Goal: Task Accomplishment & Management: Use online tool/utility

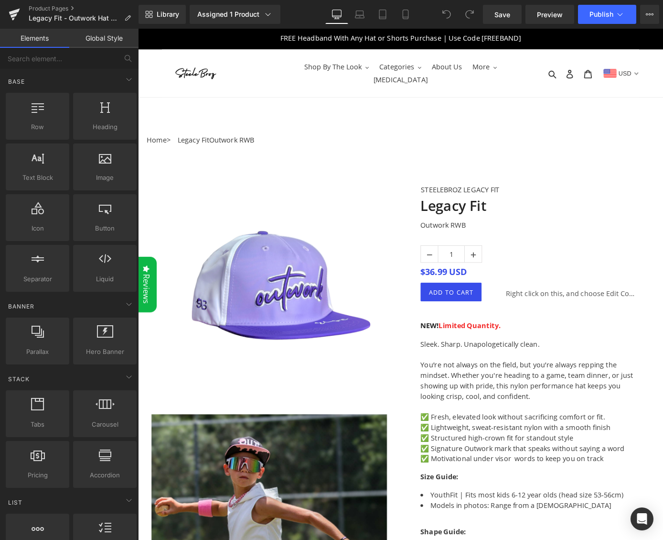
scroll to position [2, 0]
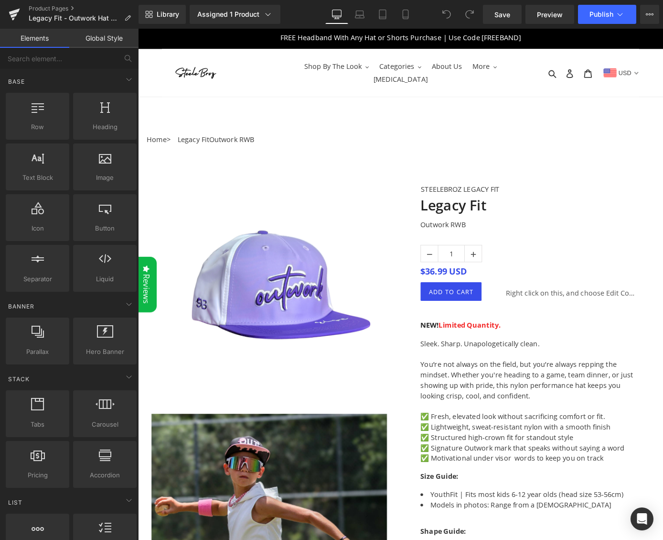
click at [272, 292] on img at bounding box center [283, 322] width 260 height 252
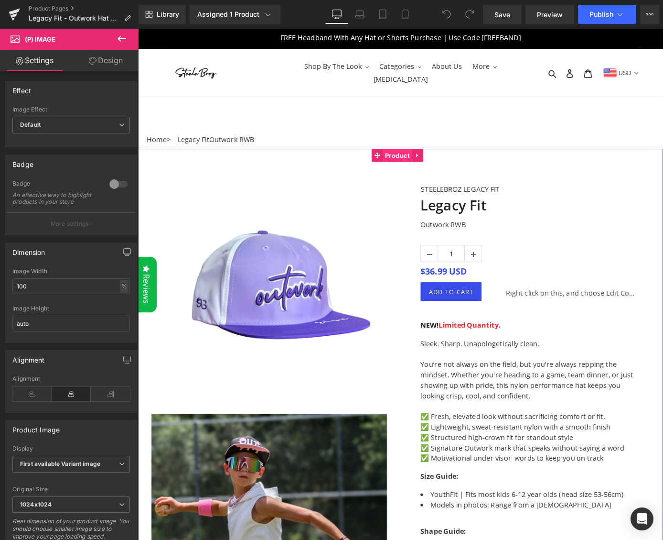
click at [425, 167] on span "Product" at bounding box center [424, 169] width 32 height 14
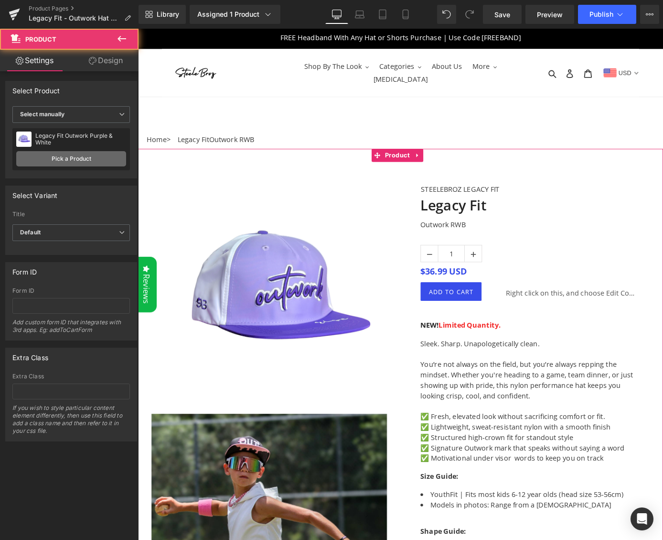
click at [91, 153] on link "Pick a Product" at bounding box center [71, 158] width 110 height 15
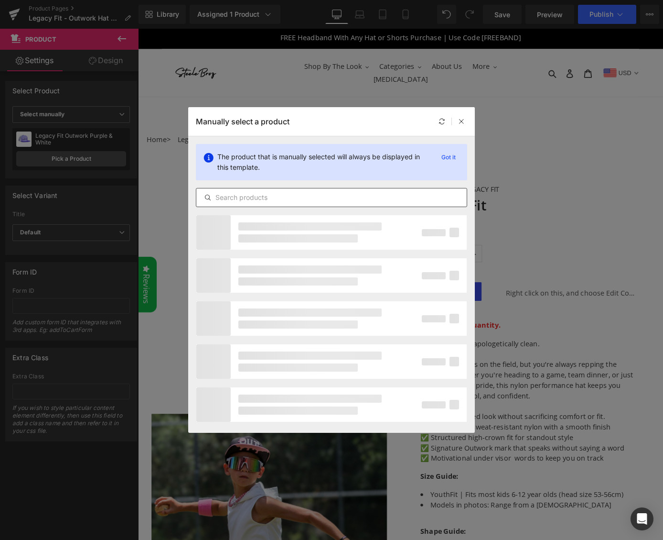
click at [275, 195] on input "text" at bounding box center [331, 197] width 271 height 11
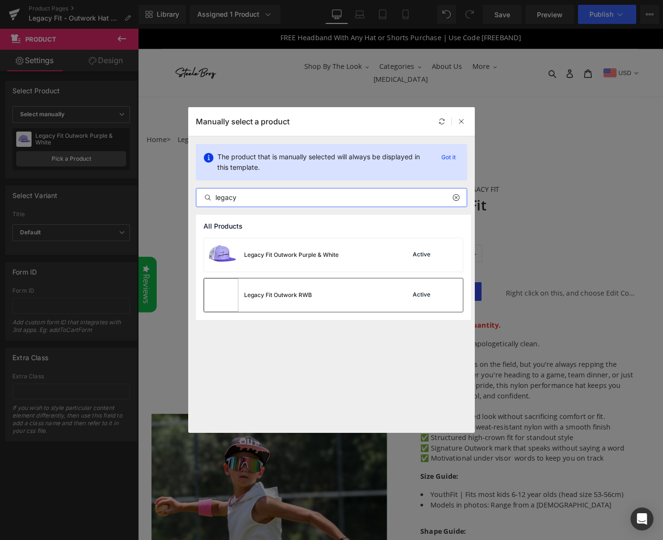
type input "legacy"
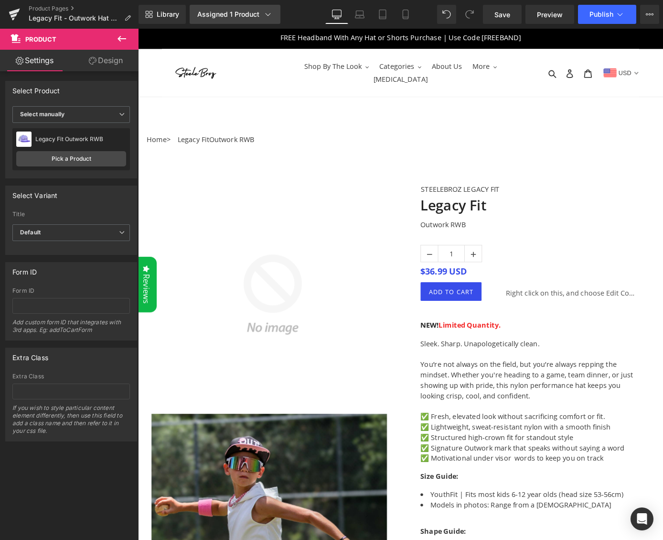
click at [264, 16] on icon at bounding box center [268, 15] width 10 height 10
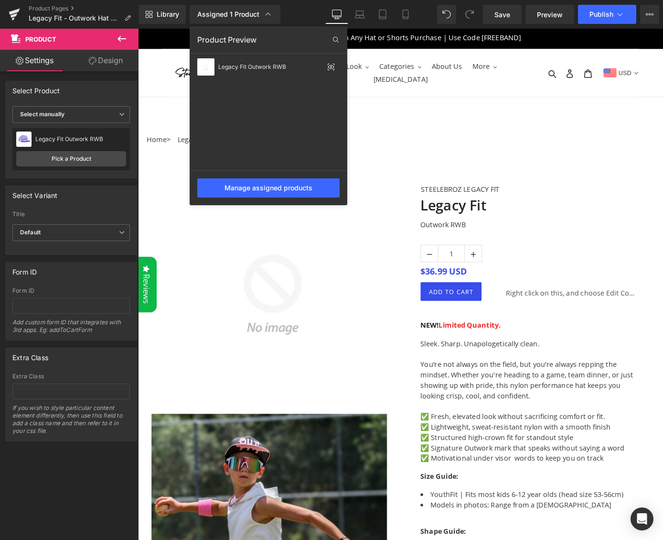
click at [457, 134] on div at bounding box center [400, 284] width 525 height 511
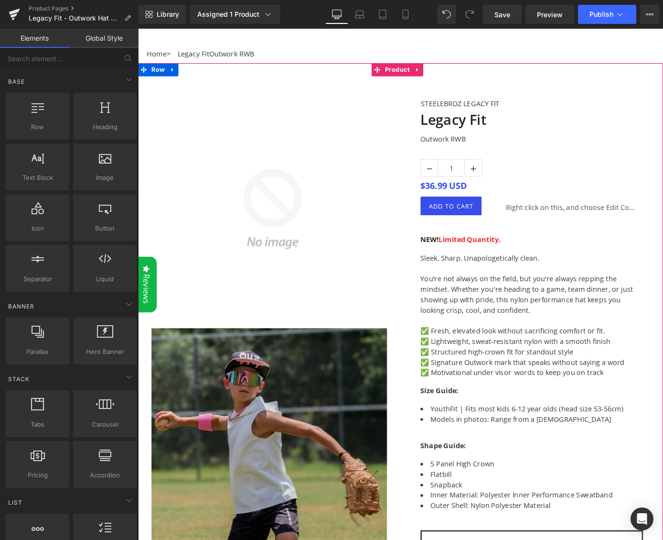
scroll to position [116, 0]
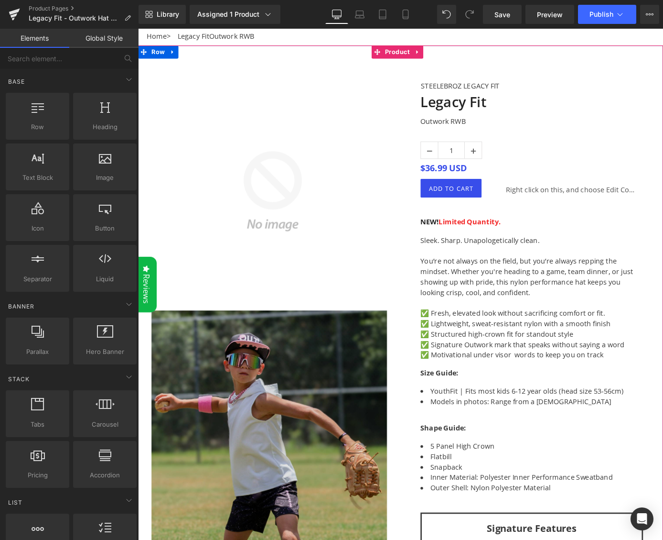
click at [280, 440] on img at bounding box center [283, 466] width 260 height 265
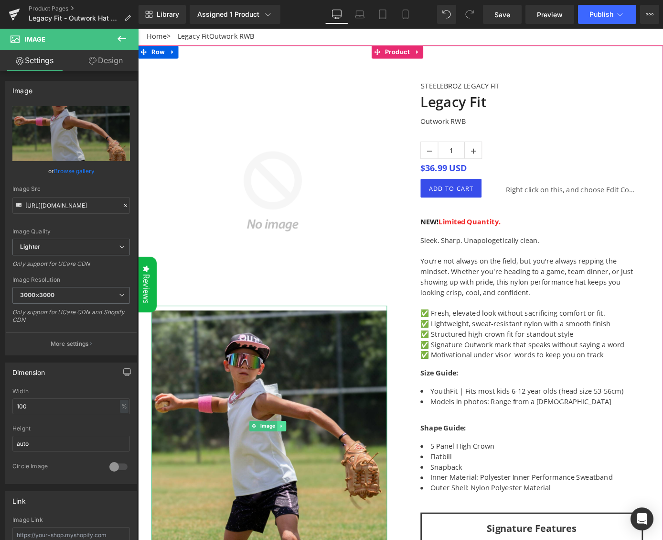
click at [295, 465] on icon at bounding box center [295, 466] width 1 height 3
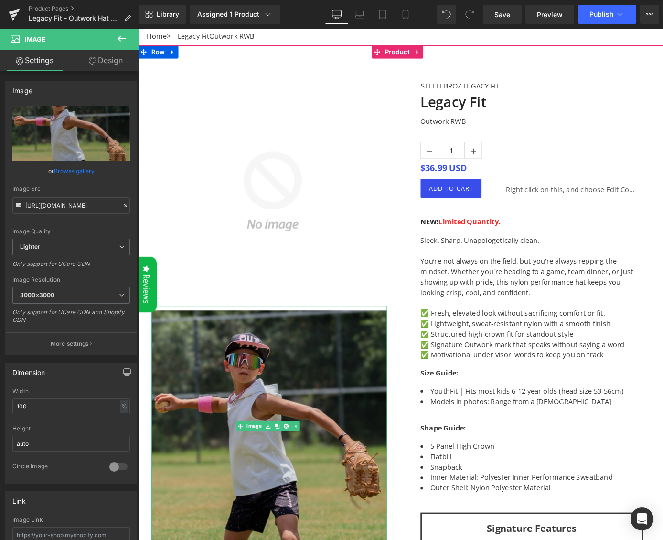
click at [290, 425] on img at bounding box center [283, 466] width 260 height 265
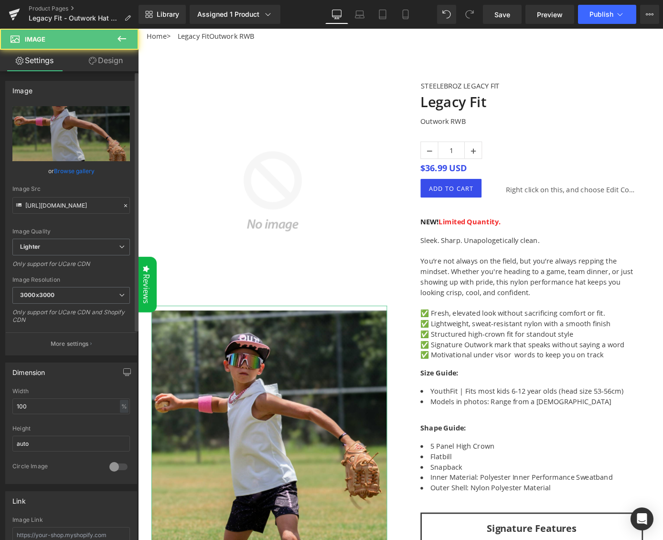
click at [82, 172] on link "Browse gallery" at bounding box center [74, 171] width 41 height 17
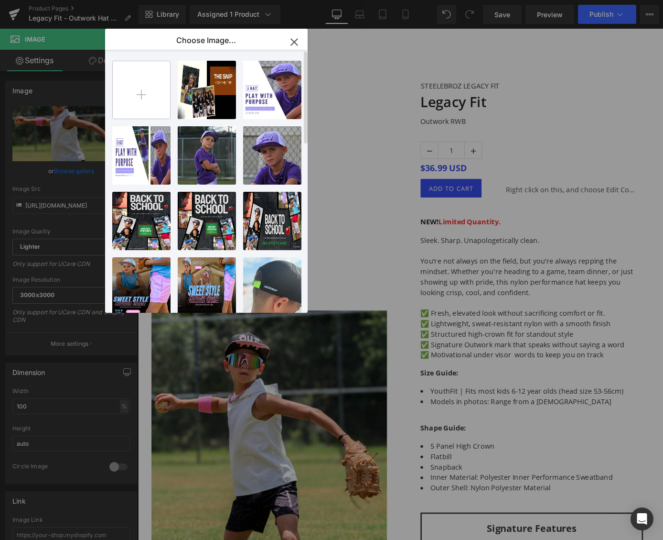
click at [134, 91] on input "file" at bounding box center [141, 89] width 57 height 57
click at [152, 101] on input "file" at bounding box center [141, 89] width 57 height 57
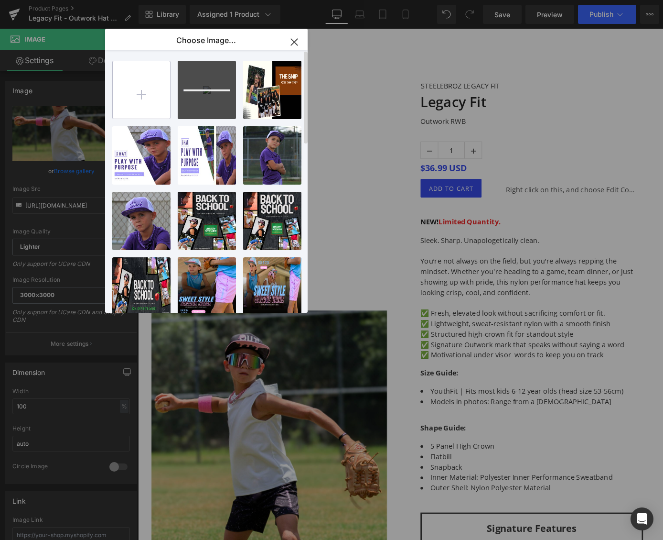
click at [141, 96] on input "file" at bounding box center [141, 89] width 57 height 57
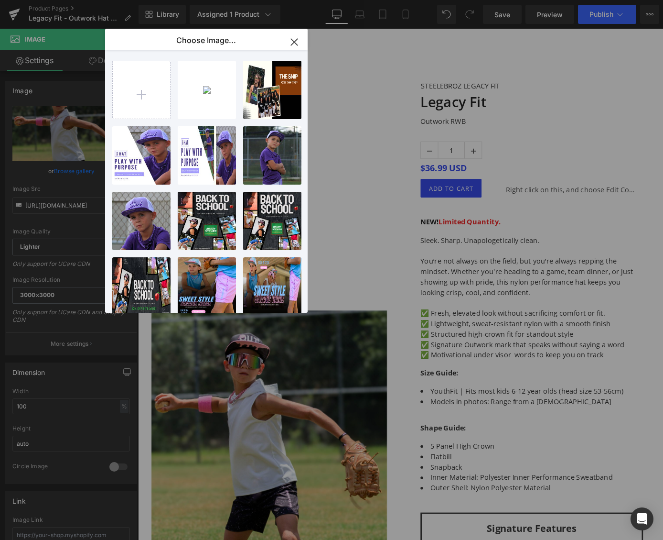
type input "C:\fakepath\3.png"
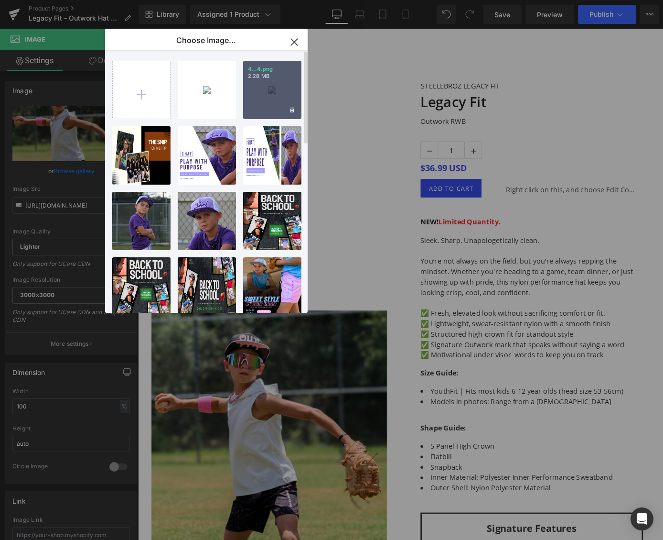
click at [283, 98] on div "4...4.png 2.28 MB" at bounding box center [272, 90] width 58 height 58
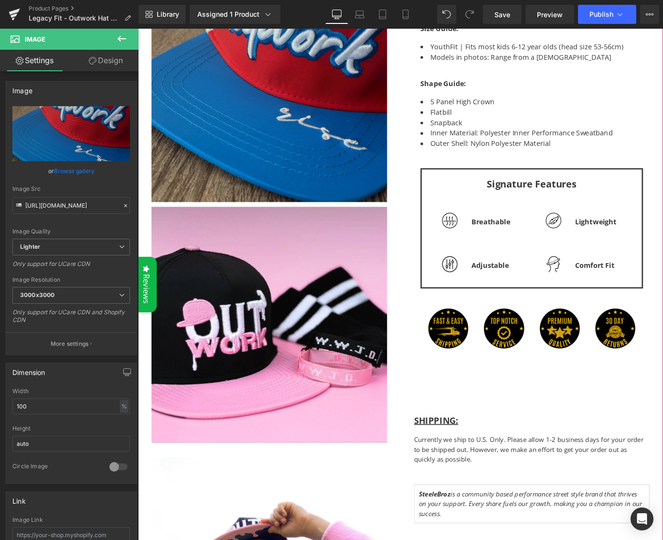
scroll to position [569, 0]
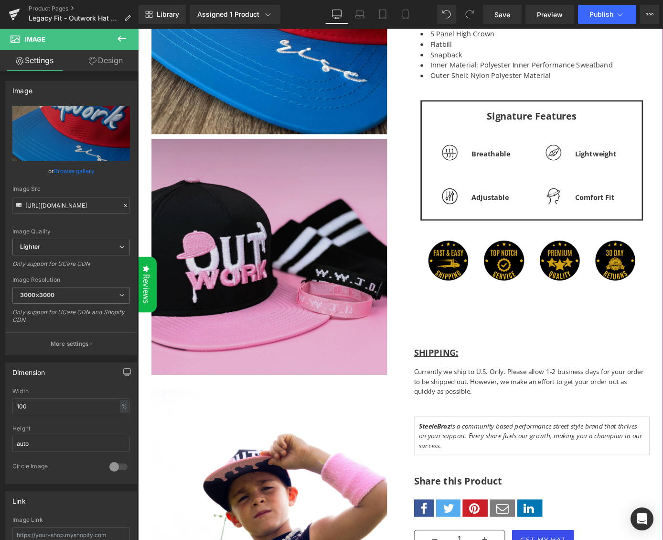
click at [307, 264] on img at bounding box center [283, 277] width 260 height 265
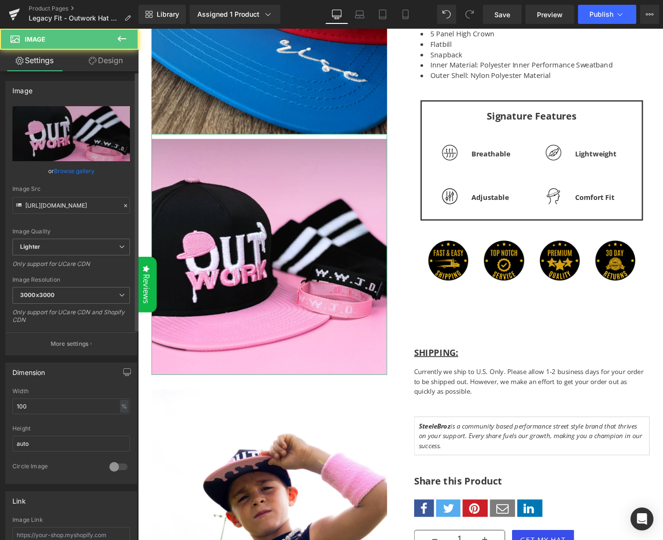
click at [80, 170] on link "Browse gallery" at bounding box center [74, 171] width 41 height 17
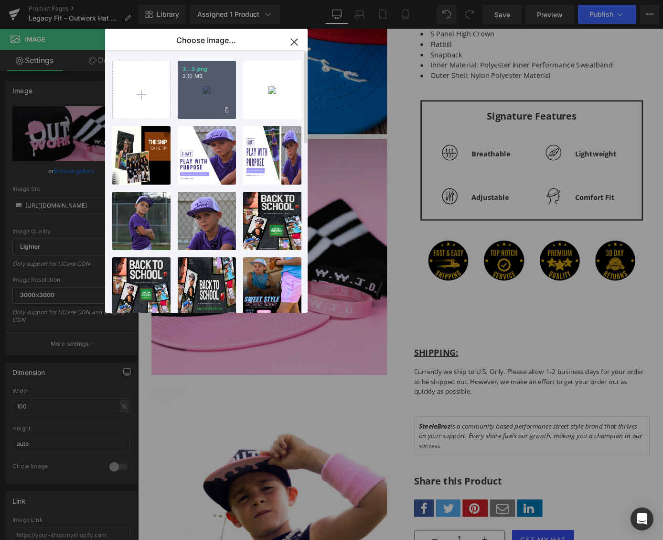
drag, startPoint x: 200, startPoint y: 97, endPoint x: 182, endPoint y: 164, distance: 70.4
click at [200, 97] on div "3...3.png 2.10 MB" at bounding box center [207, 90] width 58 height 58
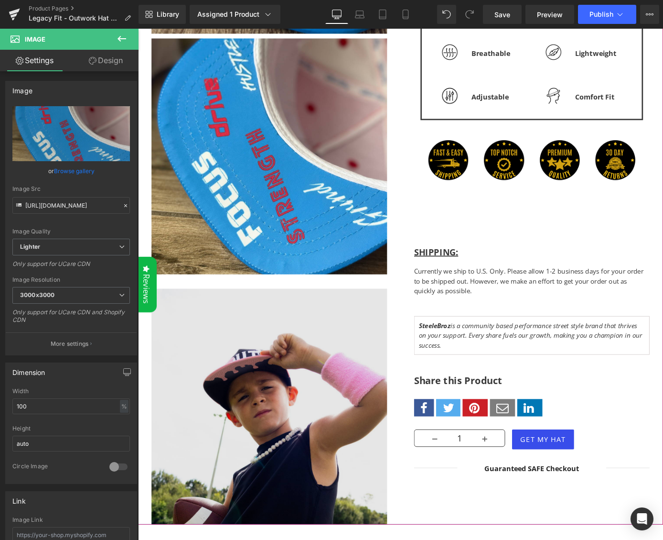
scroll to position [704, 0]
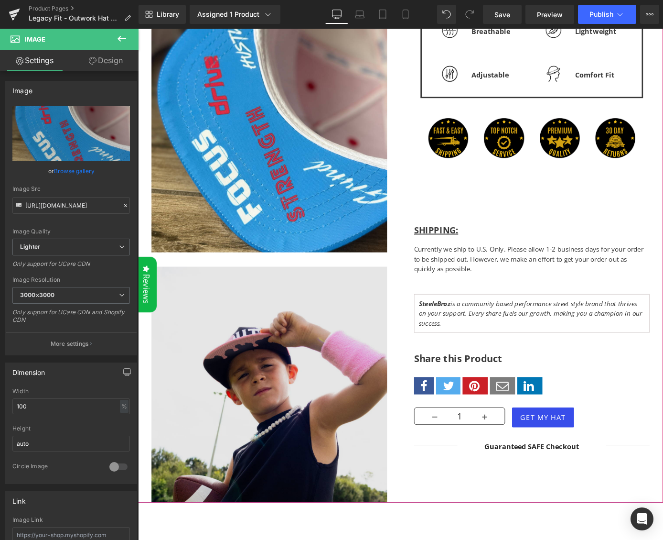
click at [276, 327] on img at bounding box center [283, 412] width 260 height 275
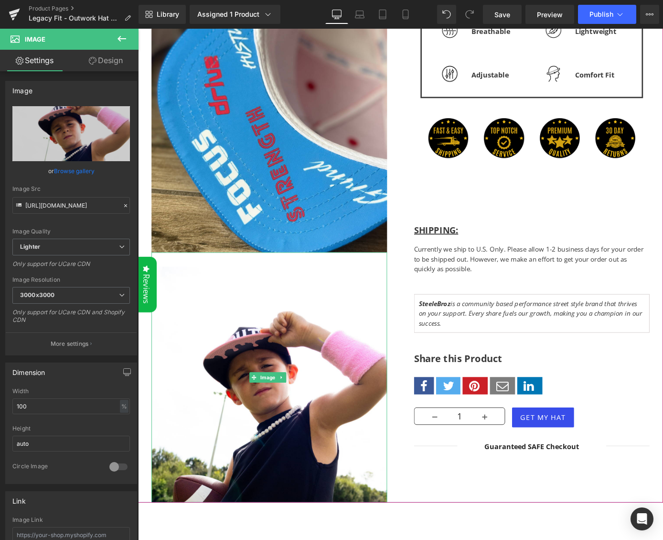
click at [294, 410] on icon at bounding box center [295, 413] width 5 height 6
click at [301, 410] on icon at bounding box center [300, 412] width 5 height 5
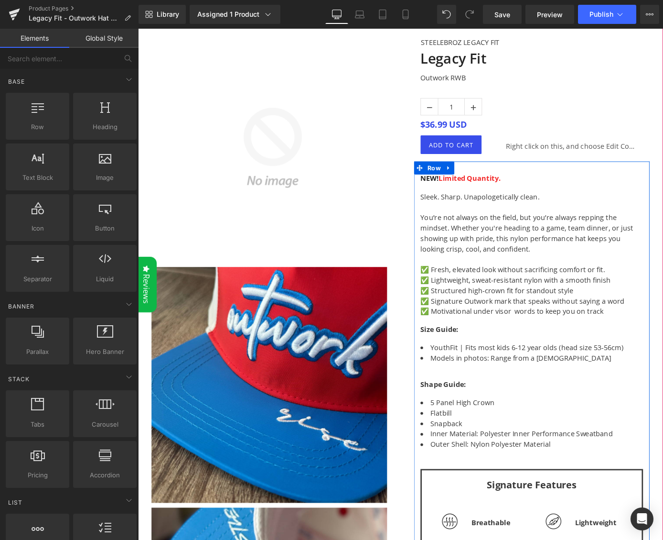
scroll to position [180, 0]
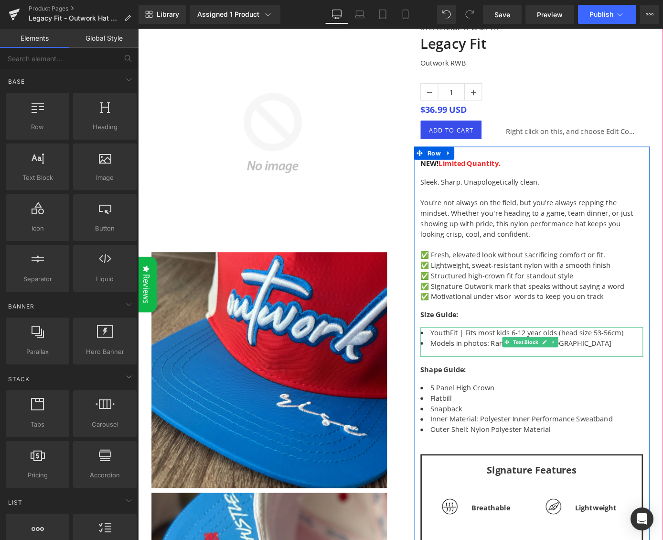
click at [526, 363] on li "YouthFit | Fits most kids 6-12 year olds (head size 53-56cm)" at bounding box center [571, 363] width 245 height 11
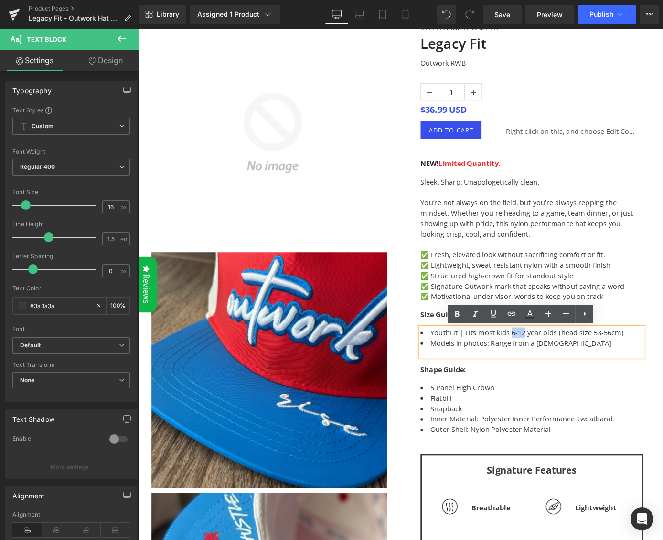
drag, startPoint x: 561, startPoint y: 364, endPoint x: 545, endPoint y: 364, distance: 16.3
click at [545, 364] on li "YouthFit | Fits most kids 6-12 year olds (head size 53-56cm)" at bounding box center [571, 363] width 245 height 11
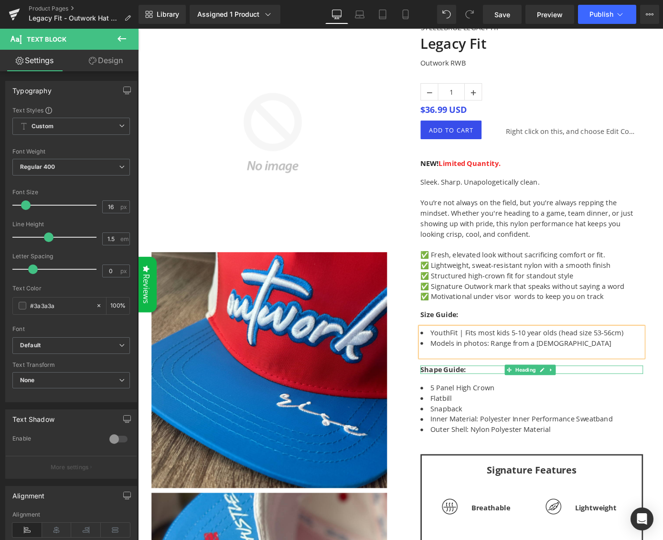
click at [610, 405] on h1 "Shape Guide:" at bounding box center [571, 404] width 245 height 9
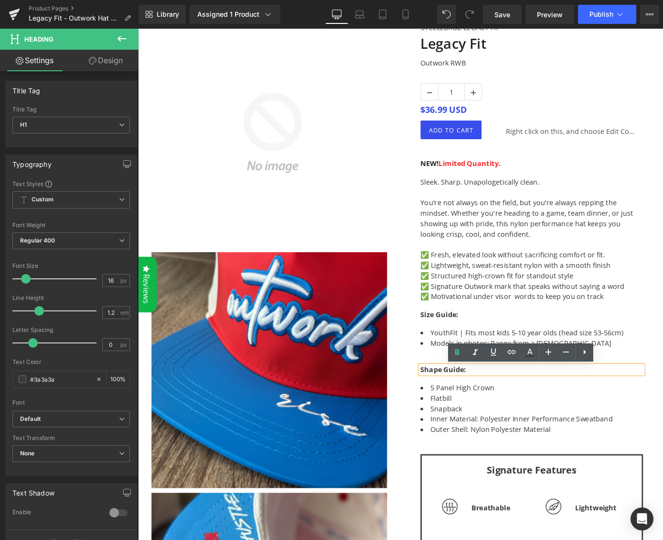
click at [663, 430] on li "Flatbill" at bounding box center [571, 435] width 245 height 11
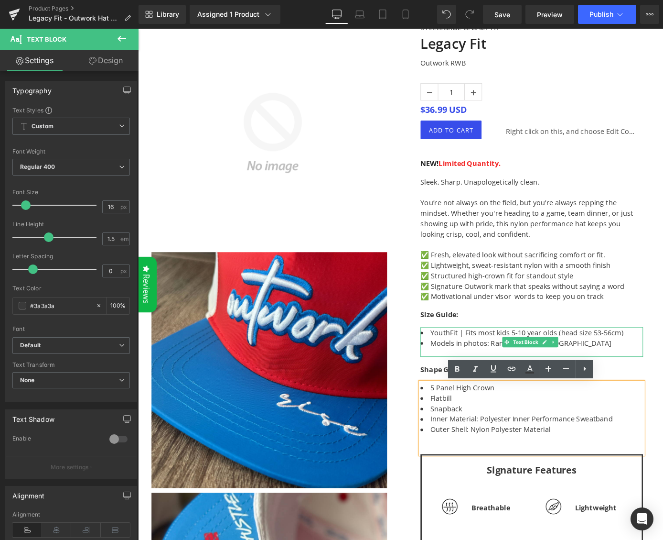
click at [638, 372] on li "Models in photos: Range from a 5 -12 years old" at bounding box center [571, 374] width 245 height 11
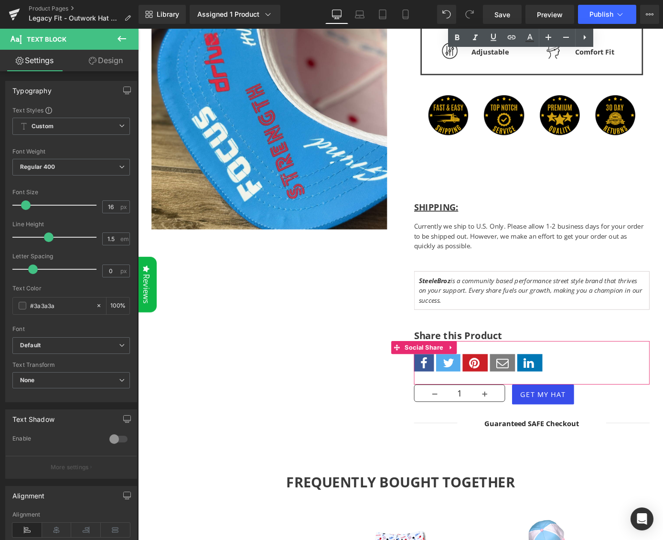
scroll to position [1034, 0]
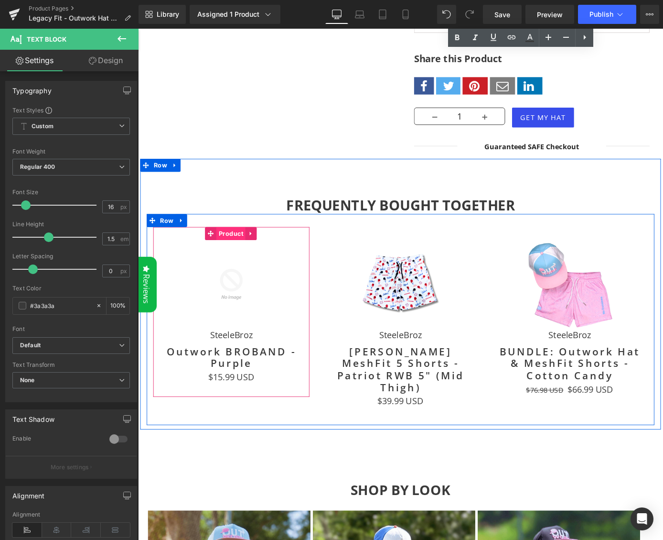
click at [234, 255] on span "Product" at bounding box center [241, 254] width 32 height 14
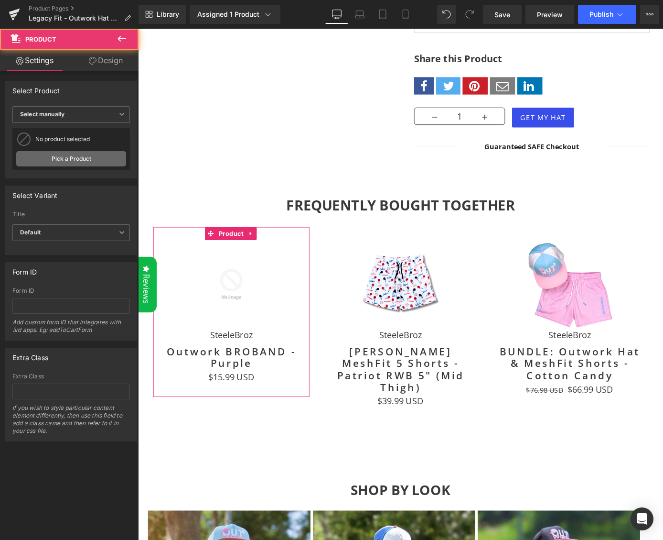
click at [80, 162] on link "Pick a Product" at bounding box center [71, 158] width 110 height 15
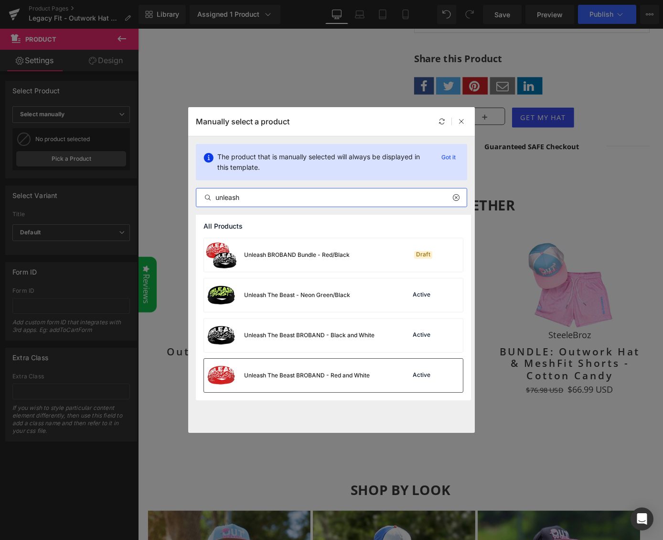
type input "unleash"
click at [0, 0] on div "Unleash The Beast BROBAND - Red and White" at bounding box center [0, 0] width 0 height 0
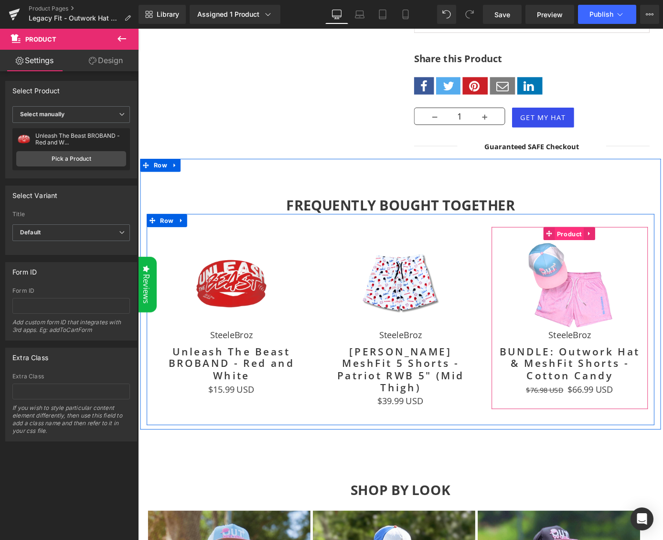
click at [615, 253] on span "Product" at bounding box center [614, 254] width 32 height 14
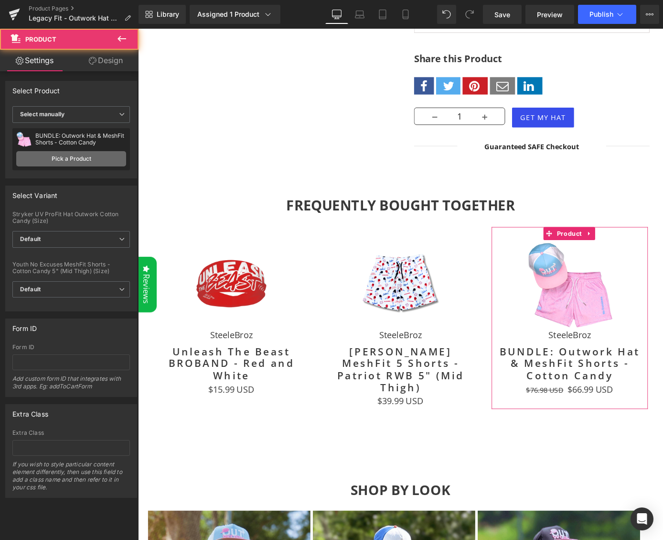
click at [76, 156] on link "Pick a Product" at bounding box center [71, 158] width 110 height 15
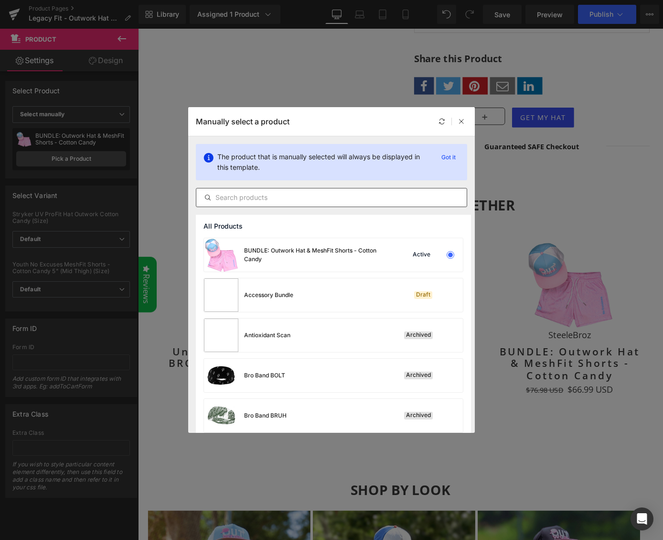
click at [265, 198] on input "text" at bounding box center [331, 197] width 271 height 11
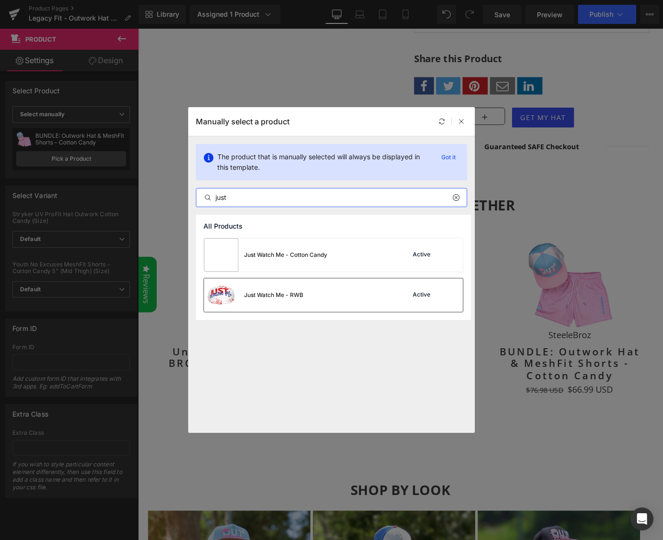
type input "just"
click at [0, 0] on div "Just Watch Me - RWB" at bounding box center [0, 0] width 0 height 0
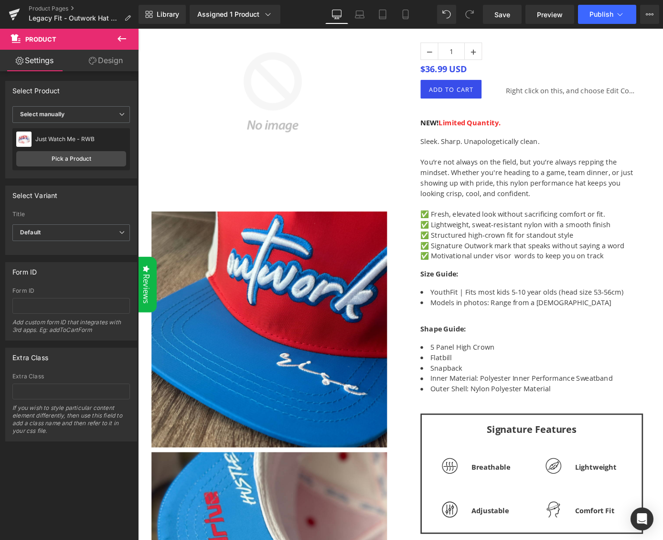
scroll to position [0, 0]
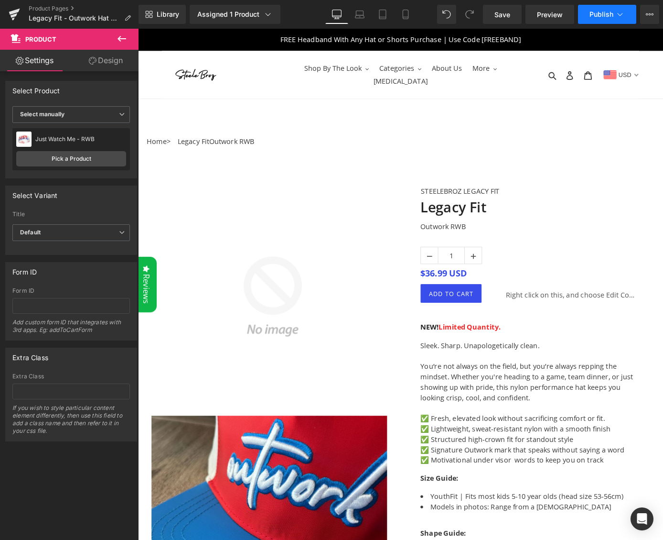
click at [617, 17] on icon at bounding box center [621, 15] width 10 height 10
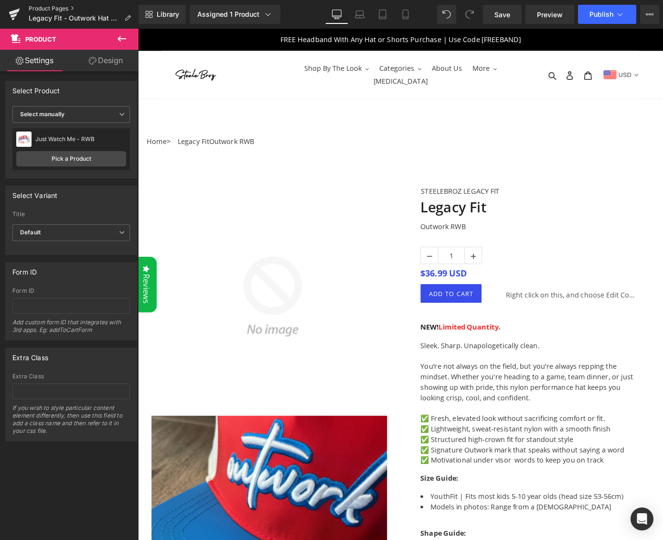
click at [49, 8] on link "Product Pages" at bounding box center [84, 9] width 110 height 8
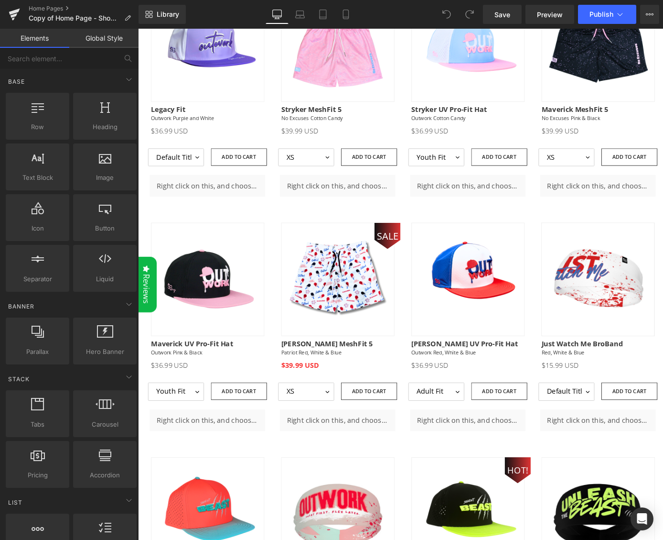
scroll to position [544, 0]
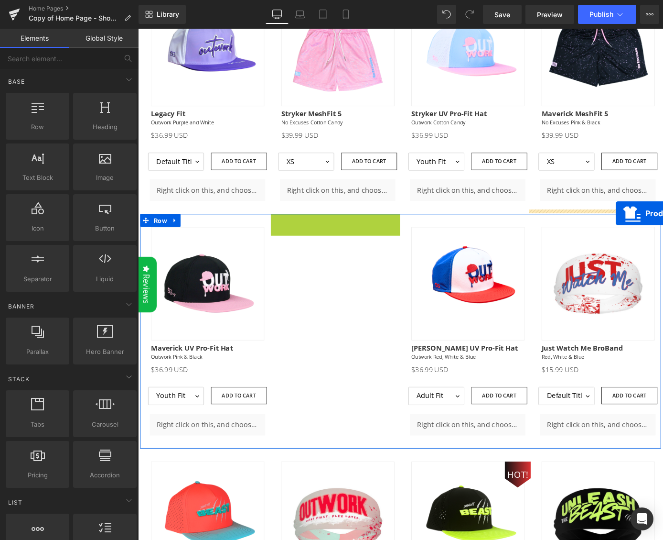
drag, startPoint x: 350, startPoint y: 236, endPoint x: 664, endPoint y: 232, distance: 314.6
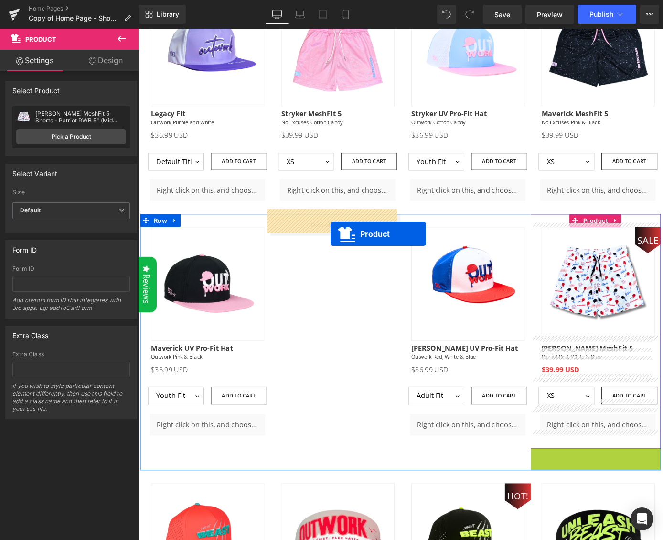
drag, startPoint x: 636, startPoint y: 490, endPoint x: 350, endPoint y: 255, distance: 370.2
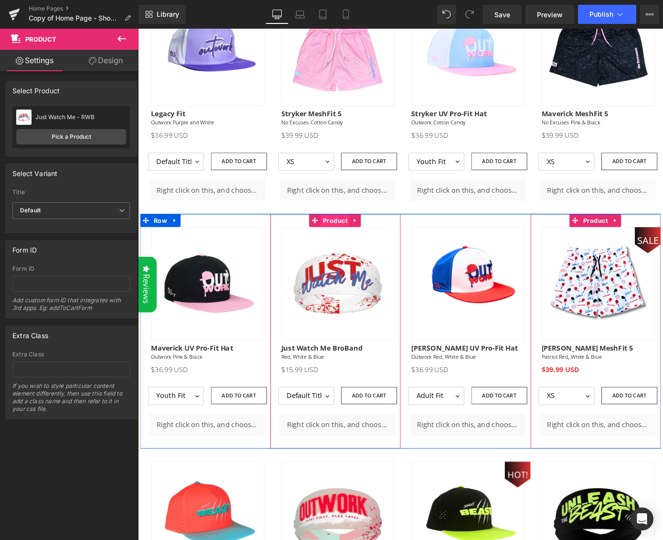
click at [353, 236] on span "Product" at bounding box center [355, 240] width 32 height 14
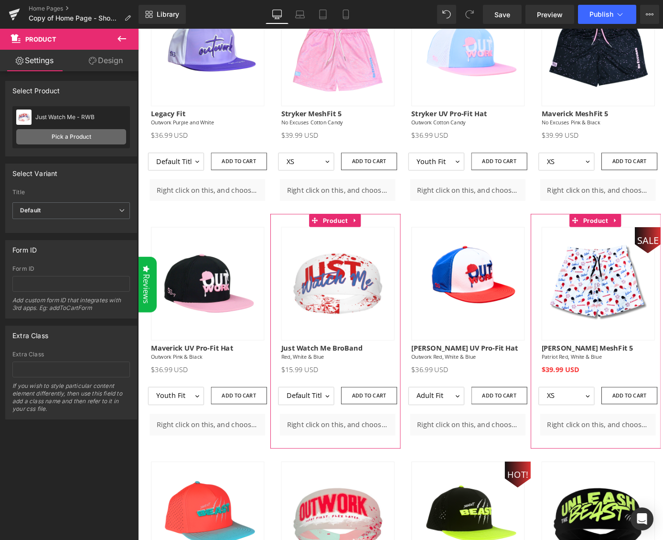
click at [72, 141] on link "Pick a Product" at bounding box center [71, 136] width 110 height 15
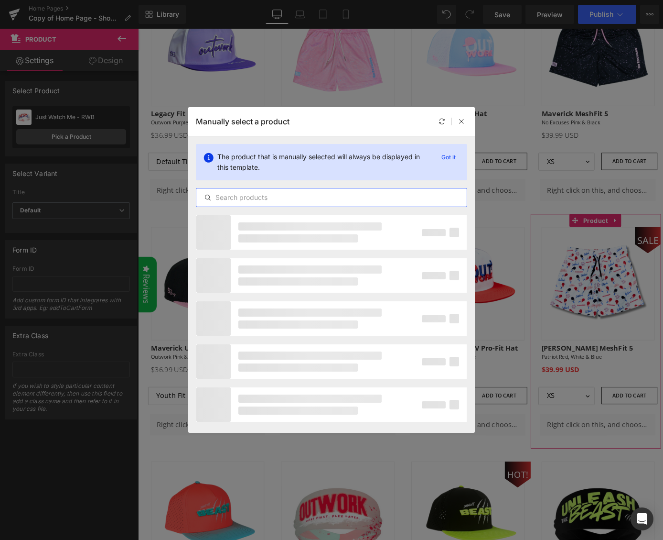
click at [267, 201] on input "text" at bounding box center [331, 197] width 271 height 11
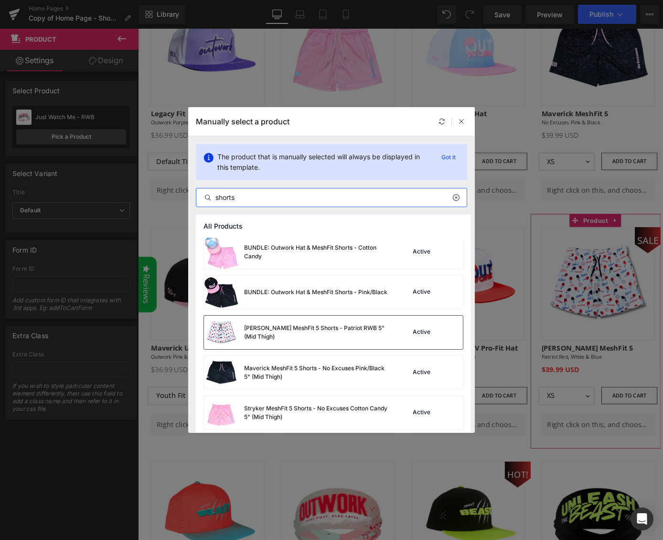
scroll to position [8, 0]
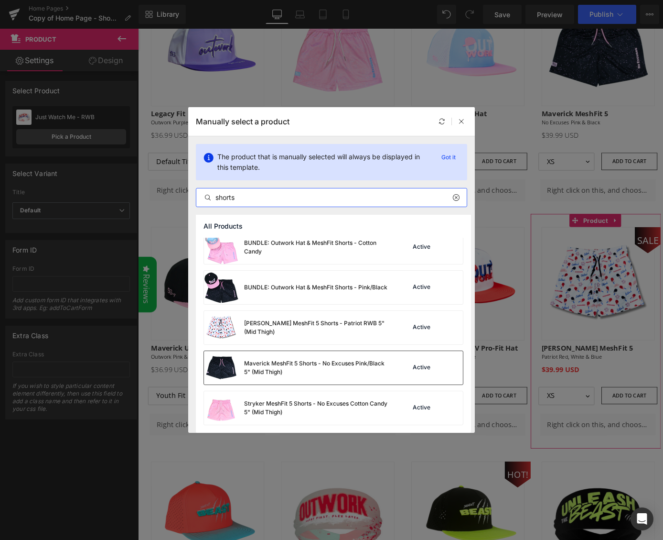
type input "shorts"
click at [293, 369] on div "Maverick MeshFit 5 Shorts - No Excuses Pink/Black 5" (Mid Thigh)" at bounding box center [315, 367] width 143 height 17
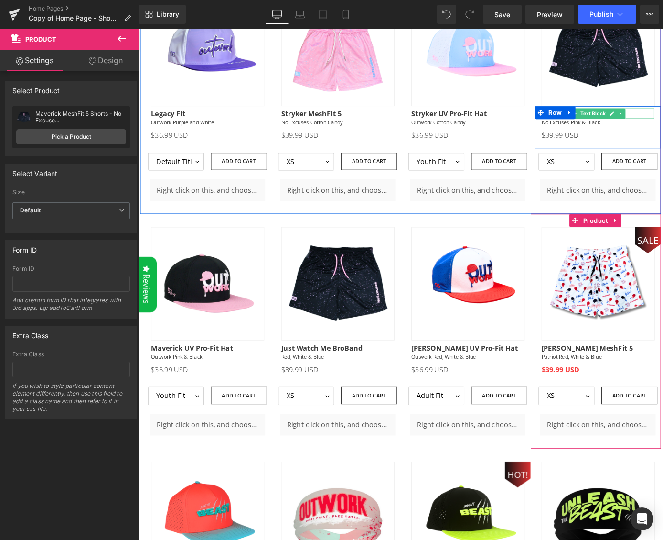
click at [663, 117] on p "Maverick MeshFit 5" at bounding box center [645, 122] width 124 height 11
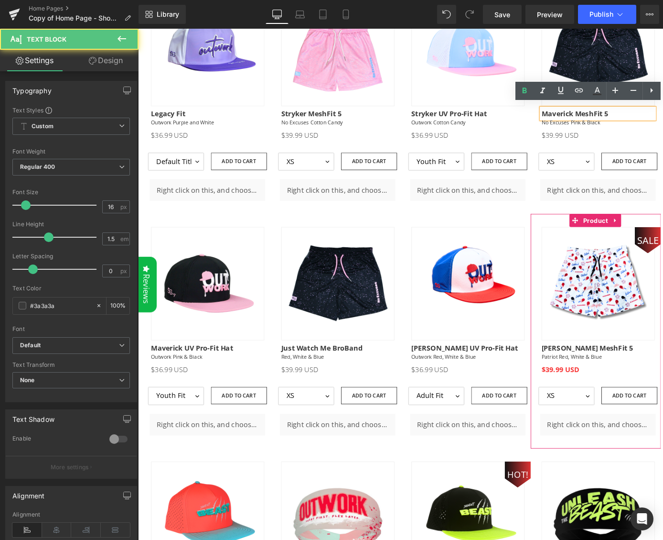
click at [663, 118] on p "Maverick MeshFit 5" at bounding box center [645, 122] width 124 height 11
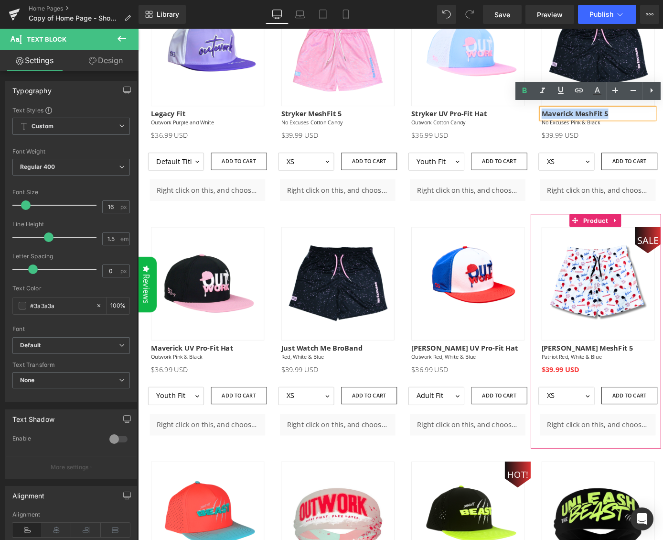
copy strong "Maverick MeshFit 5"
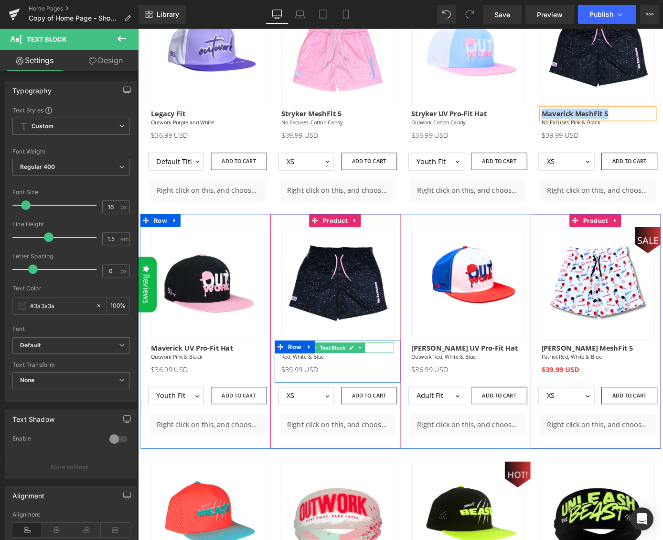
click at [362, 376] on span "Text Block" at bounding box center [353, 380] width 32 height 11
click at [362, 376] on span "Text Block" at bounding box center [353, 379] width 32 height 11
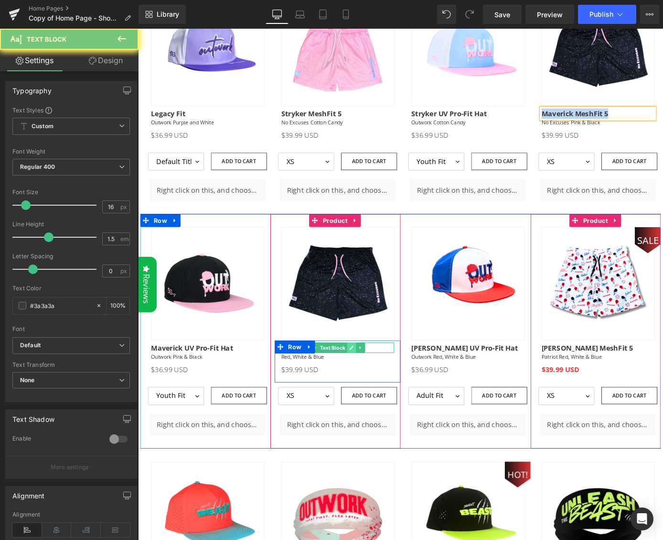
click at [371, 377] on icon at bounding box center [373, 380] width 5 height 6
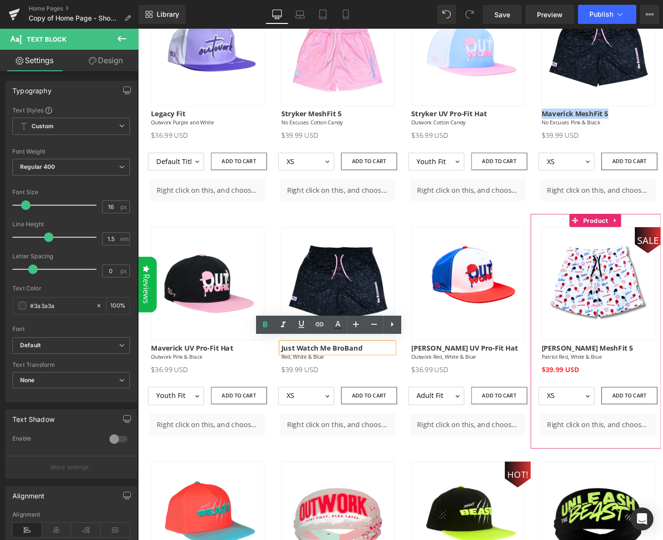
click at [368, 376] on strong "Just Watch Me BroBand" at bounding box center [341, 380] width 90 height 11
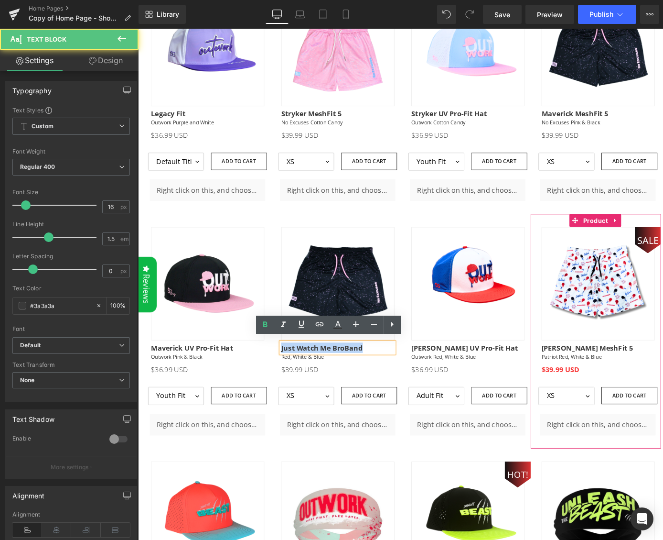
click at [368, 376] on strong "Just Watch Me BroBand" at bounding box center [341, 380] width 90 height 11
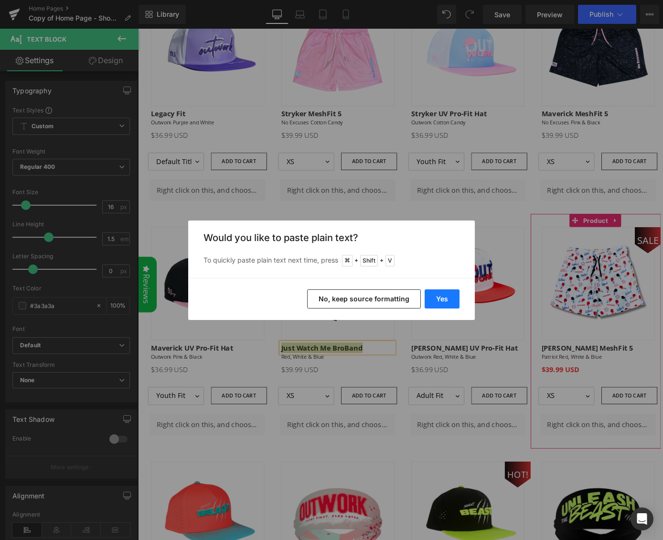
drag, startPoint x: 448, startPoint y: 300, endPoint x: 364, endPoint y: 294, distance: 84.8
click at [448, 300] on button "Yes" at bounding box center [442, 298] width 35 height 19
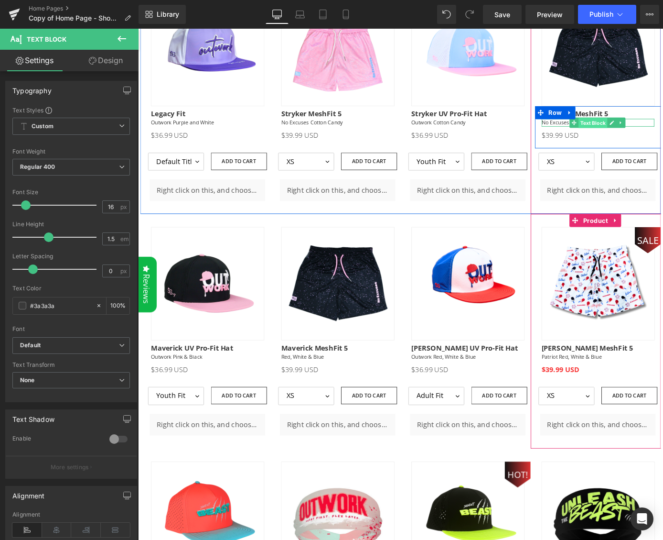
click at [633, 127] on span "Text Block" at bounding box center [640, 132] width 32 height 11
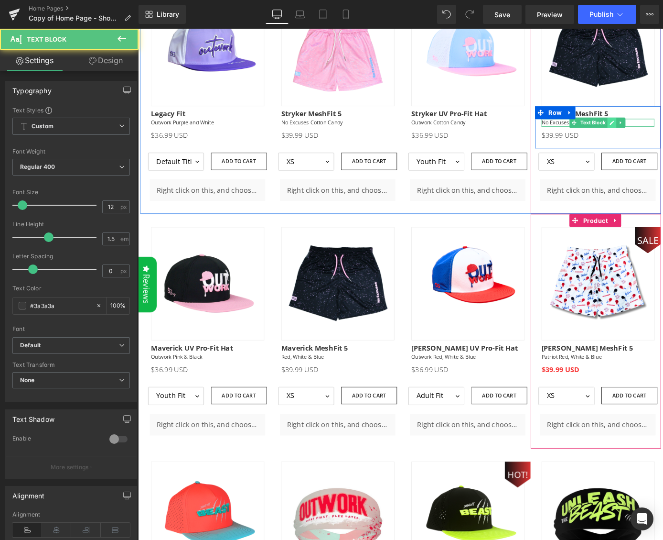
click at [658, 130] on icon at bounding box center [660, 133] width 5 height 6
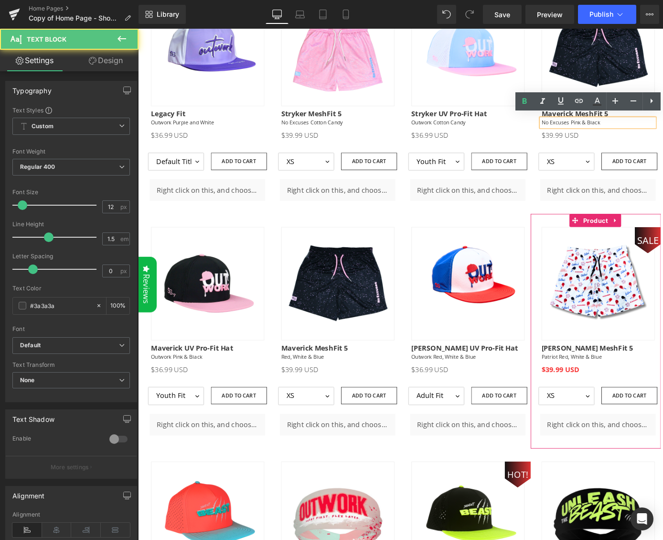
click at [641, 129] on p "No Excuses Pink & Black" at bounding box center [645, 132] width 124 height 9
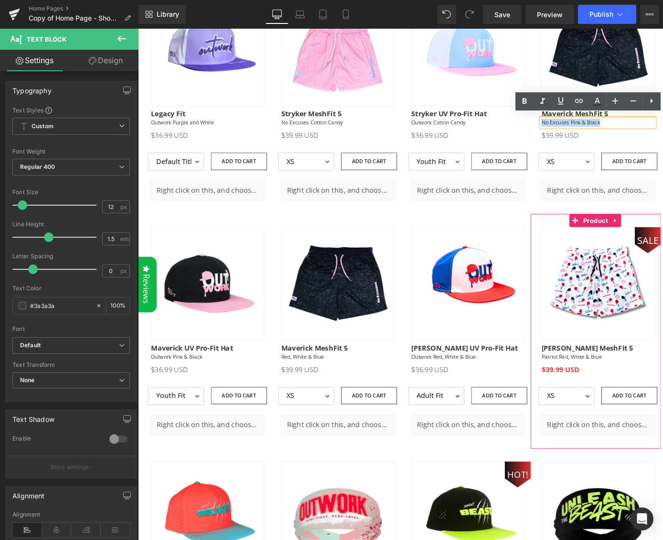
copy p "No Excuses Pink & Black"
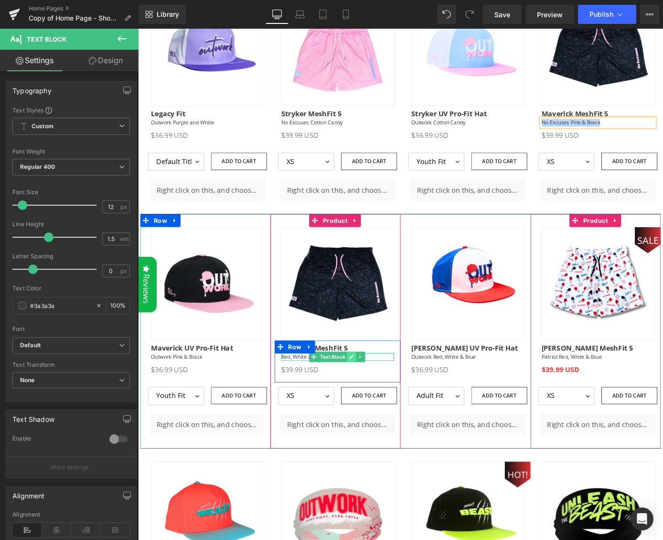
click at [371, 387] on icon at bounding box center [373, 390] width 5 height 6
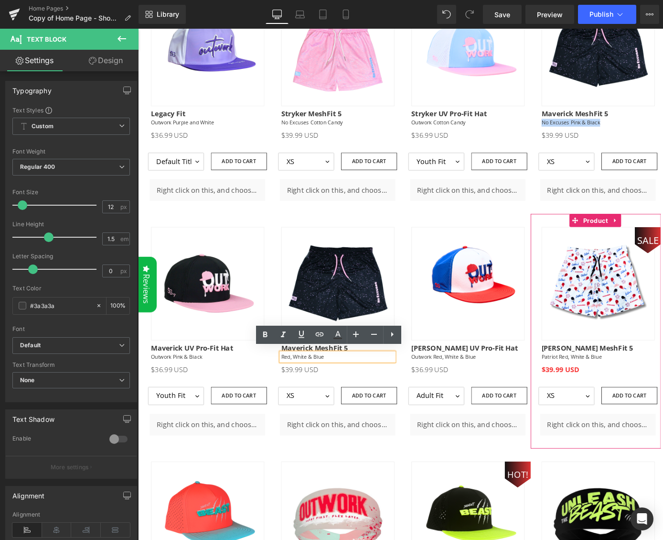
click at [352, 387] on p "Red, White & Blue" at bounding box center [358, 390] width 124 height 9
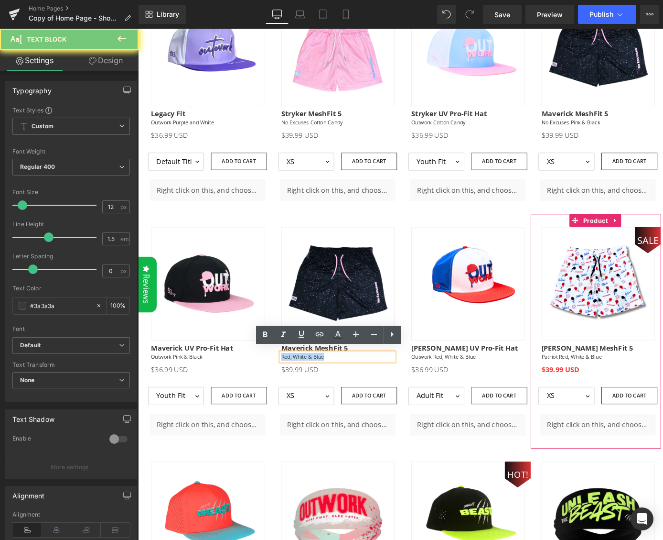
click at [352, 387] on p "Red, White & Blue" at bounding box center [358, 390] width 124 height 9
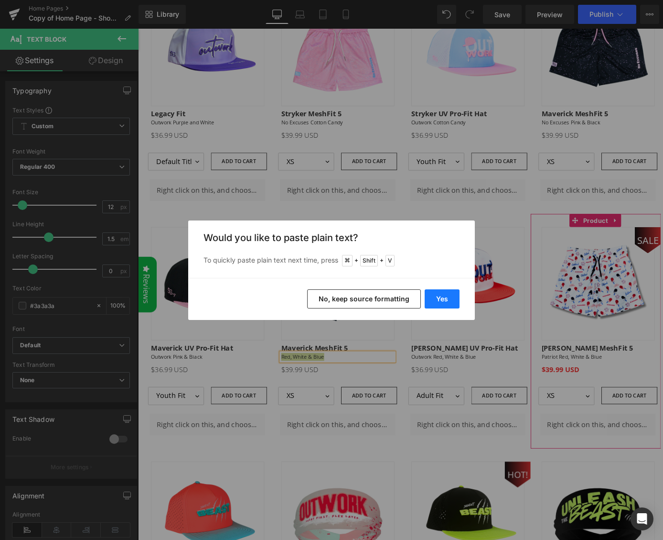
click at [446, 303] on button "Yes" at bounding box center [442, 298] width 35 height 19
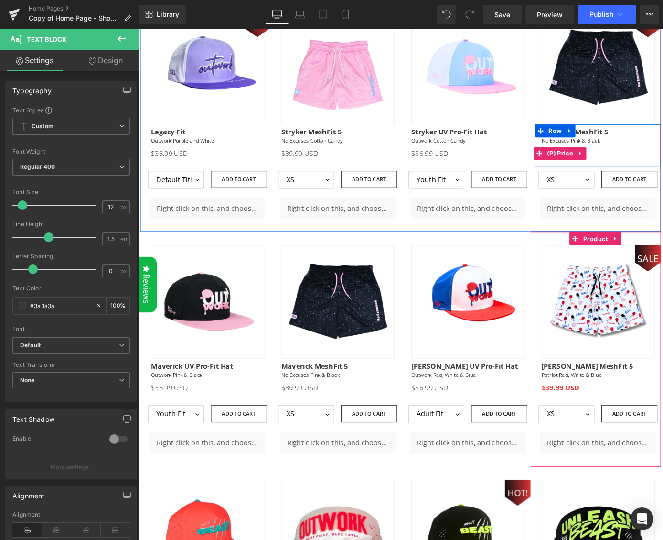
scroll to position [456, 0]
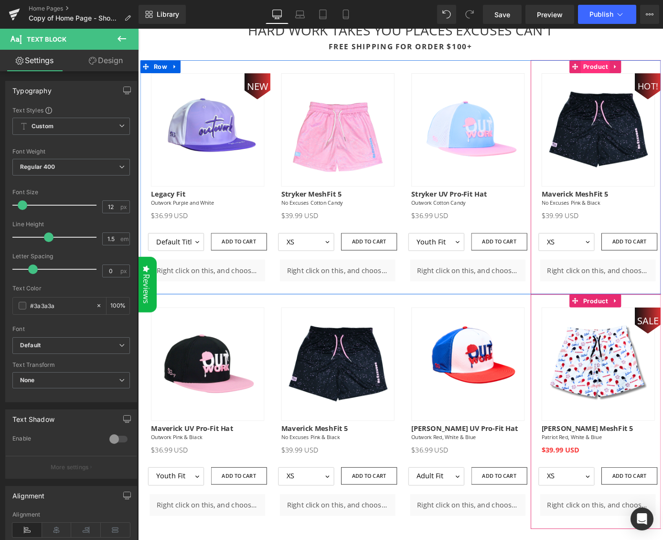
click at [642, 67] on span "Product" at bounding box center [642, 70] width 32 height 14
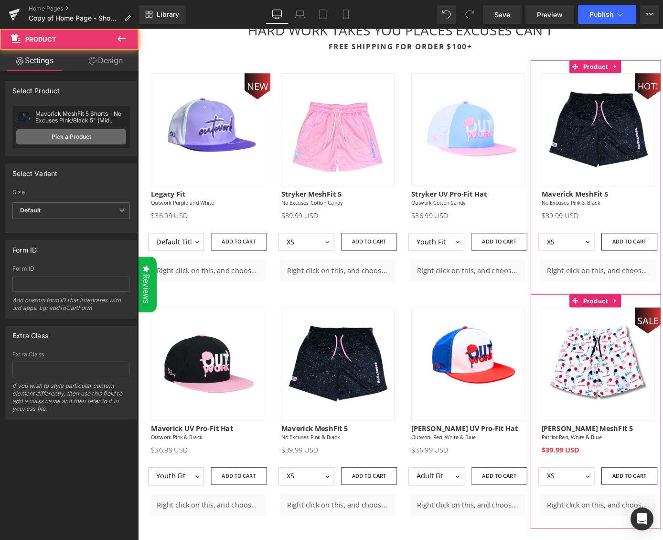
click at [67, 135] on link "Pick a Product" at bounding box center [71, 136] width 110 height 15
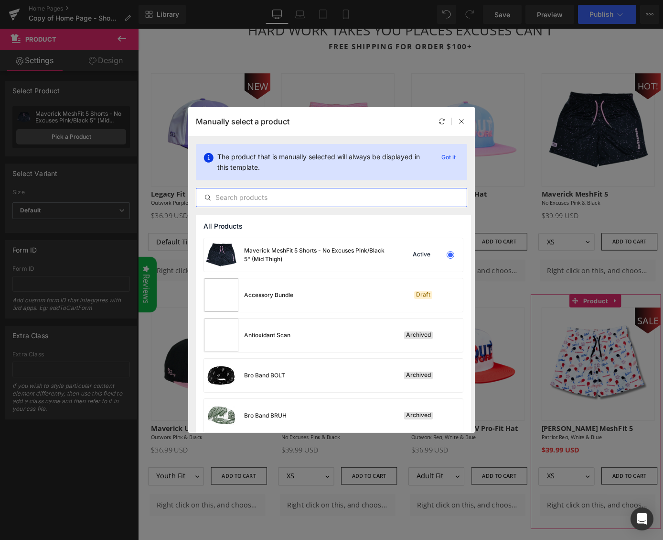
click at [255, 200] on input "text" at bounding box center [331, 197] width 271 height 11
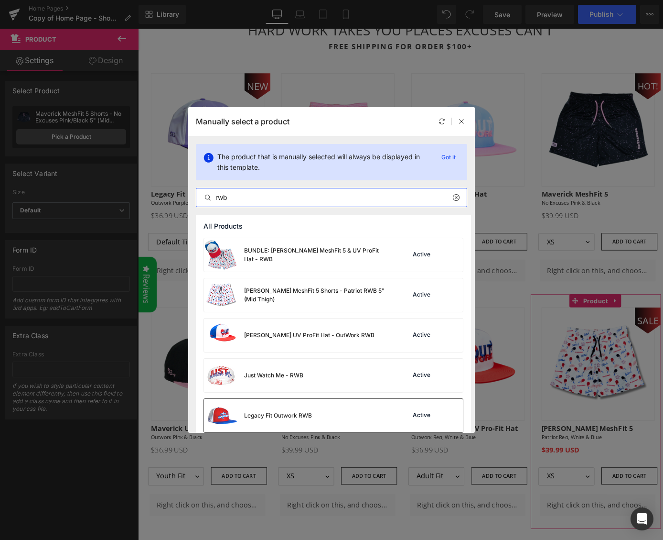
type input "rwb"
click at [274, 420] on div "Legacy Fit Outwork RWB" at bounding box center [258, 415] width 108 height 33
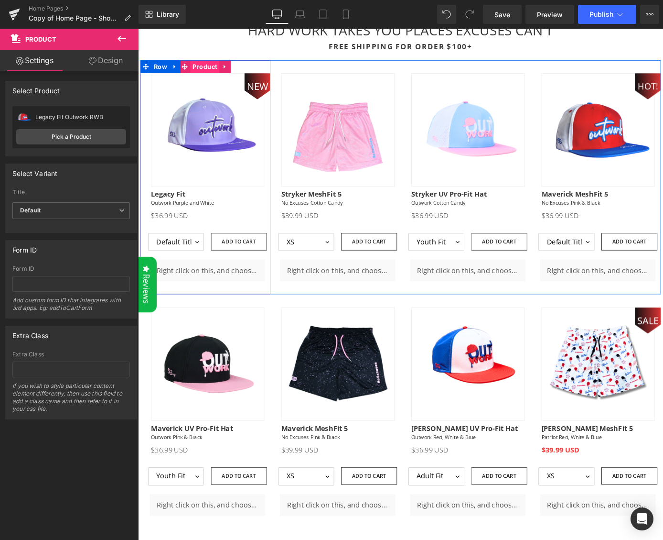
click at [210, 68] on span "Product" at bounding box center [212, 70] width 32 height 14
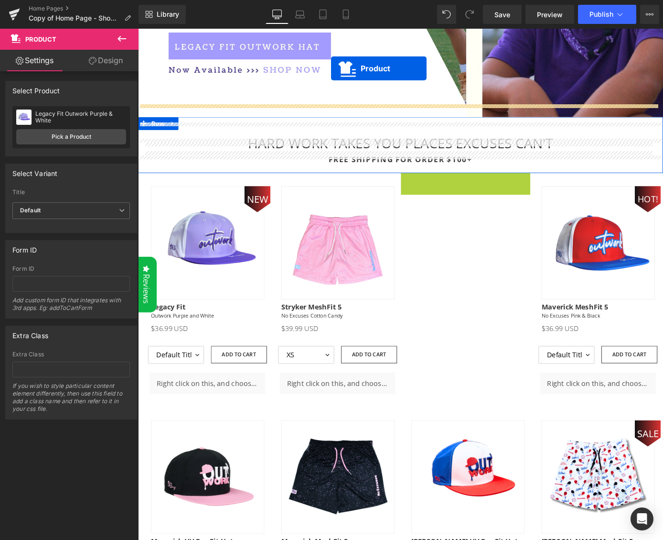
scroll to position [313, 0]
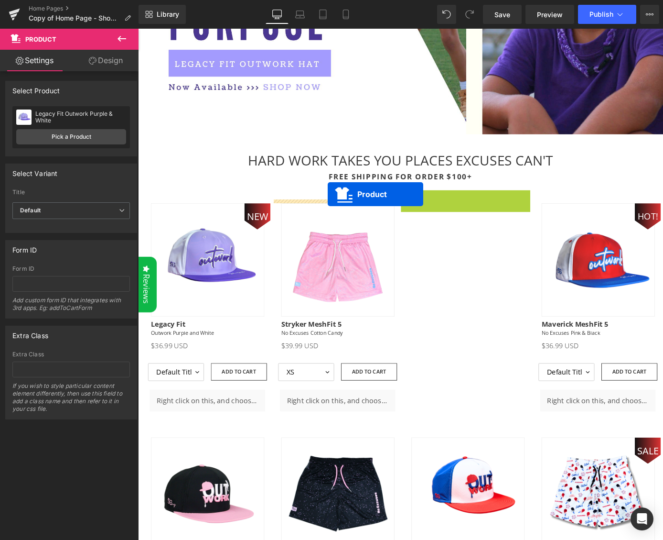
drag, startPoint x: 500, startPoint y: 68, endPoint x: 347, endPoint y: 211, distance: 209.3
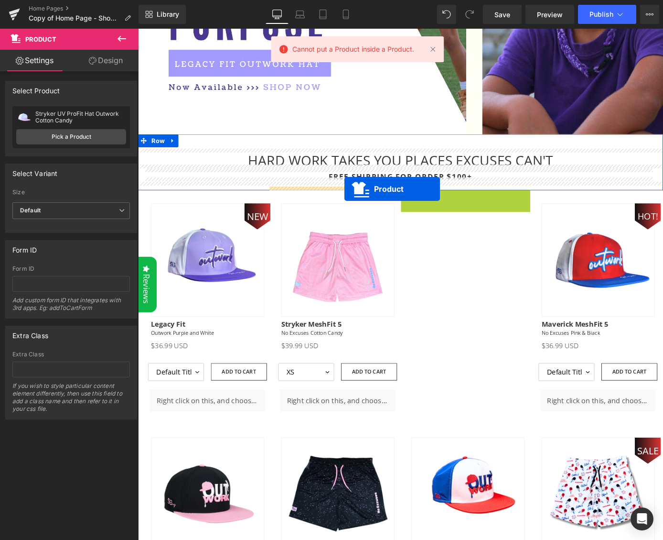
drag, startPoint x: 496, startPoint y: 210, endPoint x: 366, endPoint y: 205, distance: 130.1
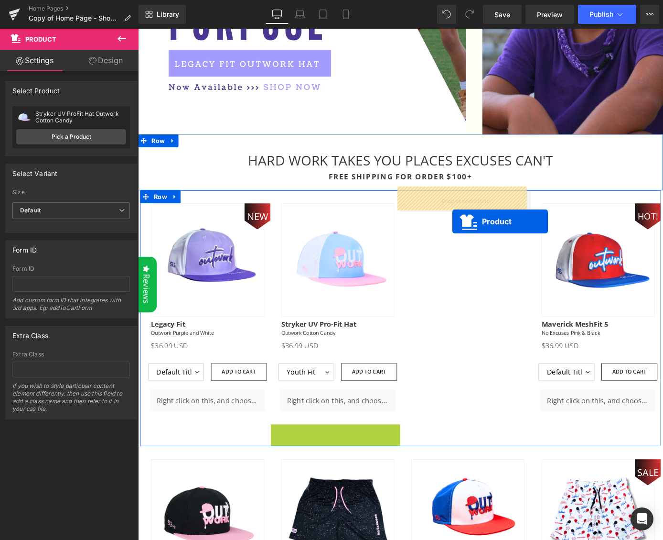
drag, startPoint x: 368, startPoint y: 447, endPoint x: 485, endPoint y: 239, distance: 238.5
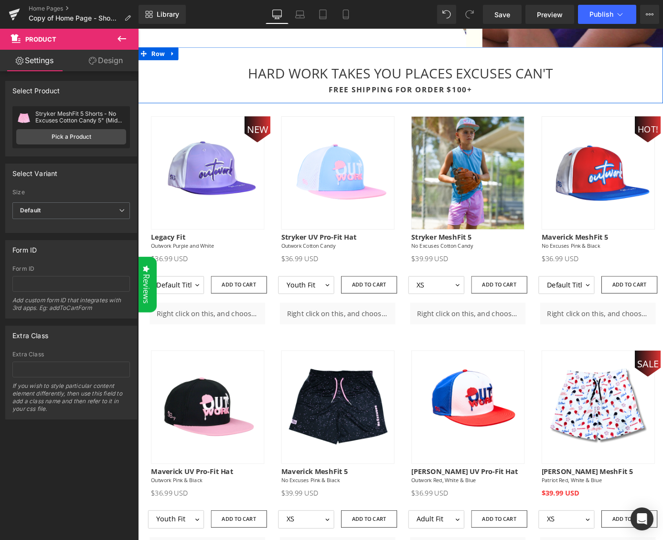
scroll to position [360, 0]
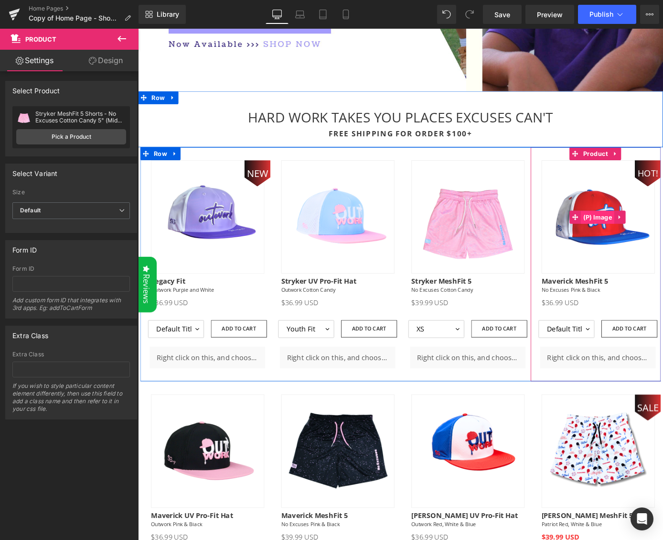
click at [641, 230] on span "(P) Image" at bounding box center [644, 236] width 37 height 14
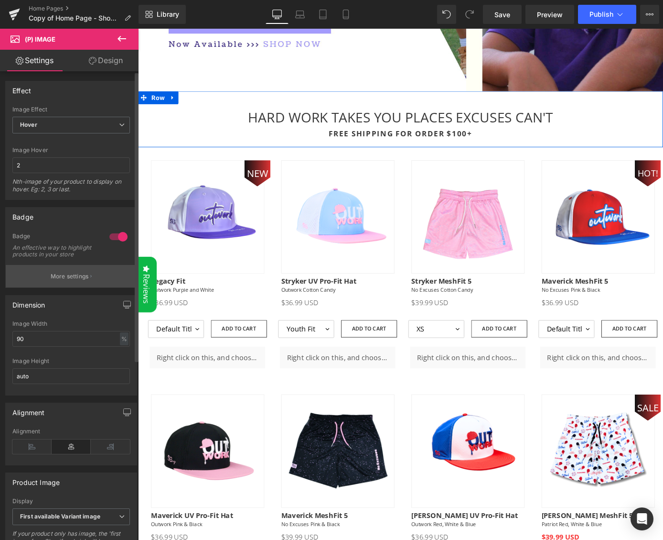
click at [90, 284] on button "More settings" at bounding box center [71, 276] width 131 height 22
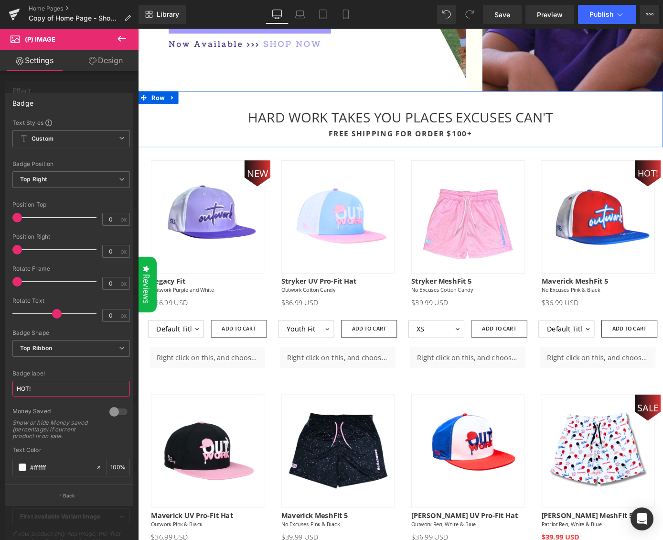
drag, startPoint x: 35, startPoint y: 391, endPoint x: 3, endPoint y: 388, distance: 31.7
click at [4, 388] on div "Badge Text Styles Custom Custom Setup Global Style Custom Setup Global Style Te…" at bounding box center [69, 295] width 139 height 419
type input "NEW!"
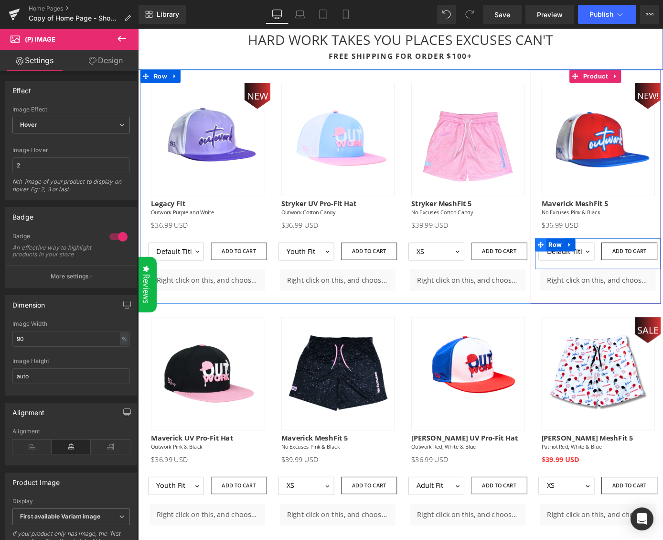
scroll to position [625, 0]
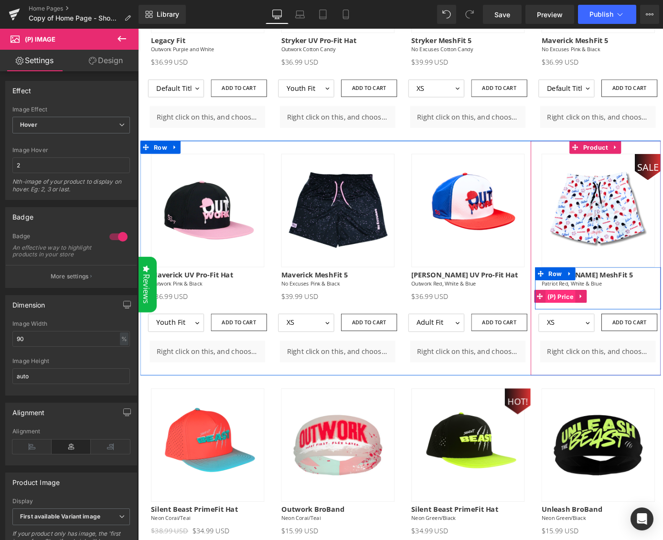
click at [607, 318] on span "(P) Price" at bounding box center [603, 323] width 33 height 14
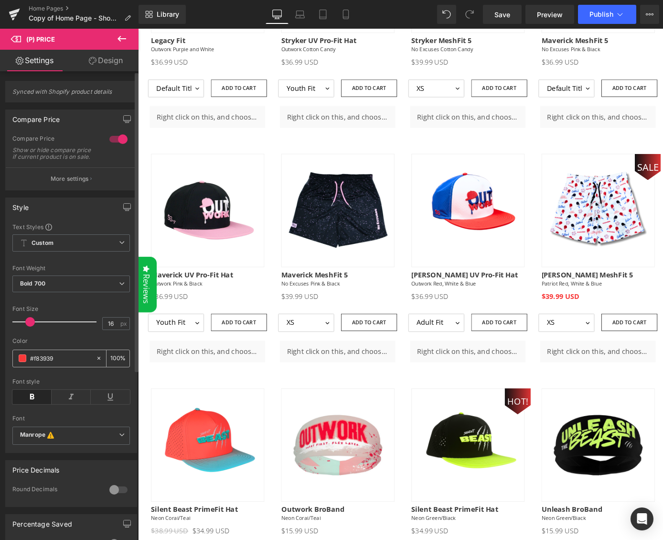
click at [96, 361] on icon at bounding box center [99, 358] width 7 height 7
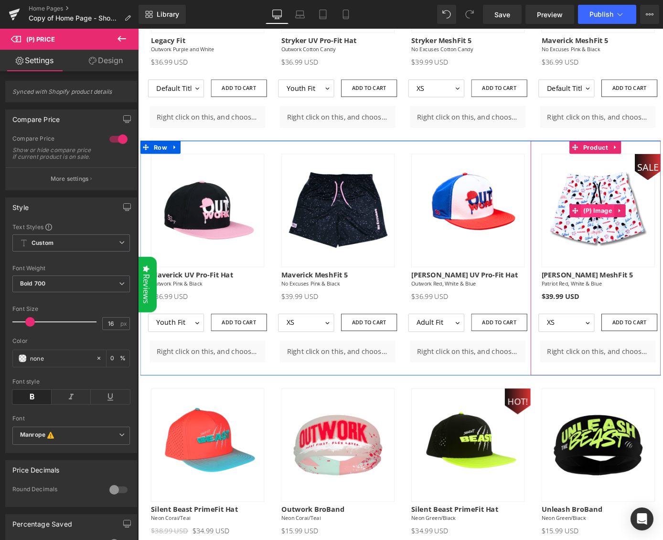
click at [642, 223] on span "(P) Image" at bounding box center [644, 229] width 37 height 14
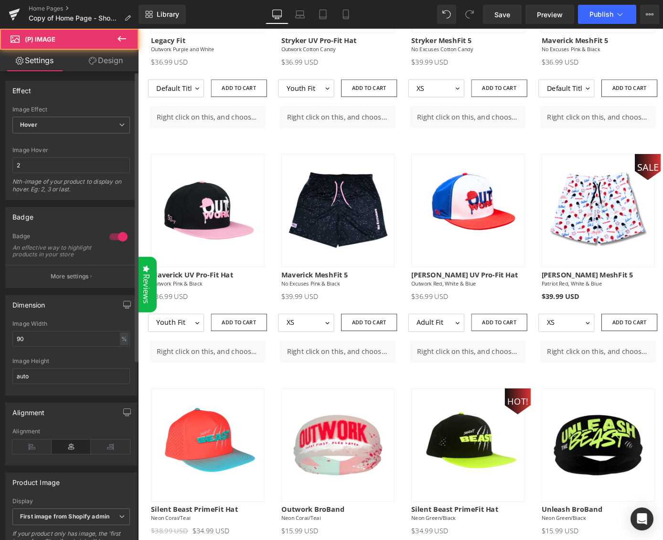
click at [114, 236] on div at bounding box center [118, 236] width 23 height 15
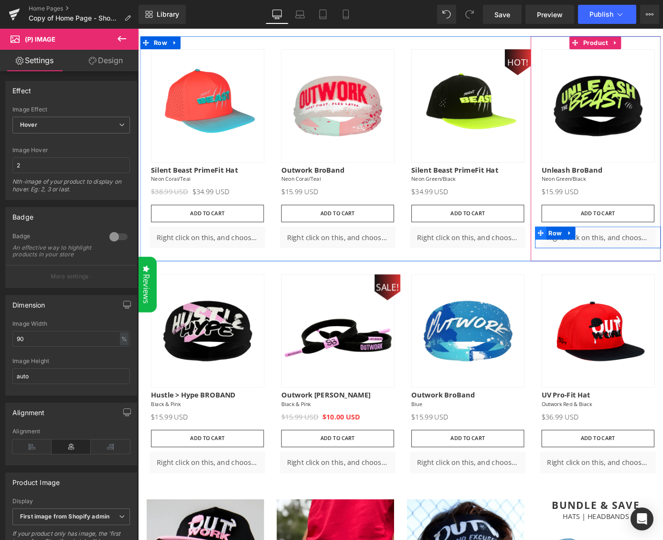
scroll to position [1000, 0]
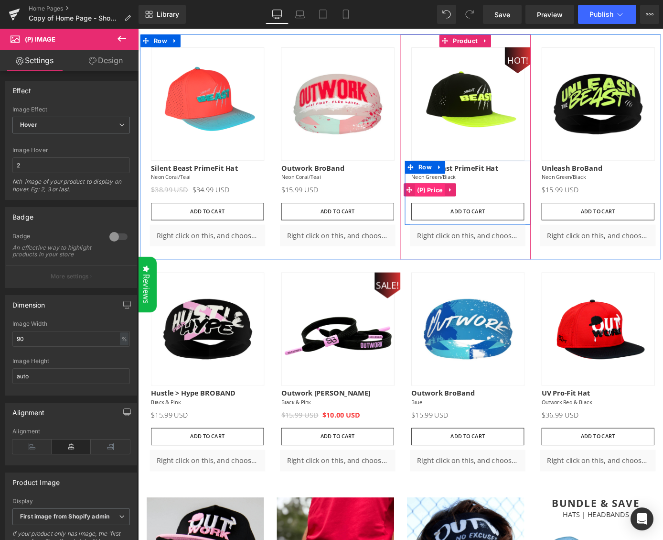
click at [464, 200] on span "(P) Price" at bounding box center [459, 206] width 33 height 14
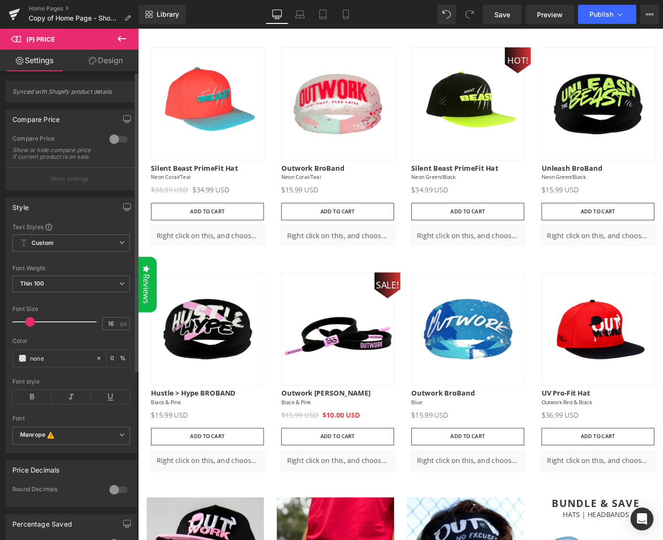
click at [114, 140] on div at bounding box center [118, 138] width 23 height 15
click at [23, 362] on span at bounding box center [23, 358] width 8 height 8
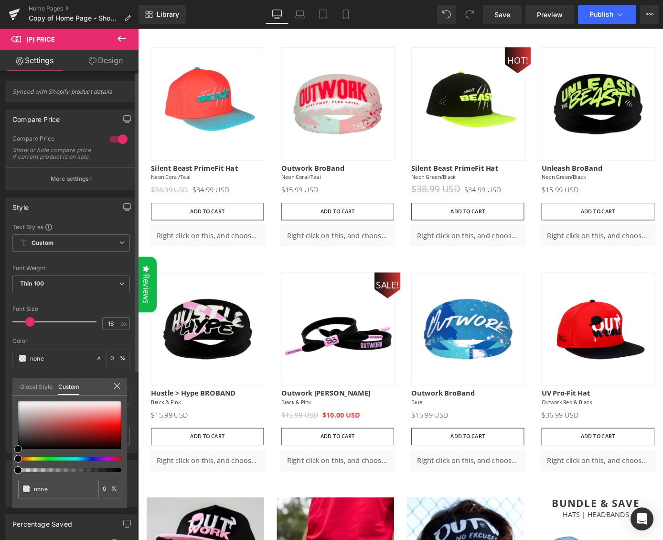
click at [110, 426] on div at bounding box center [69, 425] width 103 height 48
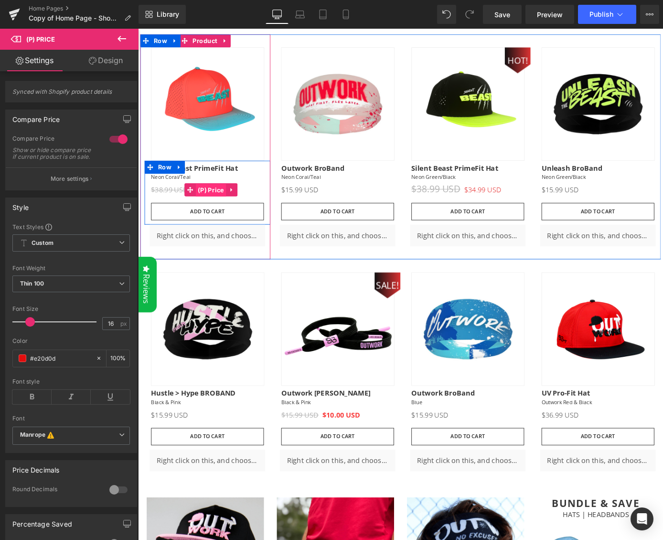
click at [214, 201] on span "(P) Price" at bounding box center [218, 206] width 33 height 14
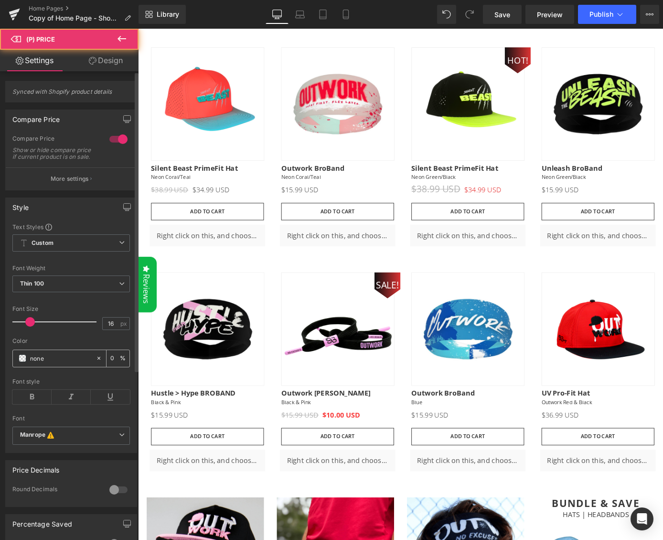
click at [36, 362] on input "none" at bounding box center [60, 358] width 61 height 11
click at [24, 362] on span at bounding box center [23, 358] width 8 height 8
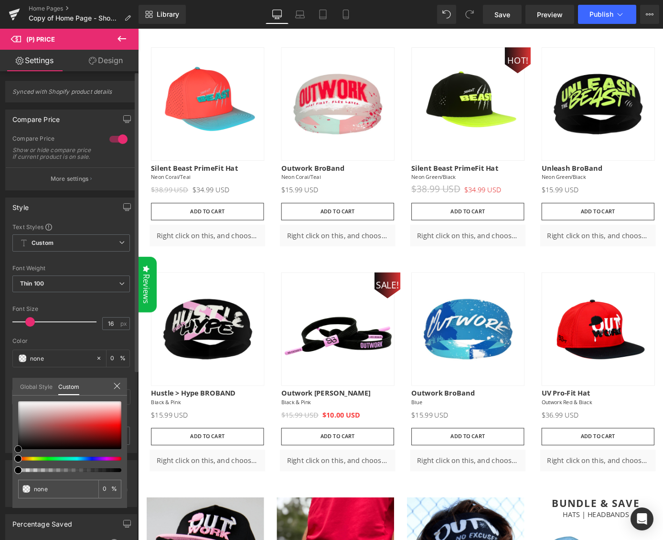
click at [109, 424] on div at bounding box center [69, 425] width 103 height 48
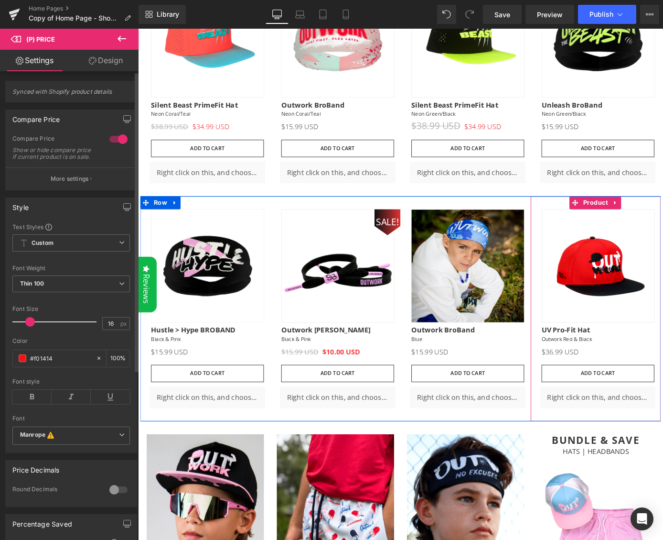
scroll to position [1032, 0]
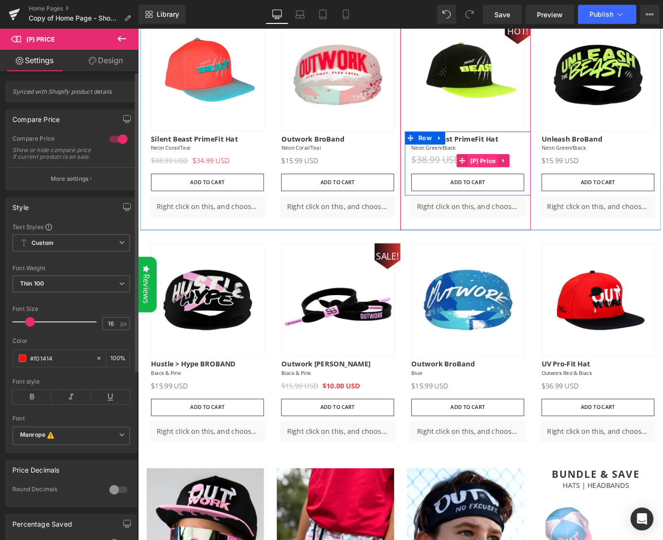
click at [515, 168] on span "(P) Price" at bounding box center [517, 174] width 33 height 14
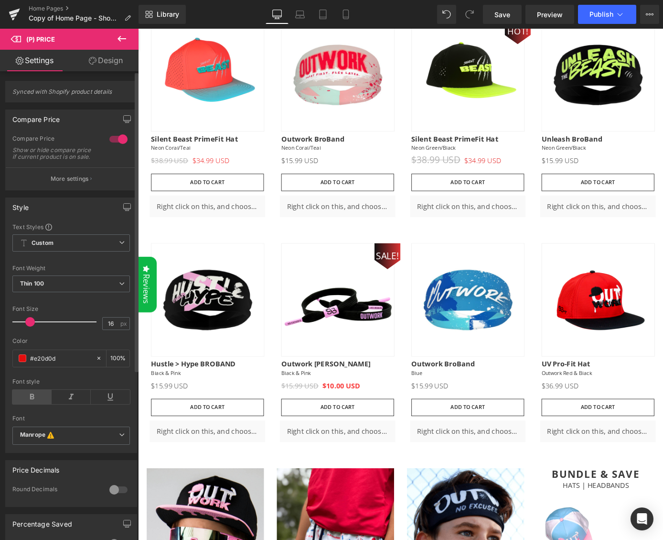
click at [33, 401] on icon at bounding box center [31, 397] width 39 height 14
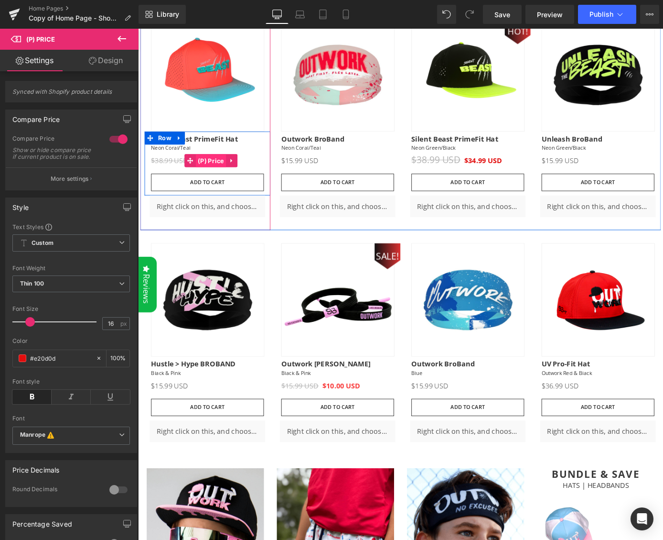
click at [212, 170] on span "(P) Price" at bounding box center [218, 174] width 33 height 14
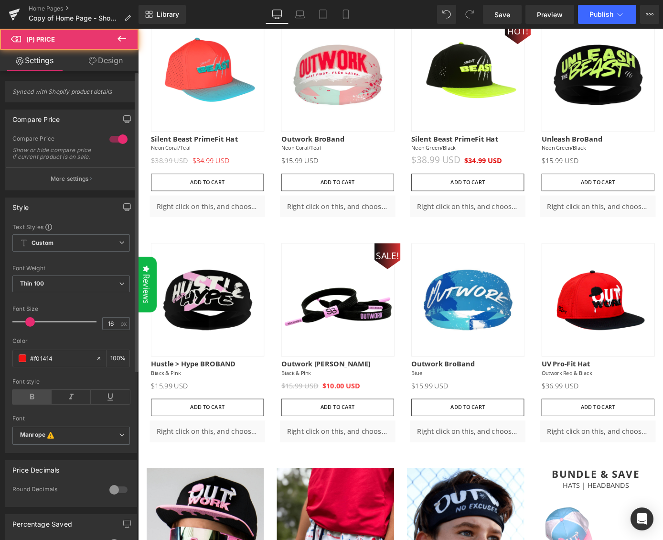
click at [32, 404] on icon at bounding box center [31, 397] width 39 height 14
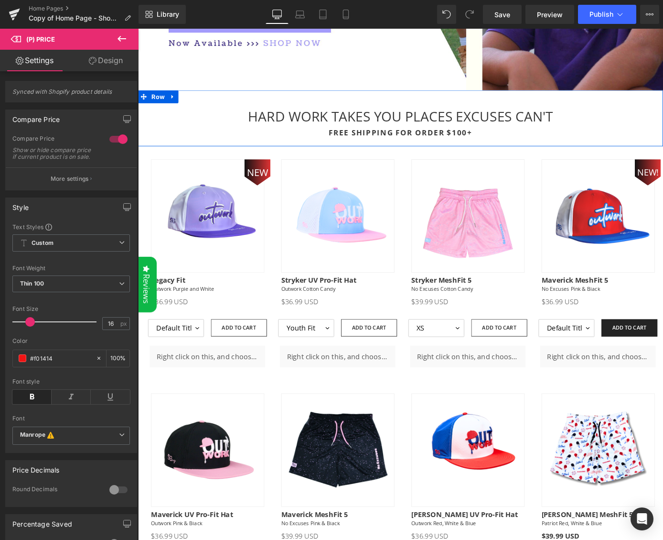
scroll to position [361, 0]
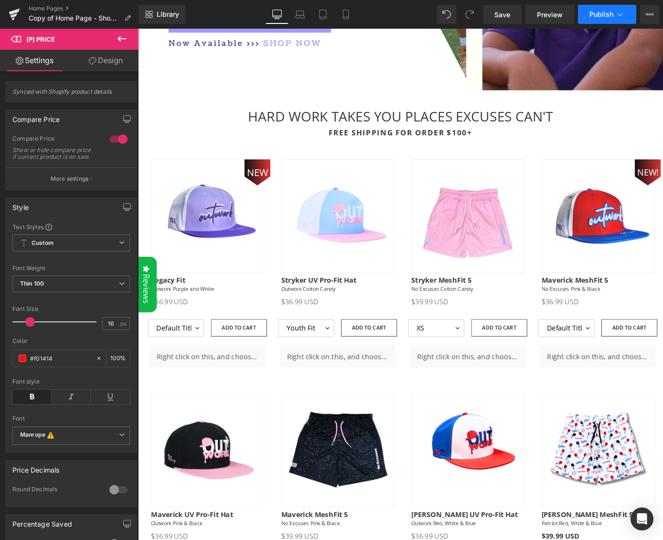
click at [609, 15] on span "Publish" at bounding box center [602, 15] width 24 height 8
click at [347, 16] on icon at bounding box center [346, 15] width 10 height 10
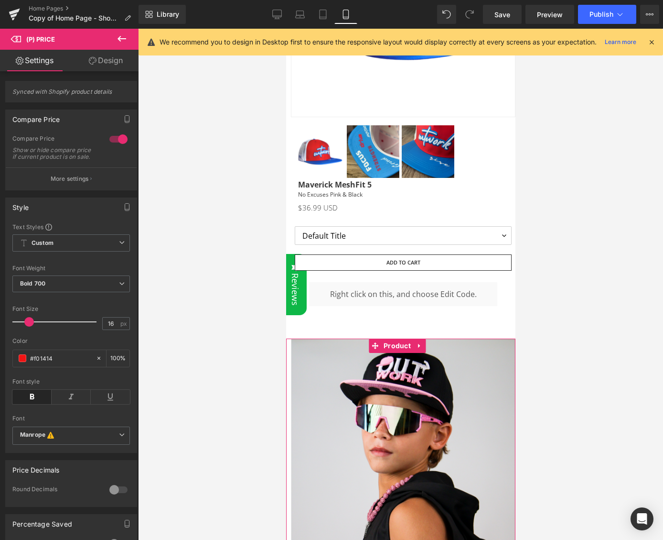
scroll to position [1820, 0]
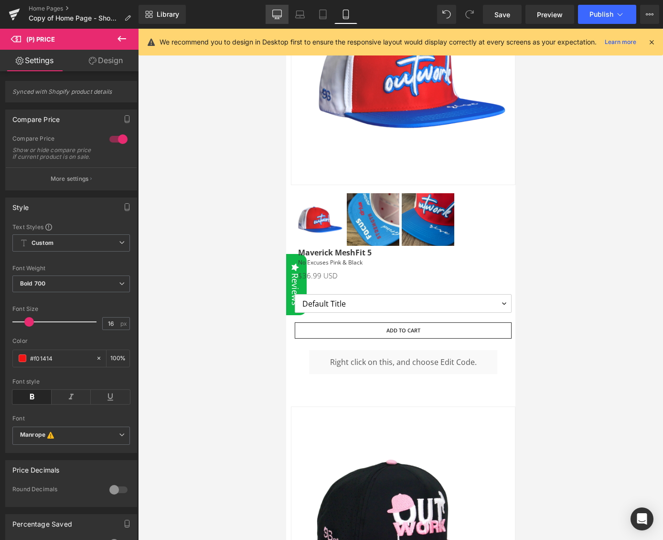
click at [276, 18] on icon at bounding box center [277, 18] width 3 height 2
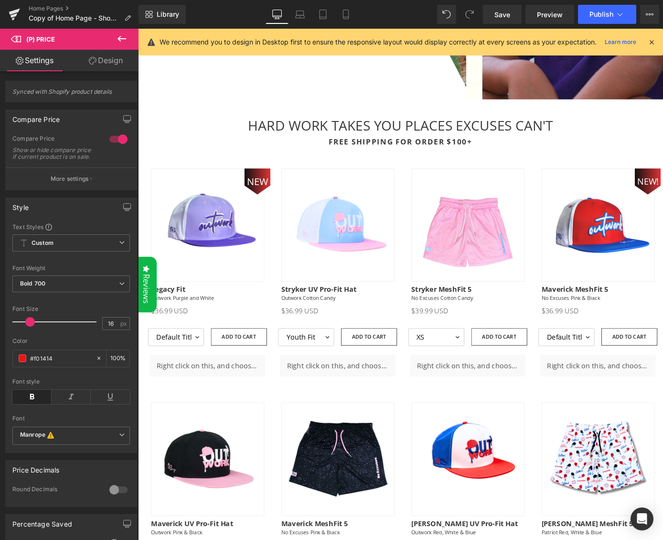
scroll to position [309, 0]
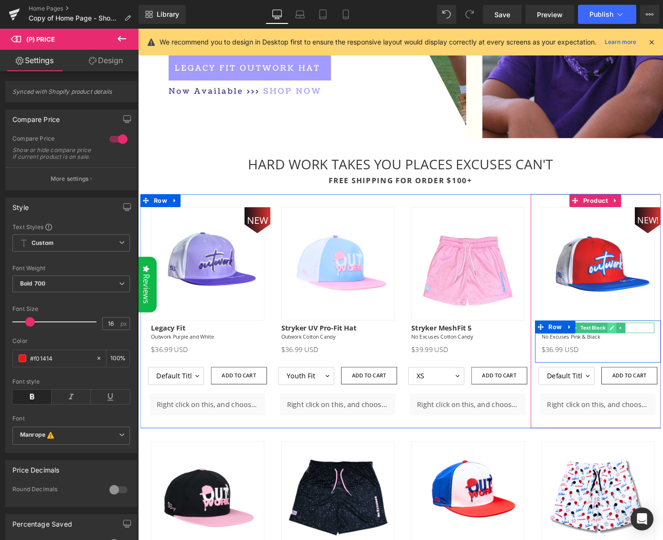
click at [658, 355] on icon at bounding box center [660, 358] width 5 height 6
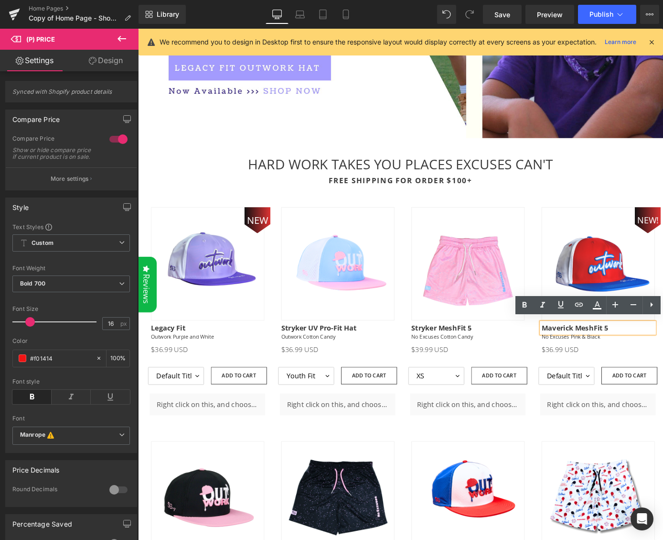
click at [649, 353] on strong "Maverick MeshFit 5" at bounding box center [620, 358] width 74 height 11
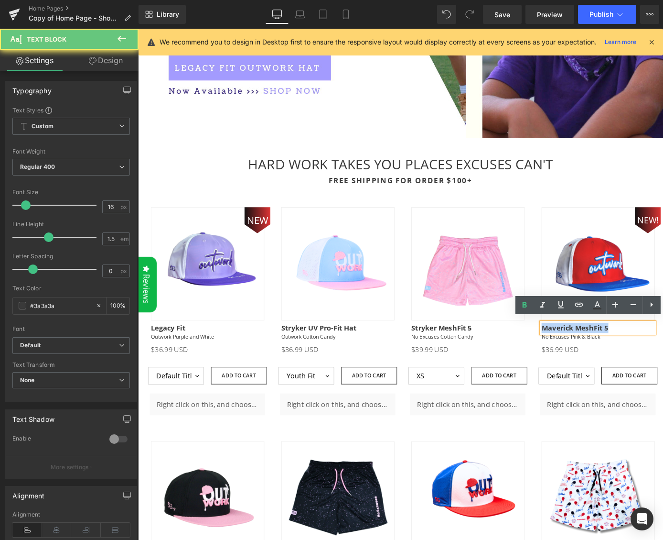
click at [649, 353] on strong "Maverick MeshFit 5" at bounding box center [620, 358] width 74 height 11
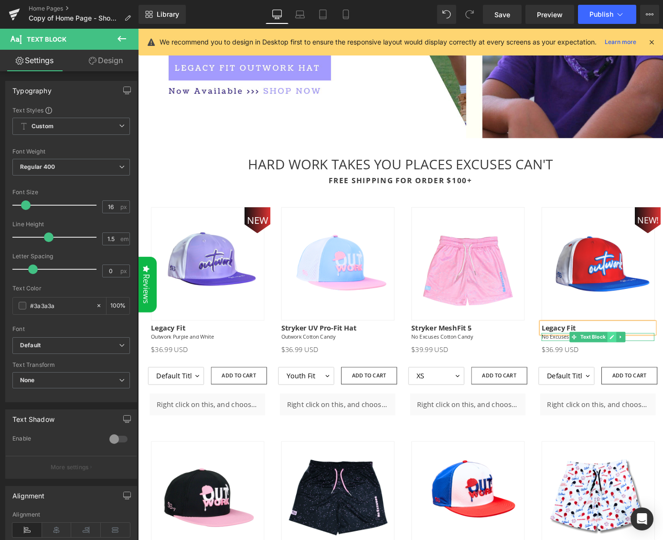
click at [658, 366] on icon at bounding box center [660, 368] width 5 height 5
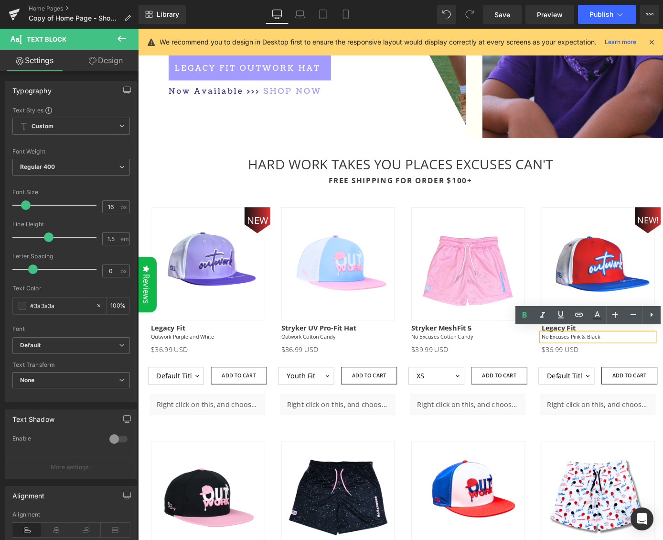
click at [651, 366] on p "No Excuses Pink & Black" at bounding box center [645, 368] width 124 height 9
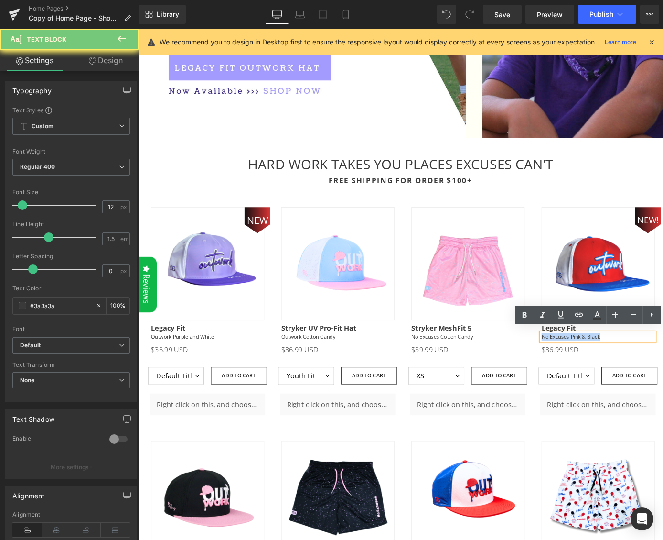
click at [651, 366] on p "No Excuses Pink & Black" at bounding box center [645, 368] width 124 height 9
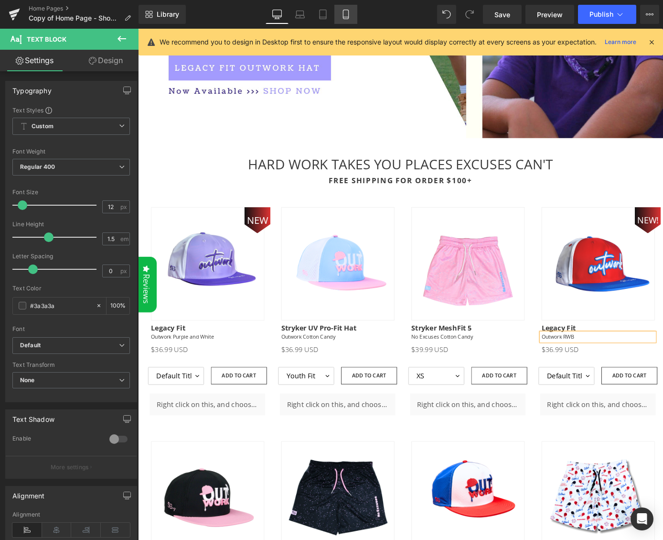
click at [353, 17] on link "Mobile" at bounding box center [346, 14] width 23 height 19
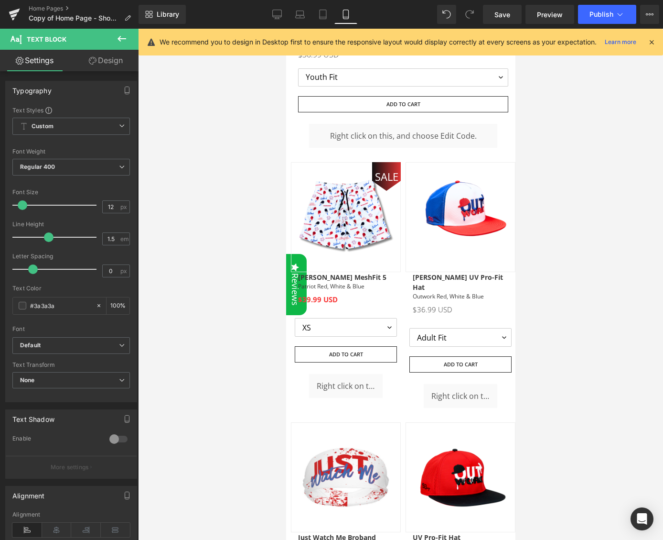
scroll to position [2547, 0]
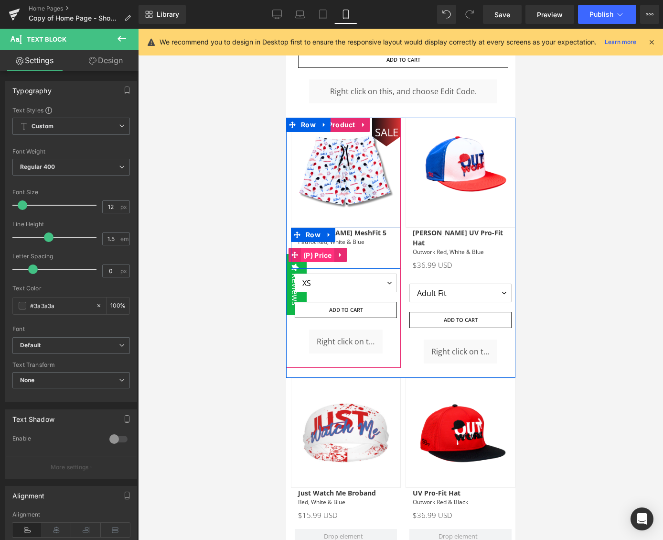
click at [324, 248] on span "(P) Price" at bounding box center [317, 255] width 33 height 14
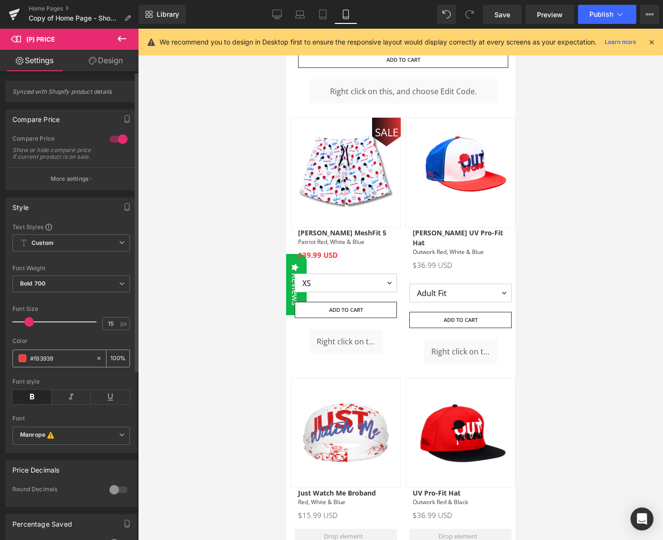
click at [96, 361] on icon at bounding box center [99, 358] width 7 height 7
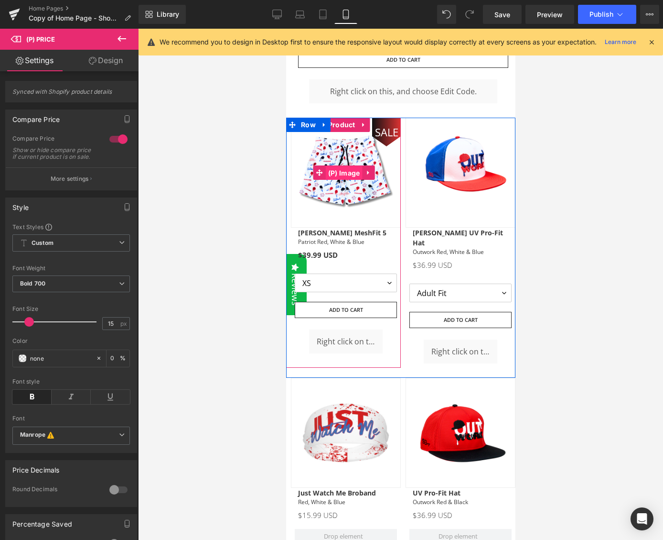
drag, startPoint x: 348, startPoint y: 125, endPoint x: 434, endPoint y: 248, distance: 149.0
click at [348, 166] on span "(P) Image" at bounding box center [344, 173] width 37 height 14
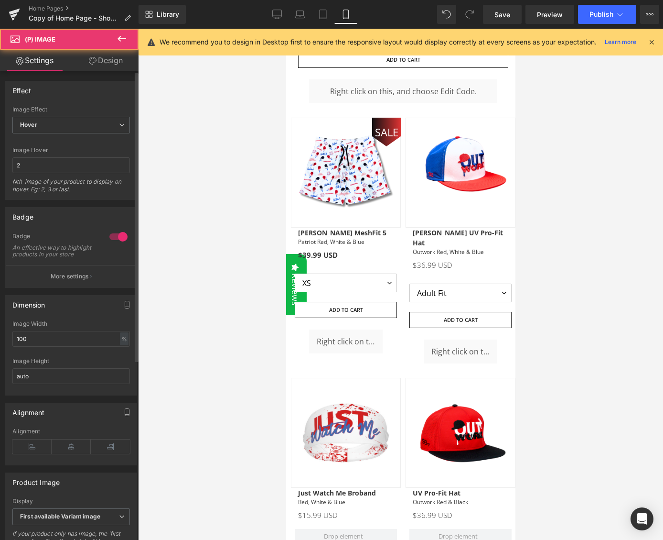
click at [117, 236] on div at bounding box center [118, 236] width 23 height 15
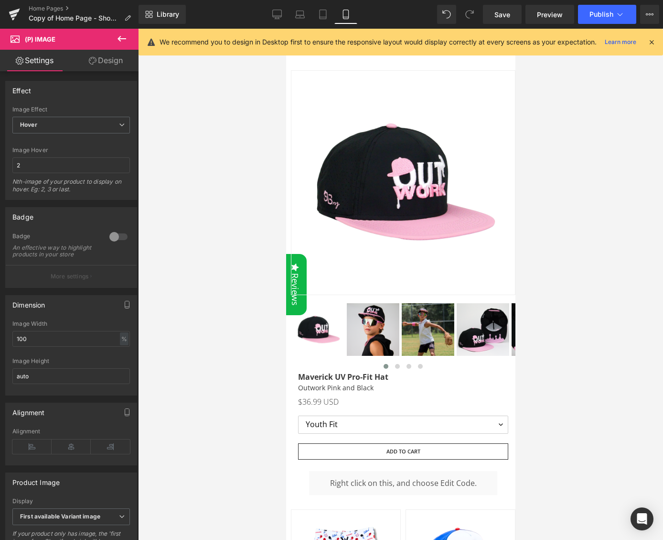
scroll to position [1988, 0]
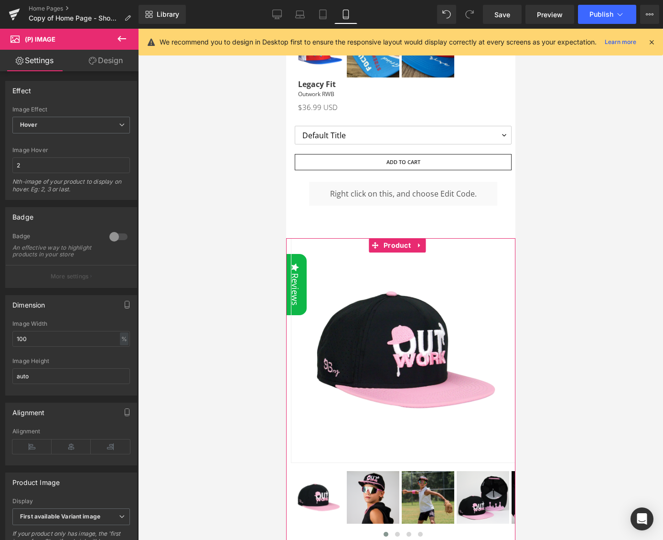
click at [422, 242] on icon at bounding box center [419, 245] width 7 height 7
click at [413, 242] on icon at bounding box center [413, 245] width 7 height 7
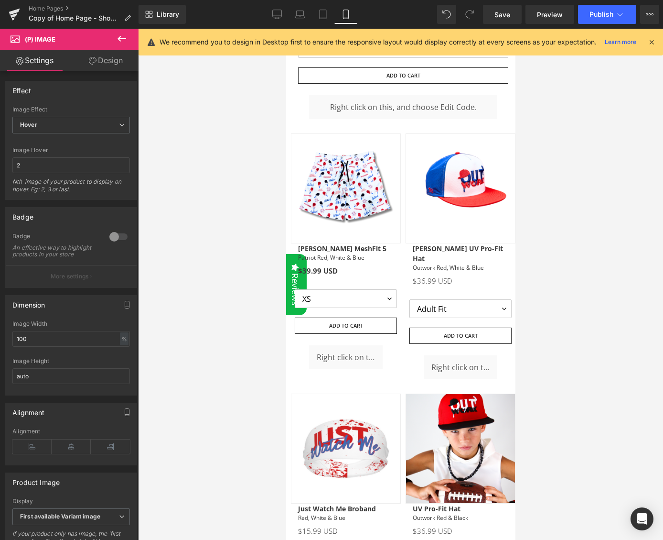
scroll to position [2581, 0]
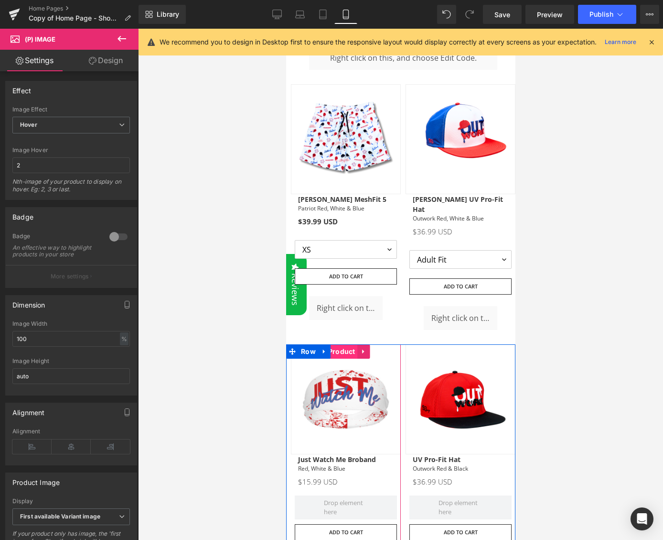
click at [344, 344] on span "Product" at bounding box center [342, 351] width 32 height 14
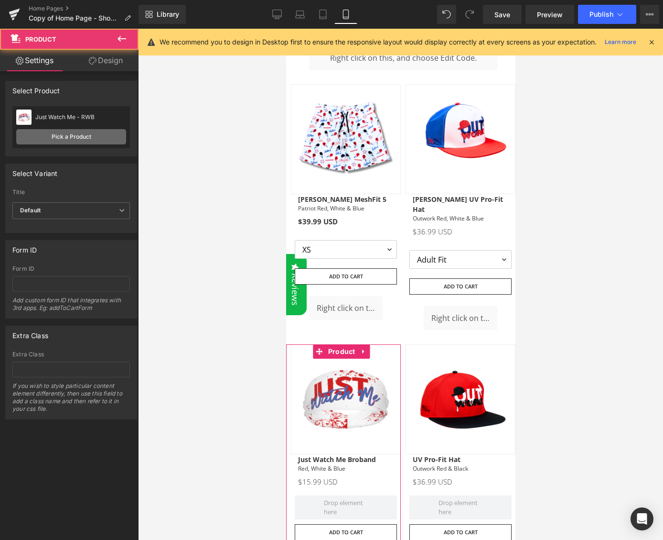
click at [76, 135] on link "Pick a Product" at bounding box center [71, 136] width 110 height 15
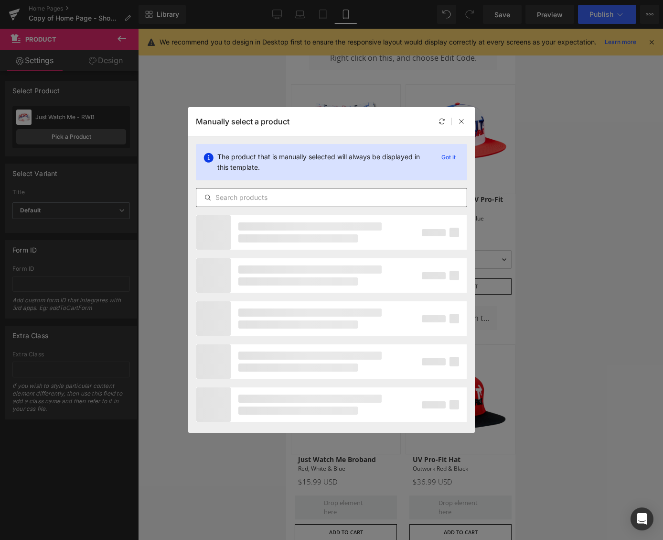
click at [259, 202] on input "text" at bounding box center [331, 197] width 271 height 11
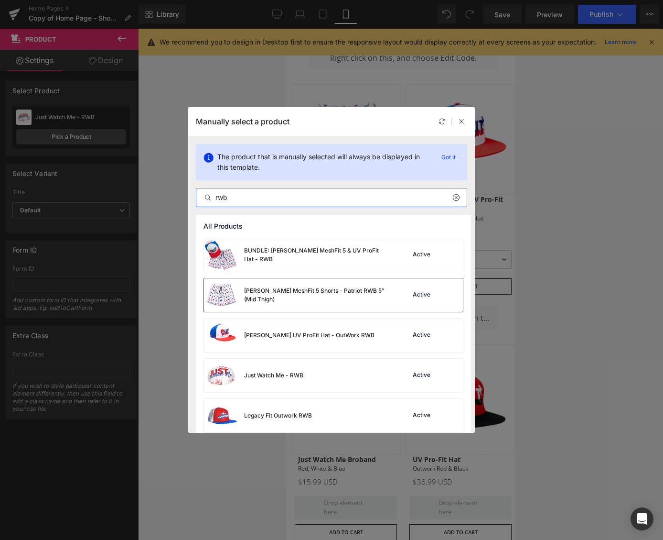
type input "rwb"
click at [252, 294] on div "[PERSON_NAME] MeshFit 5 Shorts - Patriot RWB 5" (Mid Thigh)" at bounding box center [315, 294] width 143 height 17
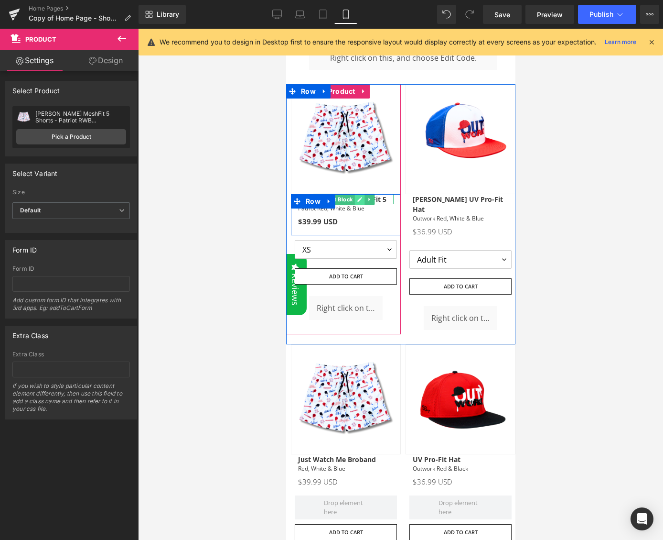
click at [361, 196] on icon at bounding box center [359, 199] width 5 height 6
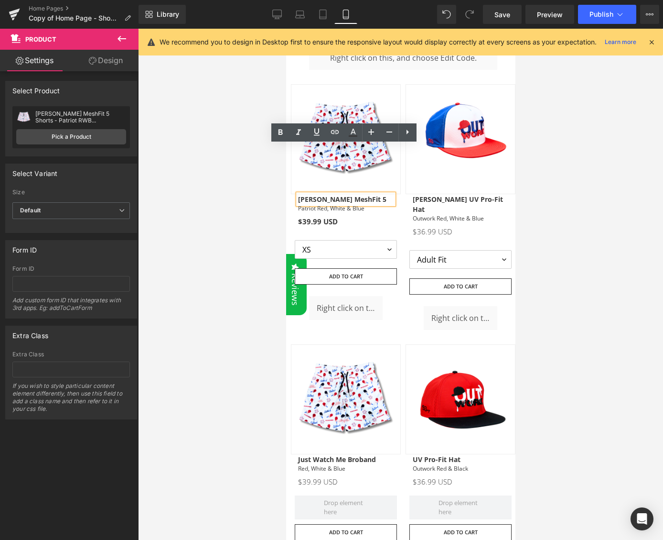
click at [363, 194] on p "[PERSON_NAME] MeshFit 5" at bounding box center [346, 199] width 96 height 10
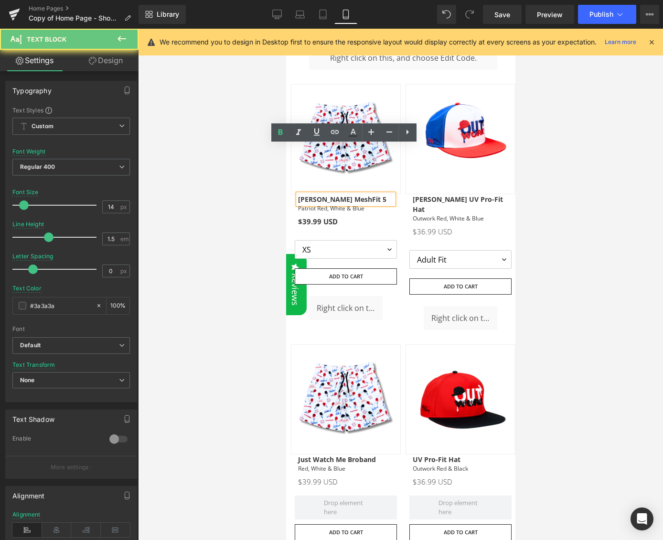
click at [363, 194] on p "[PERSON_NAME] MeshFit 5" at bounding box center [346, 199] width 96 height 10
drag, startPoint x: 344, startPoint y: 150, endPoint x: 298, endPoint y: 151, distance: 46.4
click at [298, 194] on p "[PERSON_NAME] MeshFit 5" at bounding box center [346, 199] width 96 height 10
click at [329, 195] on strong "[PERSON_NAME] MeshFit 5" at bounding box center [342, 199] width 88 height 9
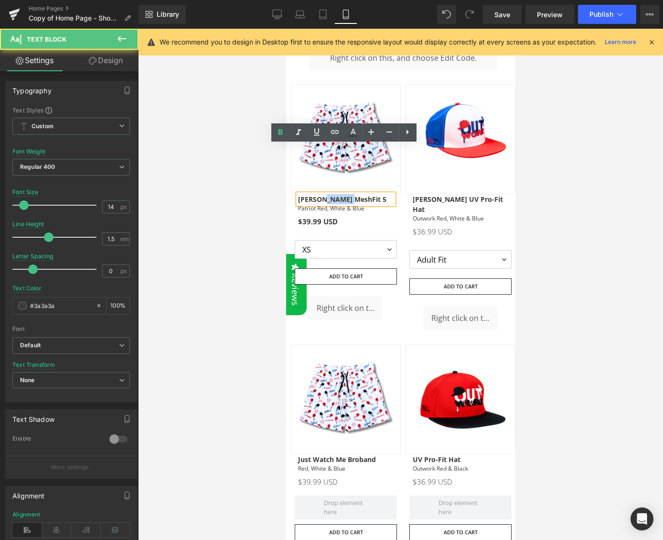
click at [329, 195] on strong "[PERSON_NAME] MeshFit 5" at bounding box center [342, 199] width 88 height 9
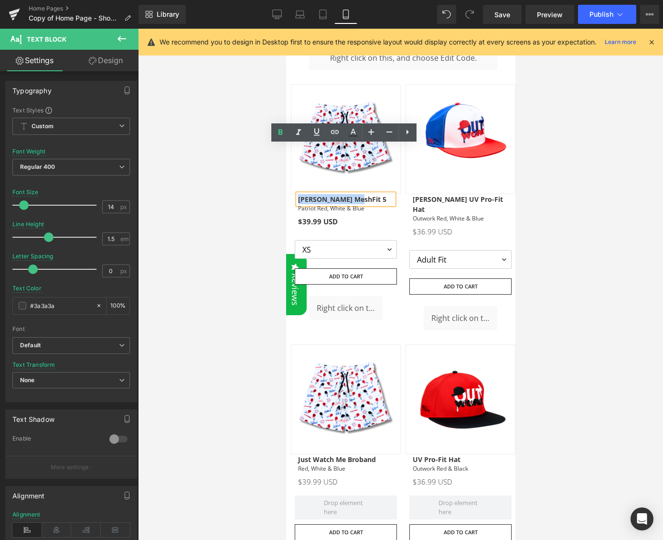
copy strong "[PERSON_NAME] MeshFit 5"
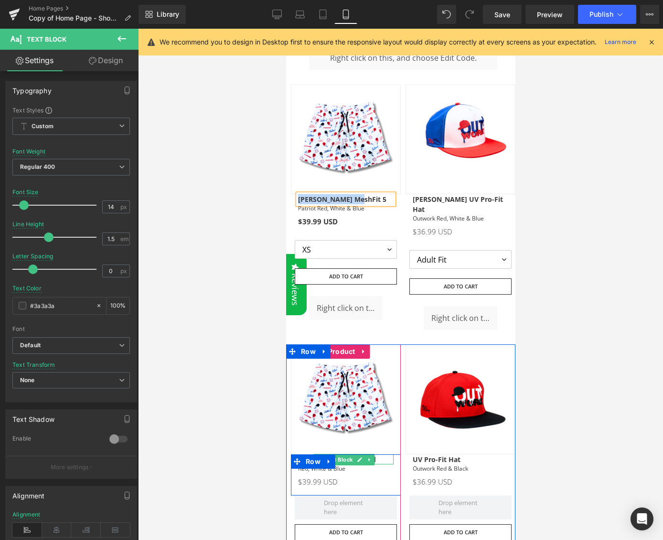
click at [375, 455] on strong "Just Watch Me Broband" at bounding box center [337, 459] width 78 height 9
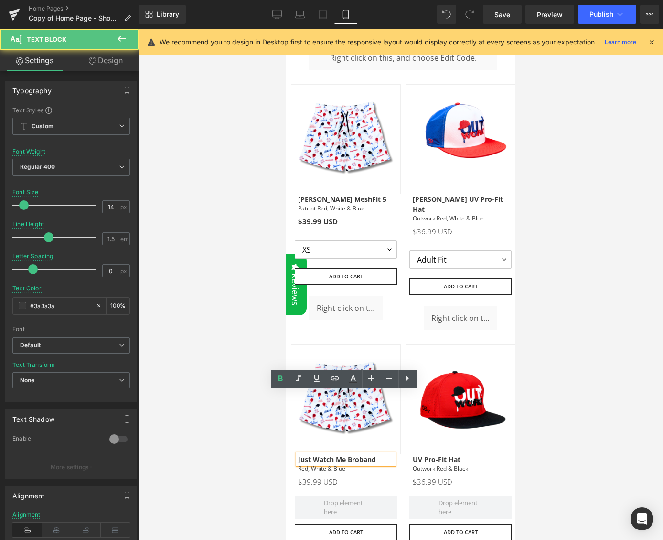
click at [378, 454] on p "Just Watch Me Broband" at bounding box center [346, 459] width 96 height 10
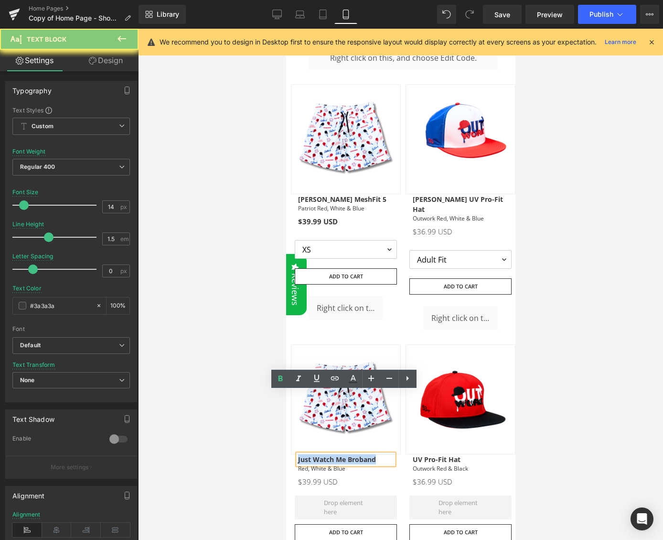
click at [378, 454] on p "Just Watch Me Broband" at bounding box center [346, 459] width 96 height 10
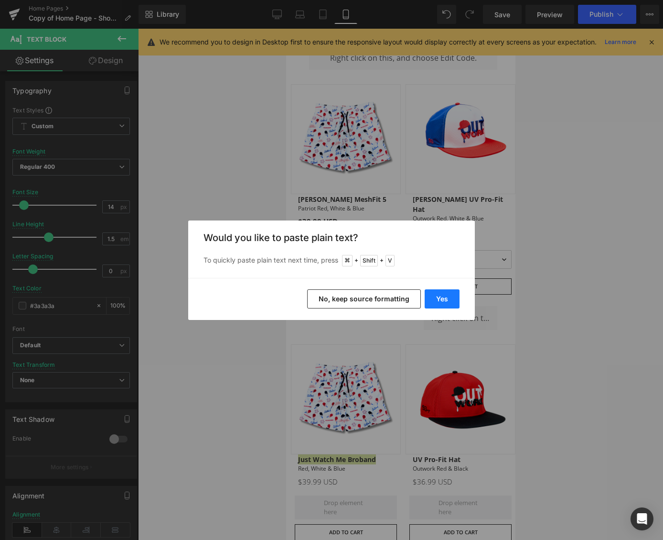
click at [440, 299] on button "Yes" at bounding box center [442, 298] width 35 height 19
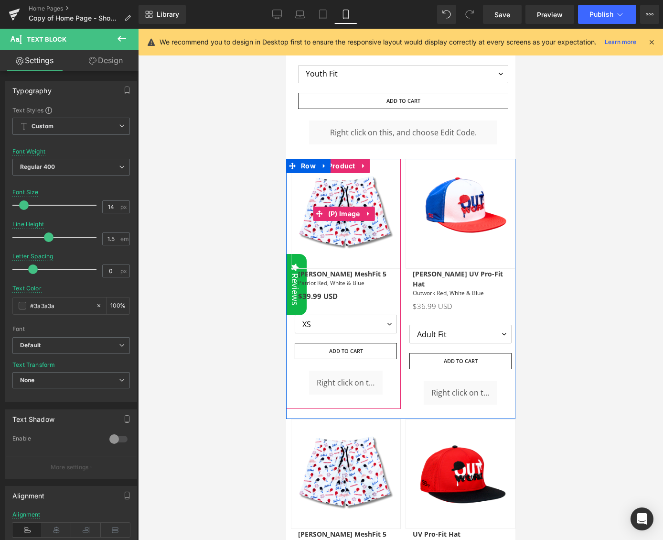
scroll to position [2459, 0]
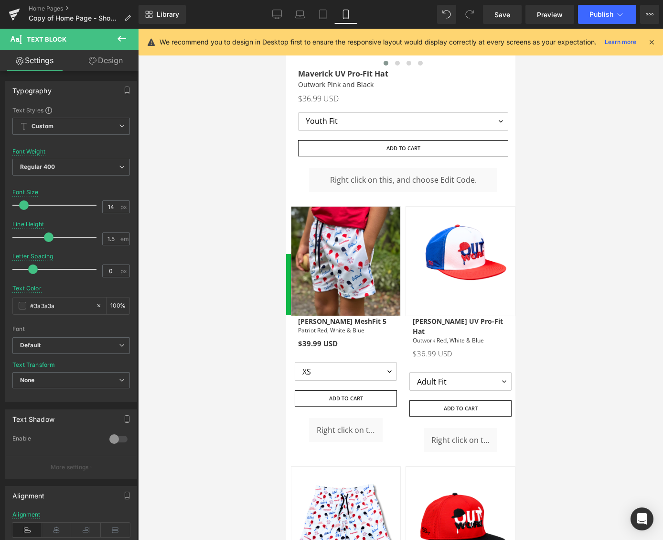
click at [352, 206] on img at bounding box center [346, 261] width 110 height 110
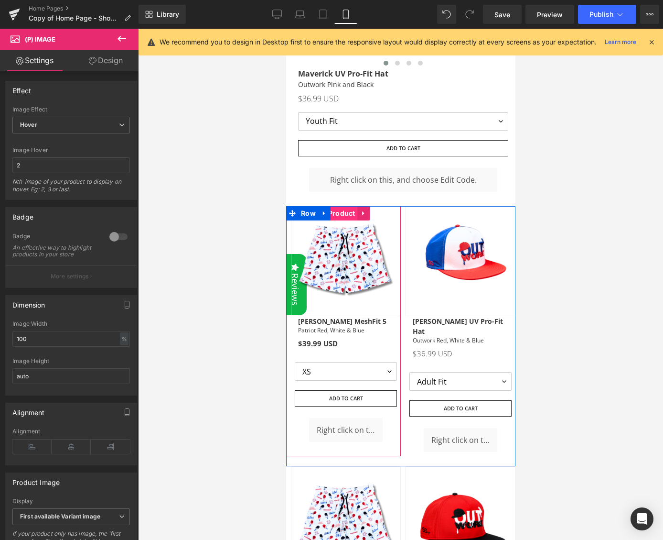
click at [340, 206] on span "Product" at bounding box center [342, 213] width 32 height 14
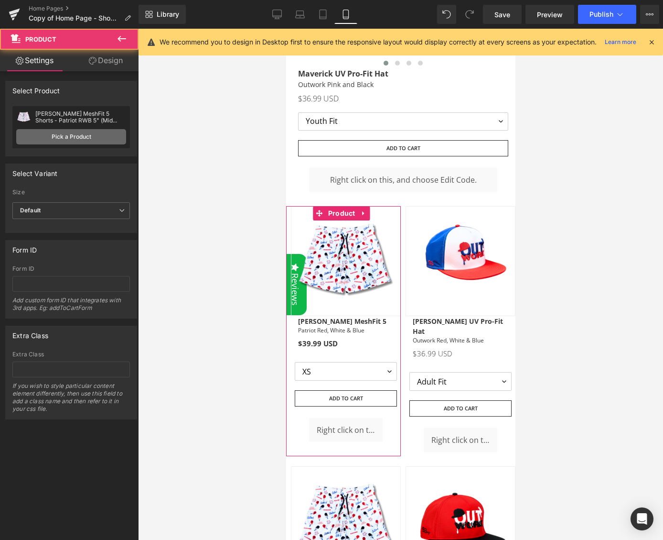
click at [62, 137] on link "Pick a Product" at bounding box center [71, 136] width 110 height 15
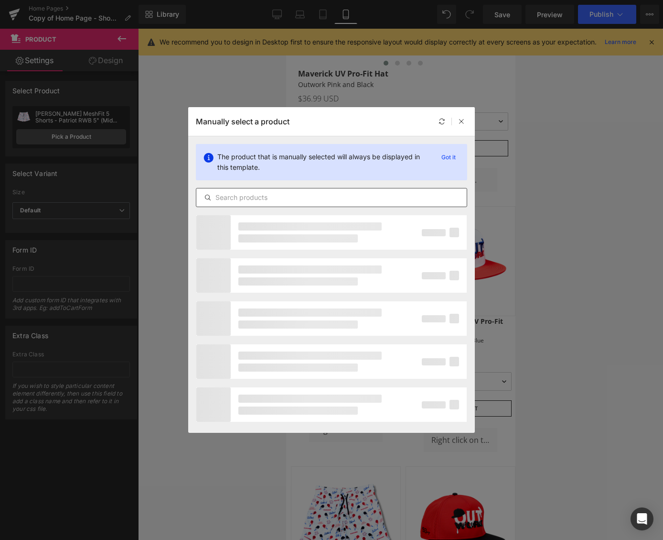
click at [0, 0] on input "text" at bounding box center [0, 0] width 0 height 0
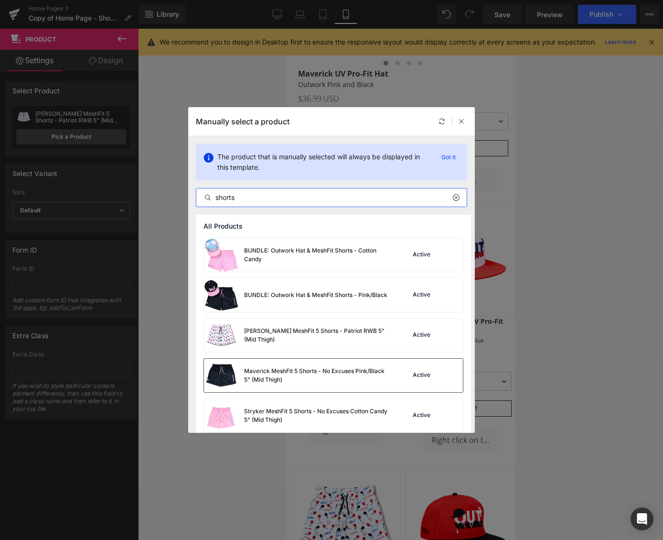
type input "shorts"
click at [0, 0] on div "Maverick MeshFit 5 Shorts - No Excuses Pink/Black 5" (Mid Thigh)" at bounding box center [0, 0] width 0 height 0
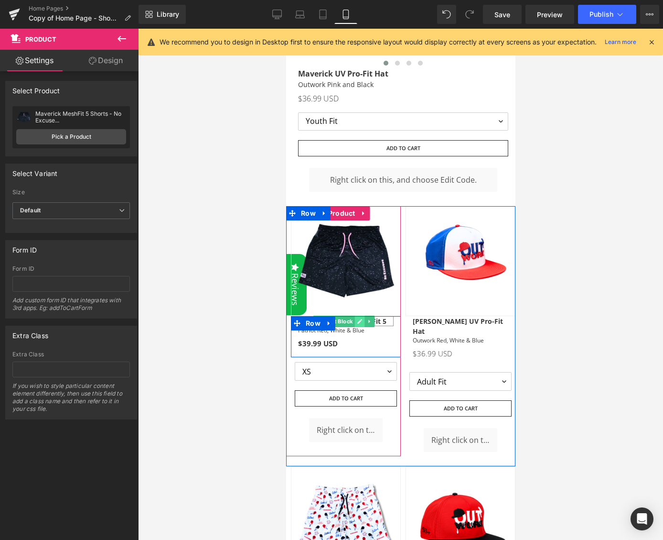
click at [362, 318] on icon at bounding box center [359, 321] width 5 height 6
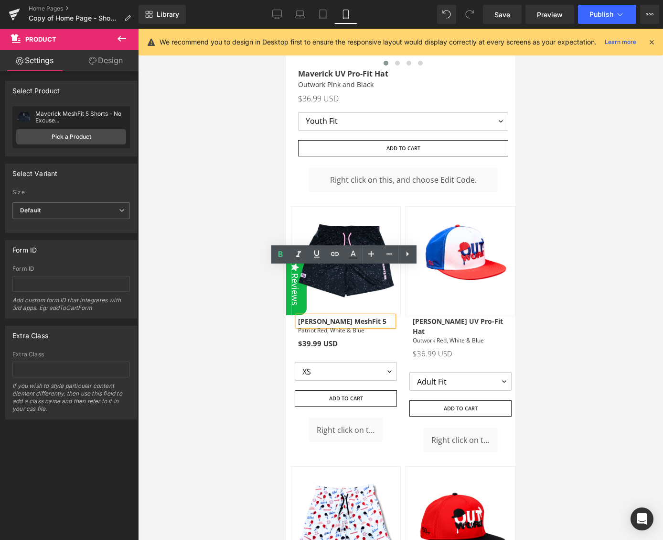
click at [353, 316] on strong "[PERSON_NAME] MeshFit 5" at bounding box center [342, 320] width 88 height 9
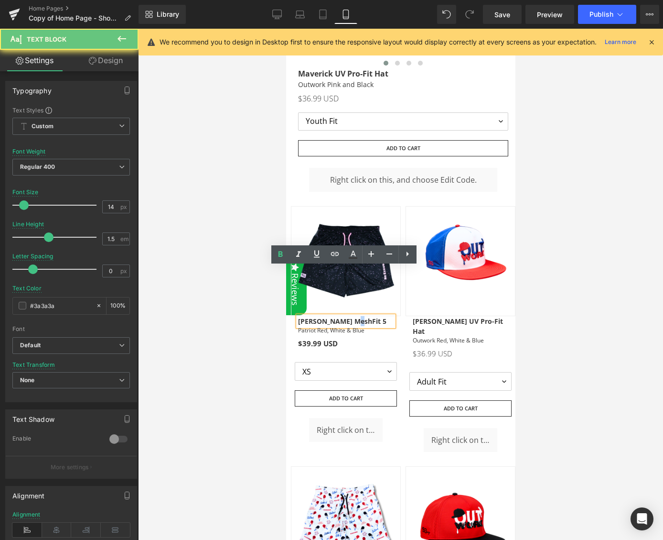
click at [353, 316] on strong "[PERSON_NAME] MeshFit 5" at bounding box center [342, 320] width 88 height 9
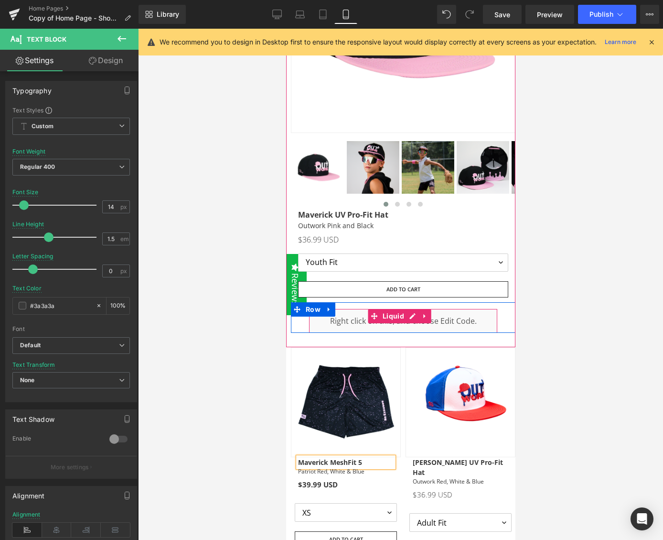
scroll to position [2320, 0]
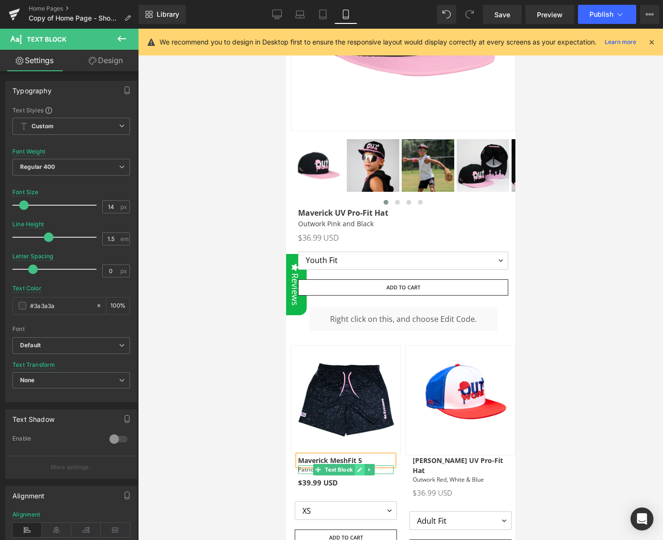
click at [361, 467] on icon at bounding box center [359, 470] width 5 height 6
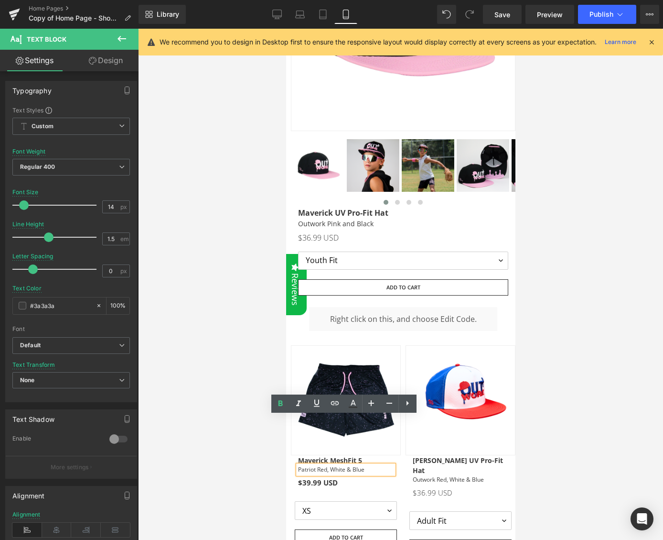
click at [364, 465] on p "Patriot Red, White & Blue" at bounding box center [346, 469] width 96 height 9
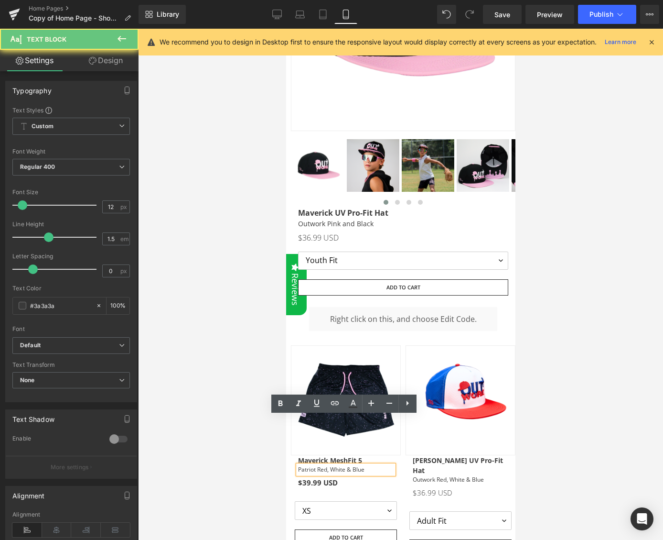
click at [364, 465] on p "Patriot Red, White & Blue" at bounding box center [346, 469] width 96 height 9
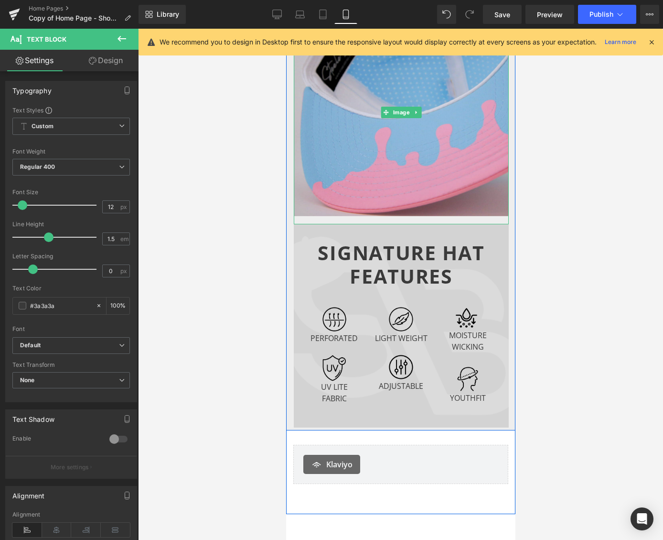
scroll to position [4699, 0]
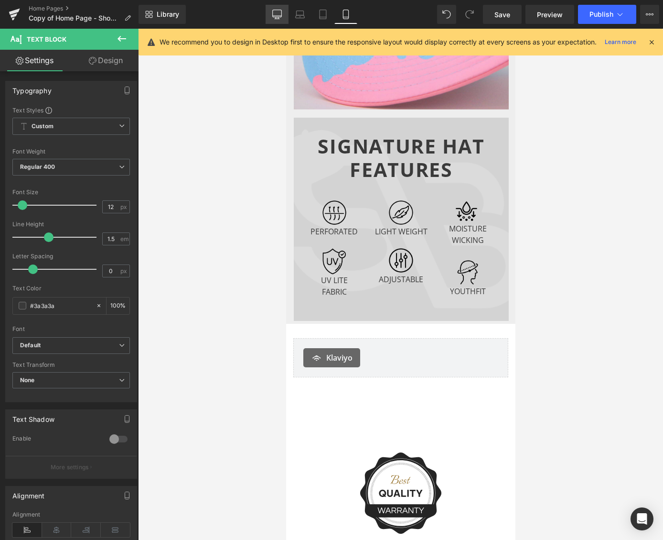
click at [278, 17] on icon at bounding box center [277, 15] width 10 height 10
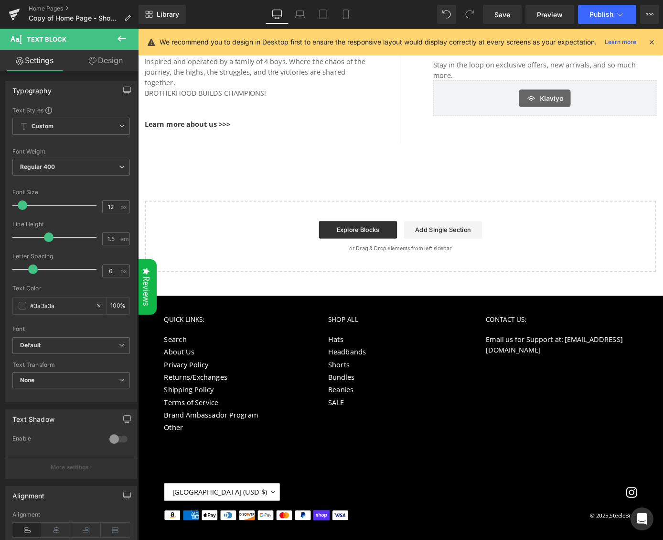
scroll to position [0, 0]
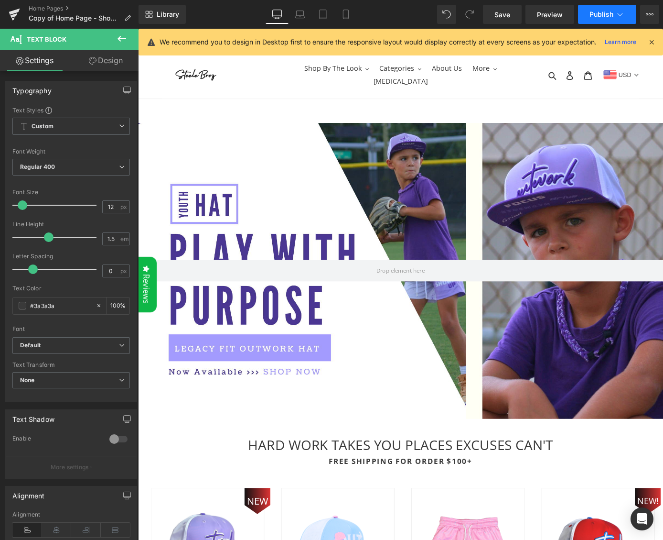
click at [617, 14] on icon at bounding box center [621, 15] width 10 height 10
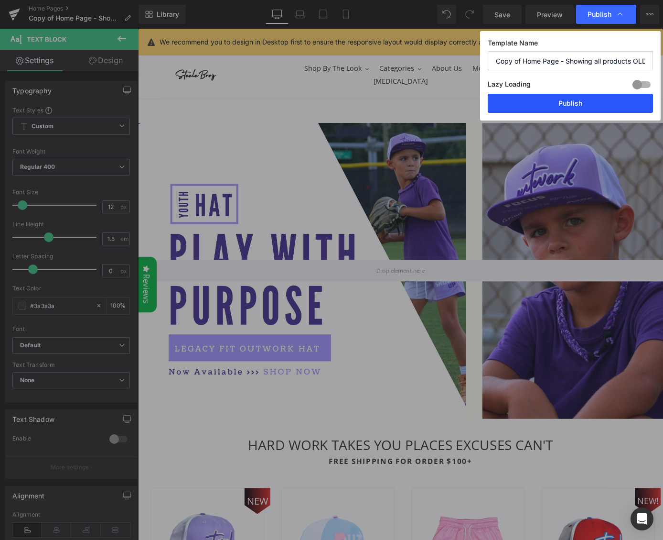
click at [0, 0] on button "Publish" at bounding box center [0, 0] width 0 height 0
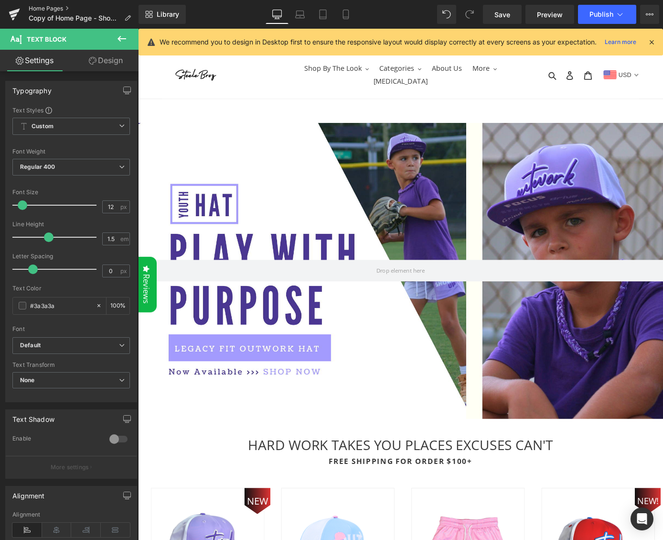
click at [52, 9] on link "Home Pages" at bounding box center [84, 9] width 110 height 8
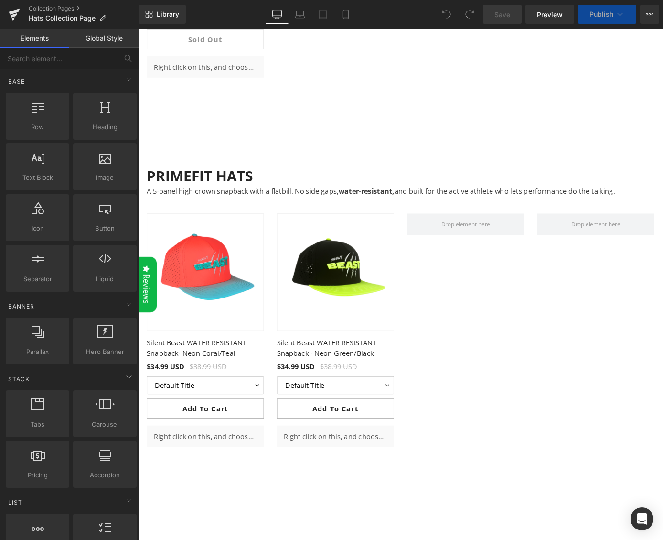
scroll to position [1463, 0]
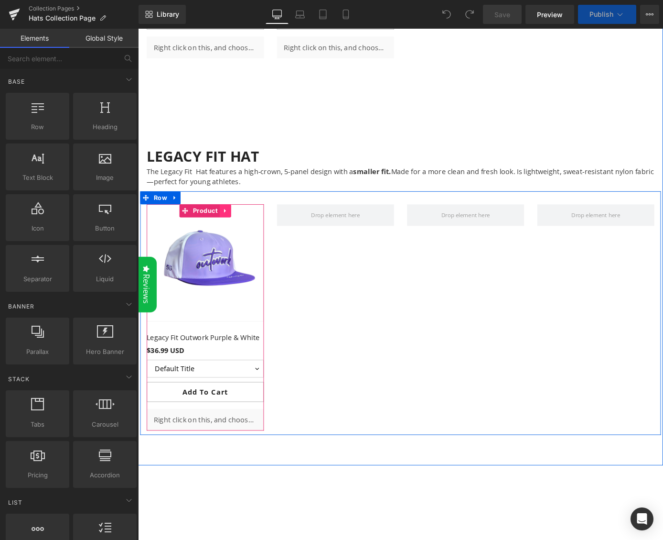
click at [231, 228] on icon at bounding box center [234, 228] width 7 height 7
click at [225, 230] on icon at bounding box center [228, 229] width 7 height 7
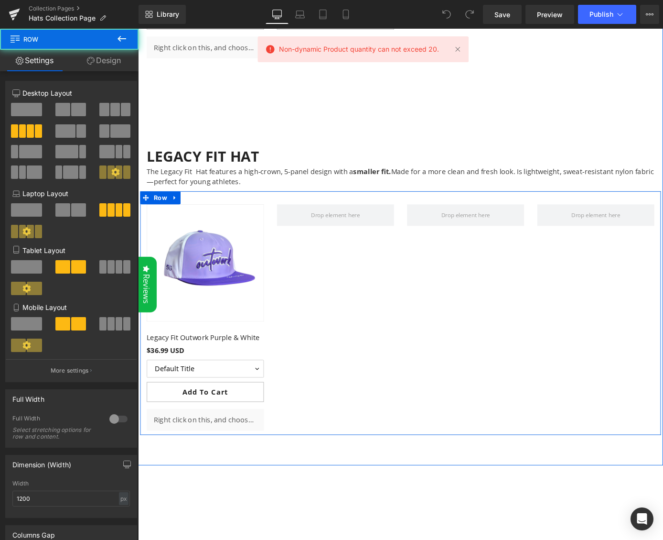
click at [336, 272] on div "New (P) Image Row Legacy Fit Outwork Purple & White (P) Title $36.99 USD $0 (P)…" at bounding box center [428, 341] width 574 height 269
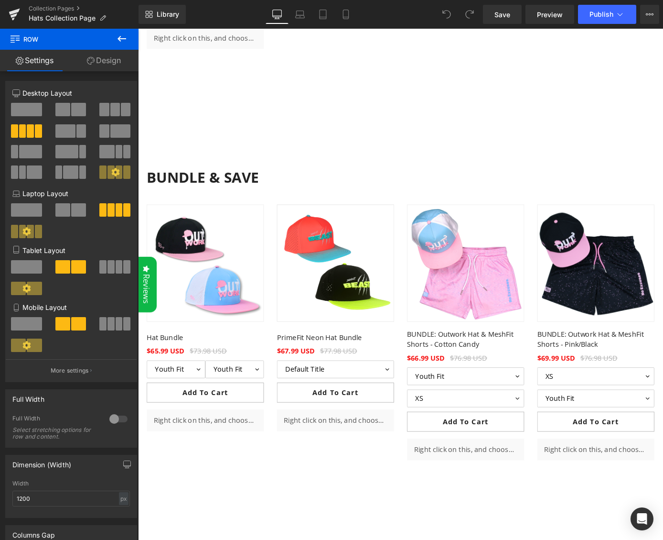
scroll to position [1876, 0]
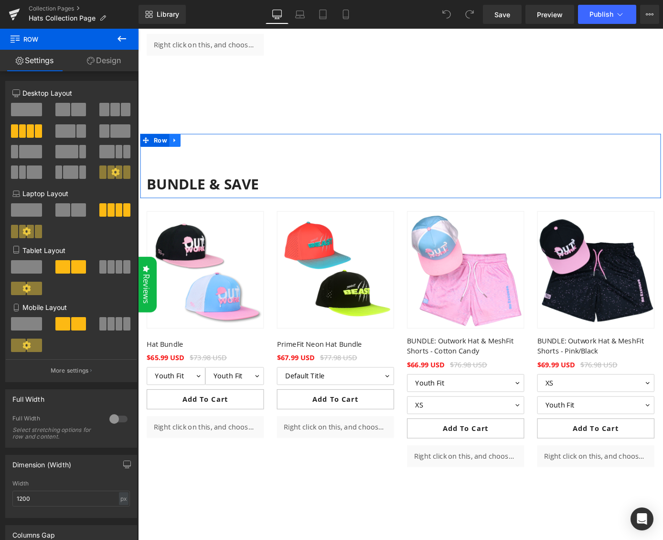
click at [177, 152] on icon at bounding box center [178, 152] width 2 height 4
click at [202, 152] on icon at bounding box center [203, 151] width 7 height 7
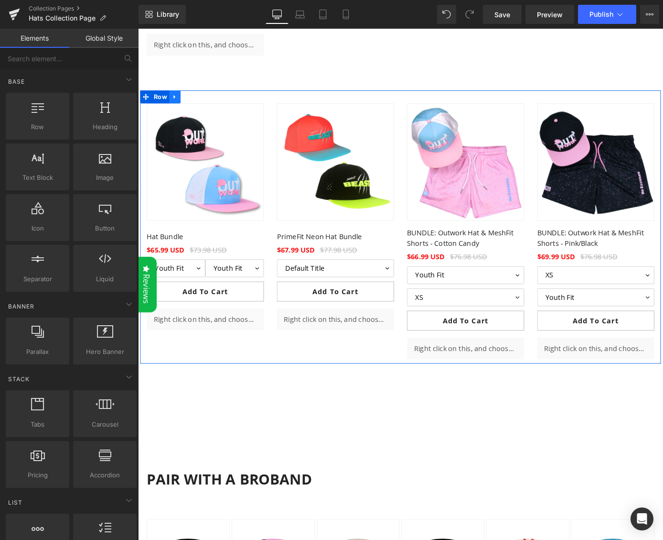
click at [178, 105] on icon at bounding box center [178, 103] width 7 height 7
click at [198, 108] on link at bounding box center [203, 104] width 12 height 14
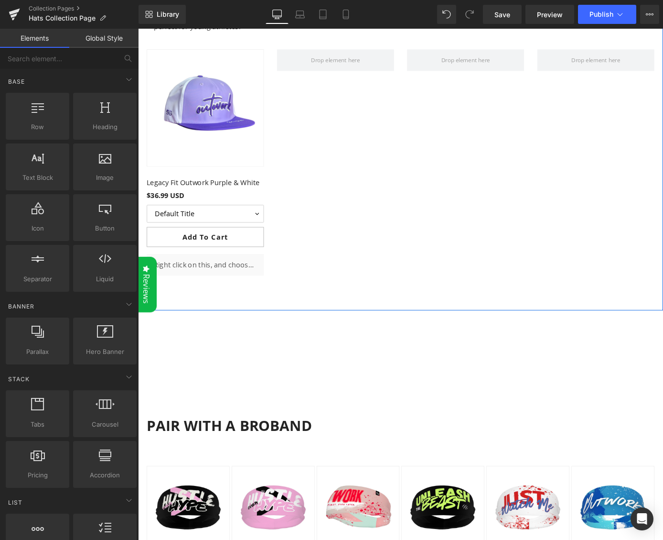
scroll to position [1440, 0]
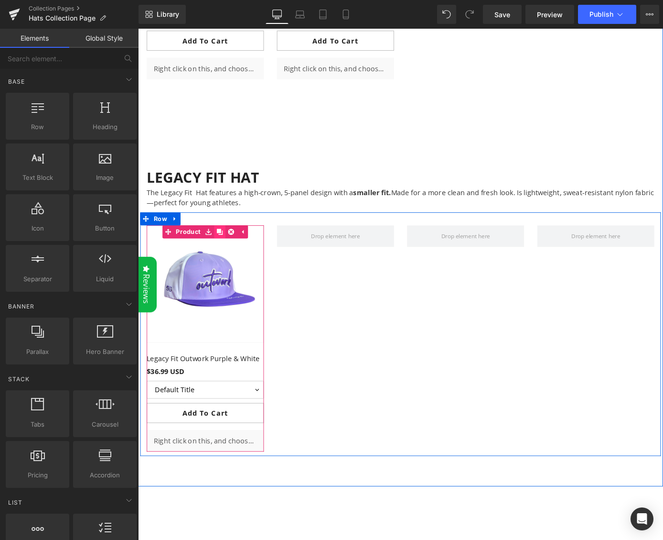
click at [225, 251] on icon at bounding box center [228, 252] width 7 height 7
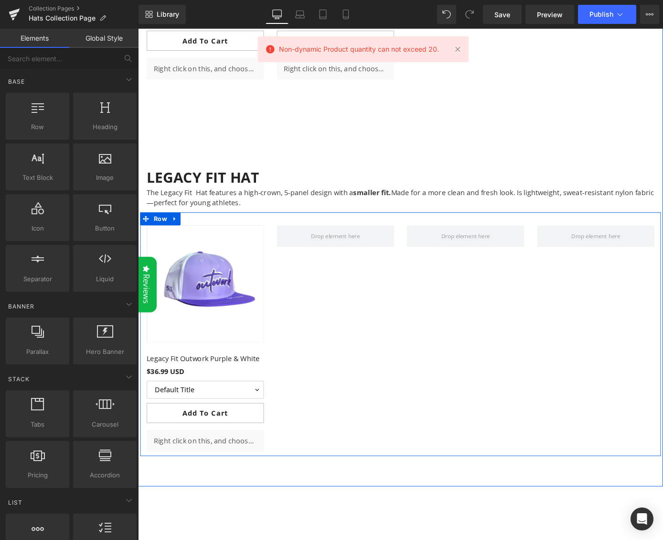
click at [359, 309] on div "New (P) Image Row Legacy Fit Outwork Purple & White (P) Title $36.99 USD $0 (P)…" at bounding box center [428, 365] width 574 height 269
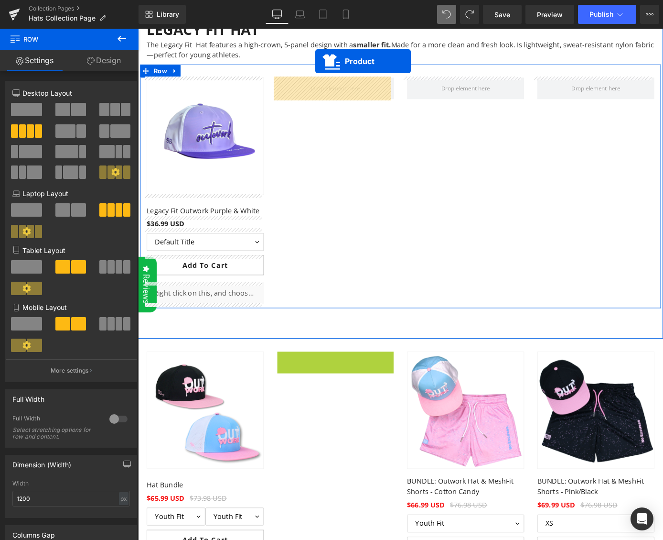
scroll to position [1584, 0]
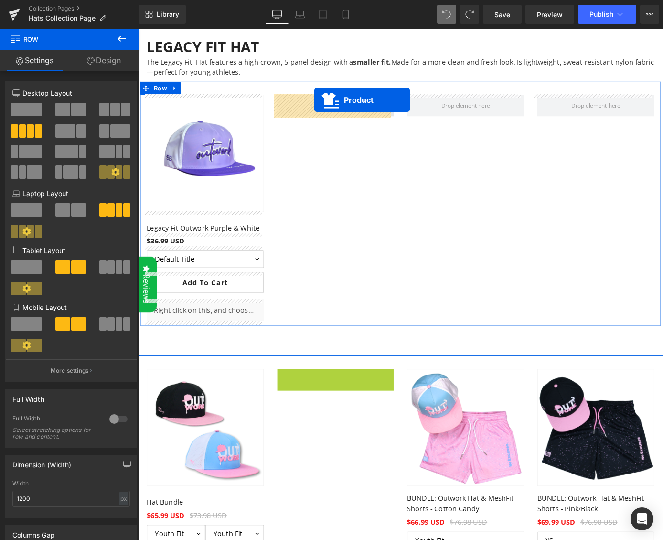
drag, startPoint x: 355, startPoint y: 258, endPoint x: 332, endPoint y: 107, distance: 153.2
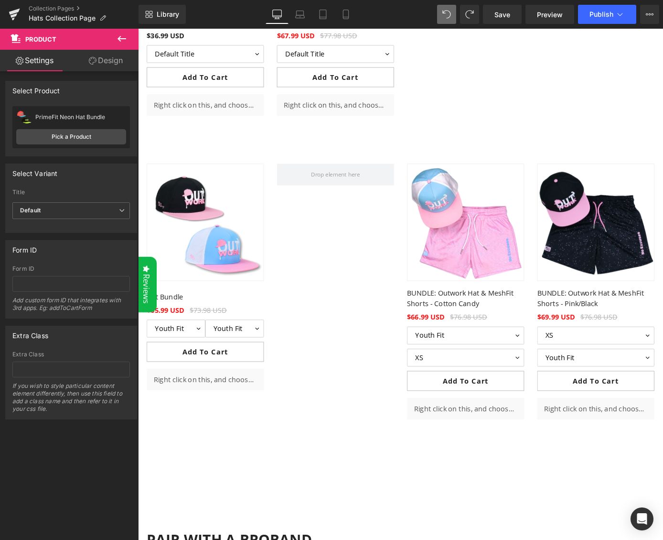
scroll to position [1809, 0]
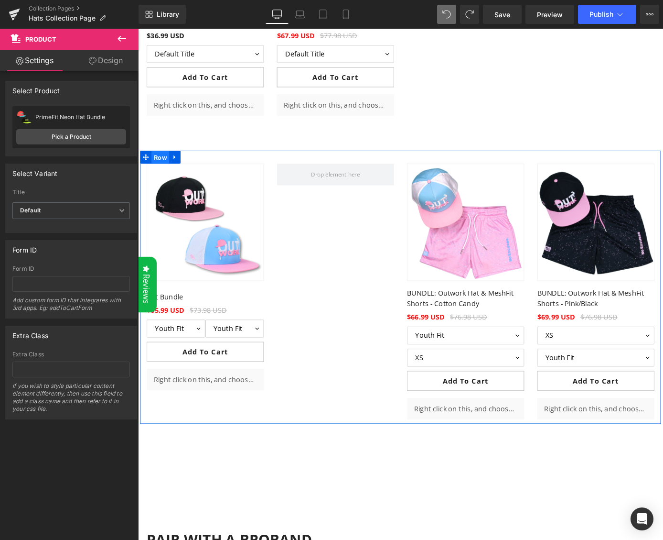
click at [163, 171] on span "Row" at bounding box center [163, 170] width 20 height 14
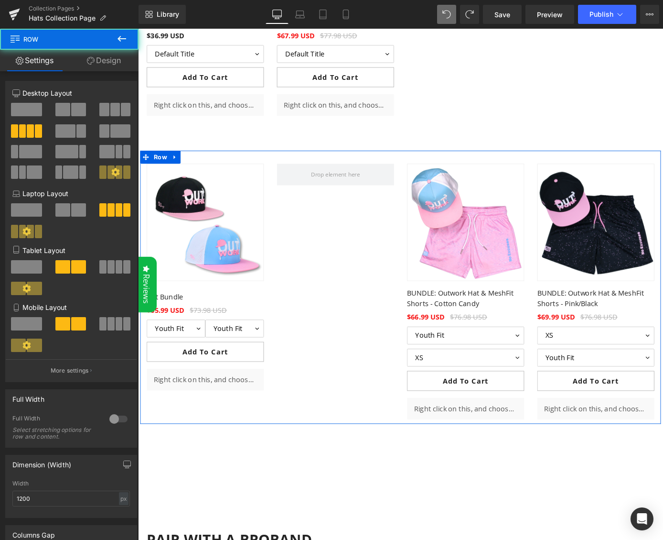
click at [122, 111] on span at bounding box center [126, 109] width 10 height 13
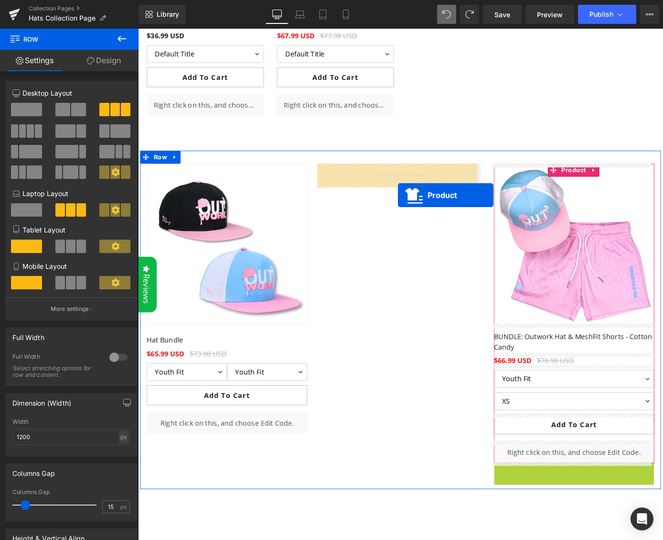
drag, startPoint x: 618, startPoint y: 517, endPoint x: 424, endPoint y: 211, distance: 362.0
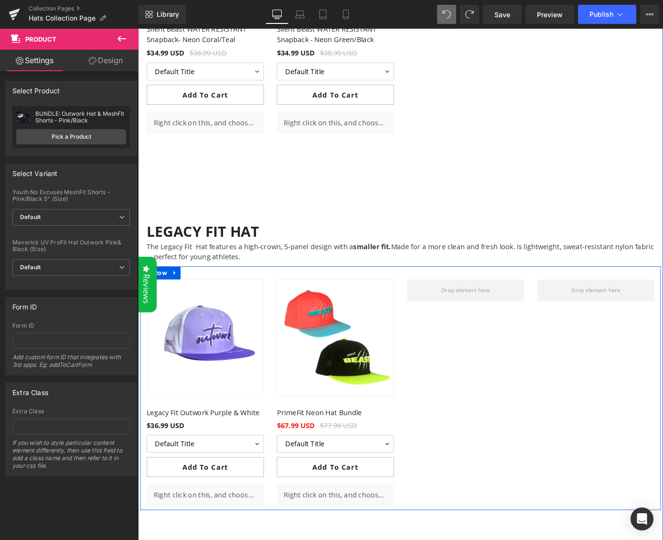
scroll to position [1685, 0]
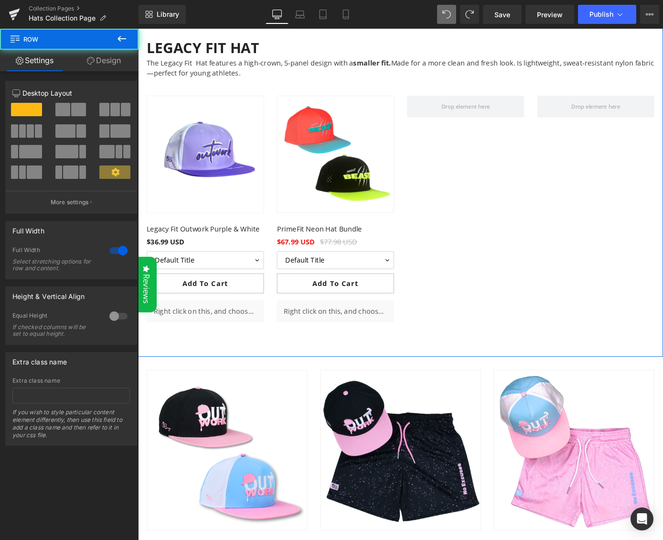
scroll to position [1401, 0]
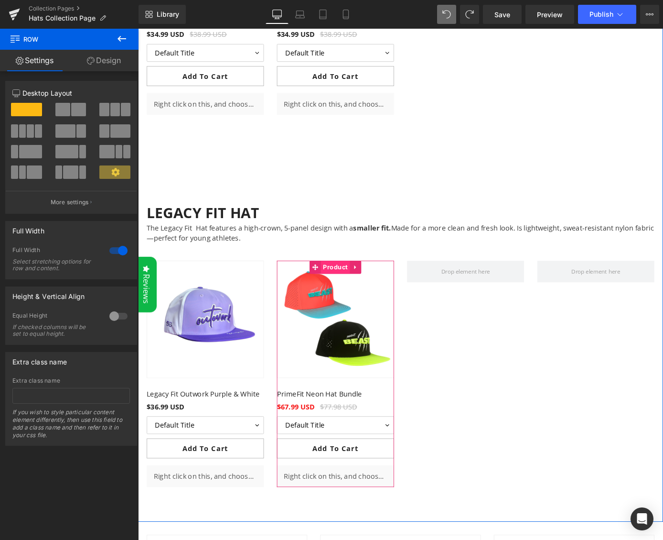
click at [352, 291] on span "Product" at bounding box center [355, 291] width 32 height 14
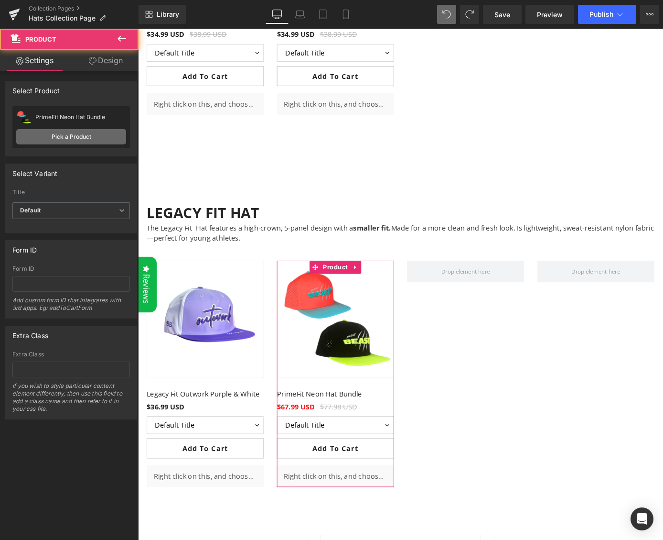
click at [75, 138] on link "Pick a Product" at bounding box center [71, 136] width 110 height 15
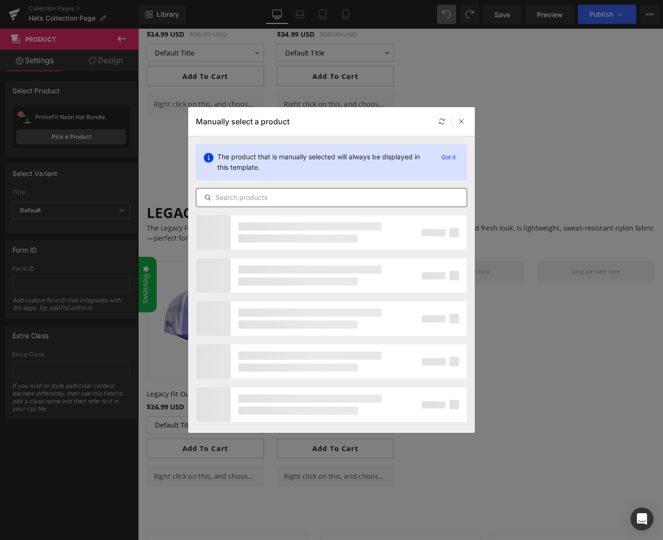
click at [267, 198] on input "text" at bounding box center [331, 197] width 271 height 11
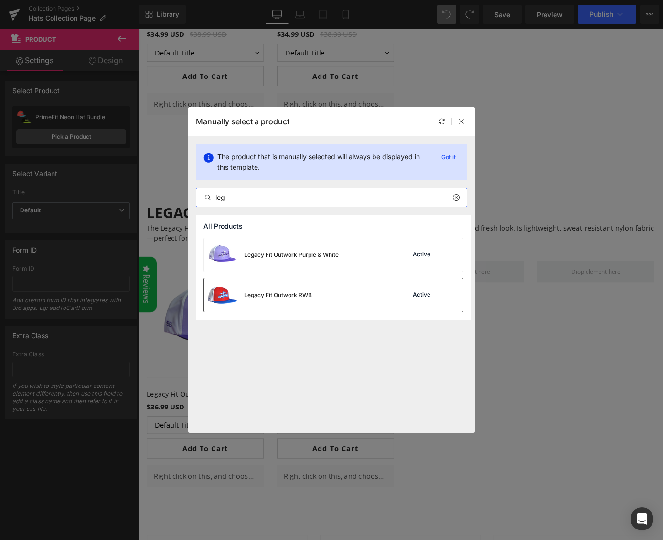
type input "leg"
click at [265, 300] on div "Legacy Fit Outwork RWB" at bounding box center [258, 294] width 108 height 33
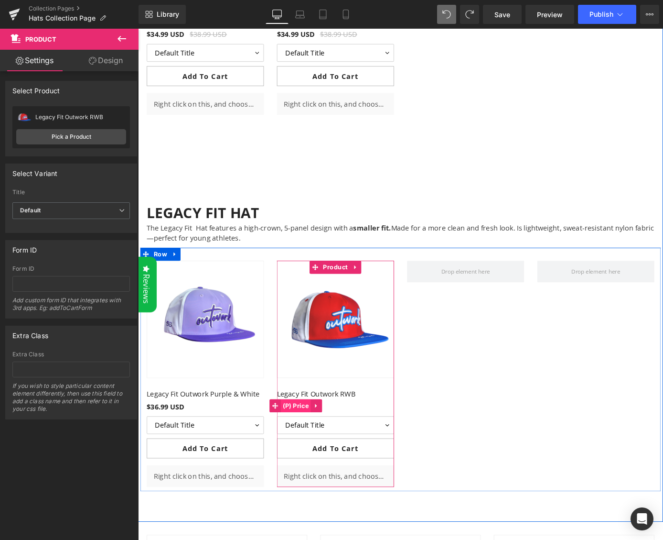
click at [315, 445] on span "(P) Price" at bounding box center [311, 443] width 33 height 14
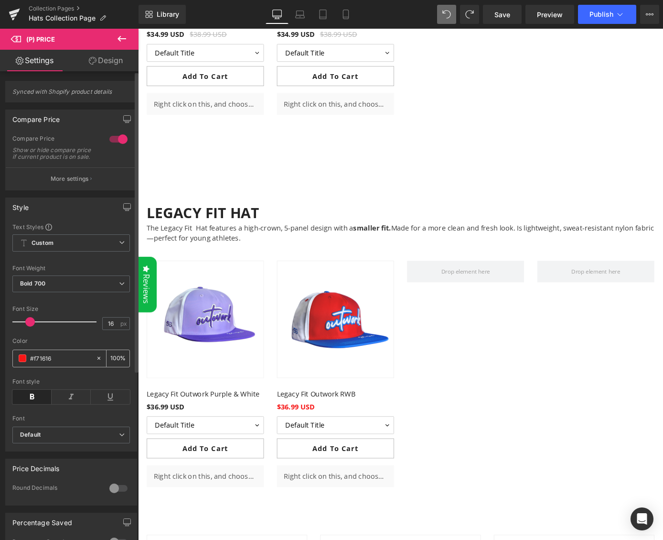
click at [96, 361] on icon at bounding box center [99, 358] width 7 height 7
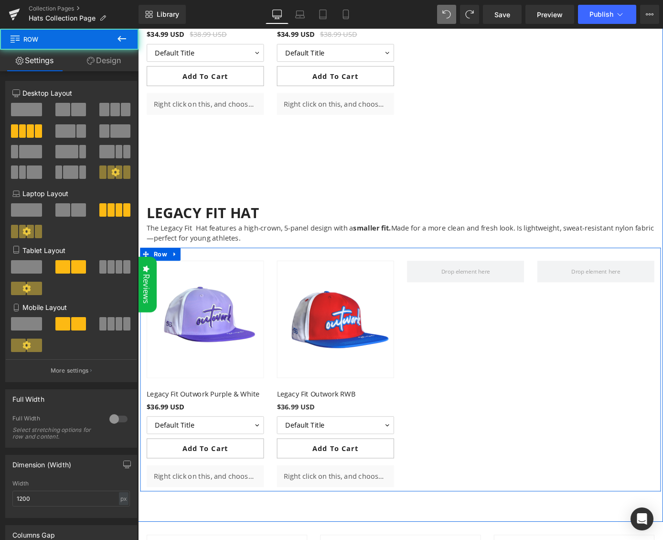
click at [552, 452] on div "New (P) Image Row Legacy Fit Outwork Purple & White (P) Title $36.99 USD $0 (P)…" at bounding box center [428, 404] width 574 height 269
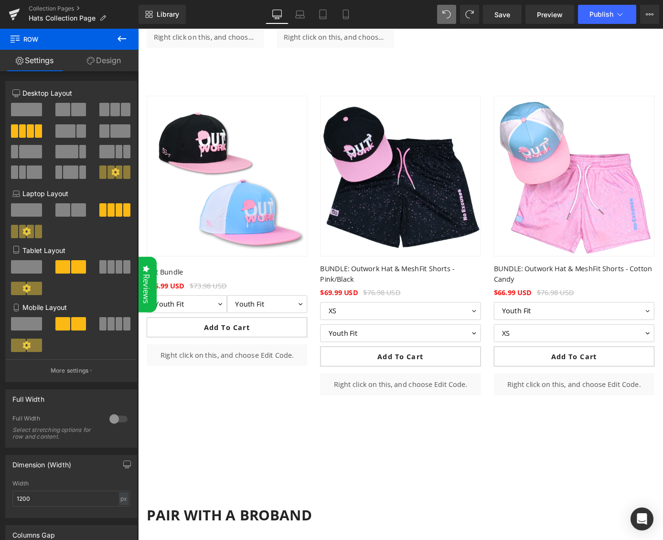
scroll to position [1636, 0]
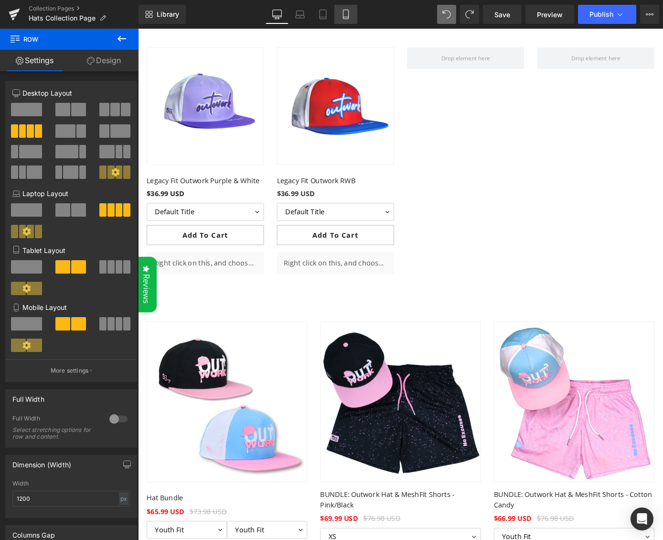
click at [354, 20] on link "Mobile" at bounding box center [346, 14] width 23 height 19
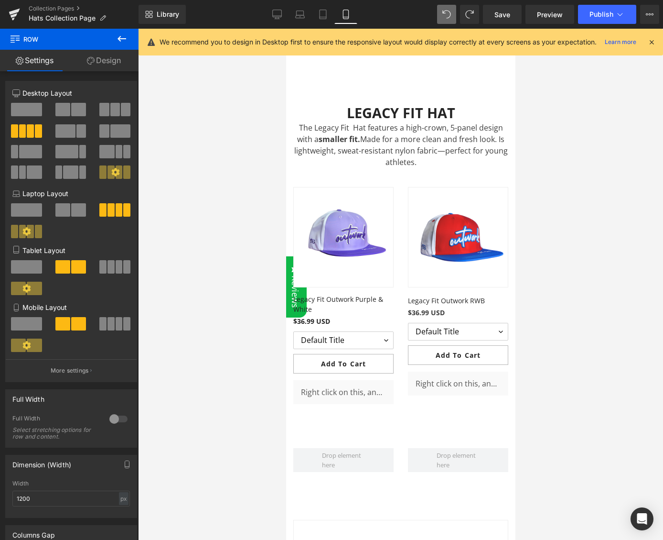
scroll to position [1773, 0]
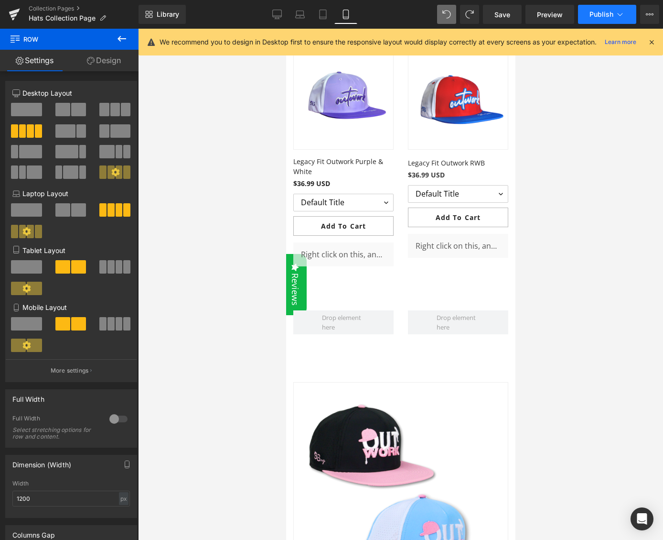
click at [603, 10] on button "Publish" at bounding box center [607, 14] width 58 height 19
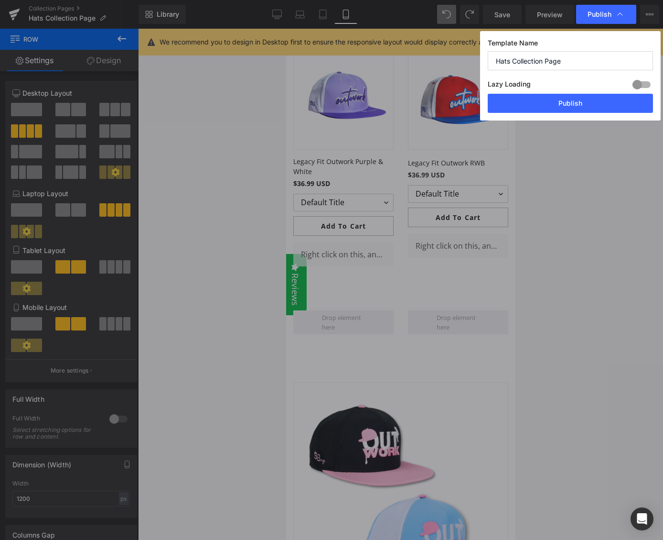
click at [583, 98] on button "Publish" at bounding box center [570, 103] width 165 height 19
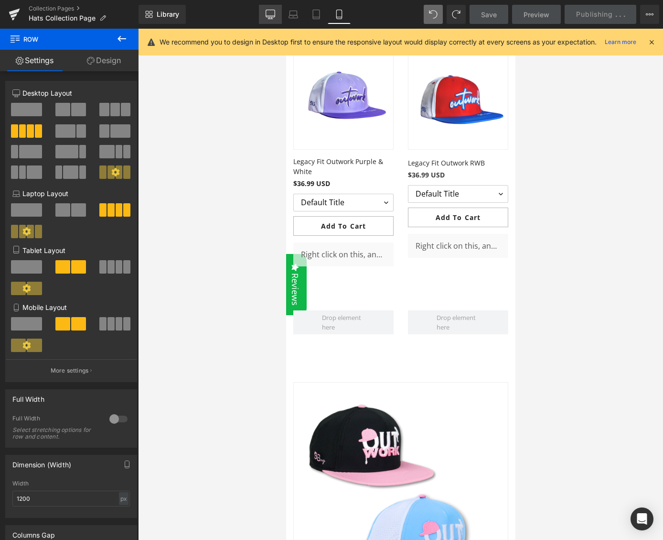
click at [273, 12] on icon at bounding box center [271, 15] width 10 height 10
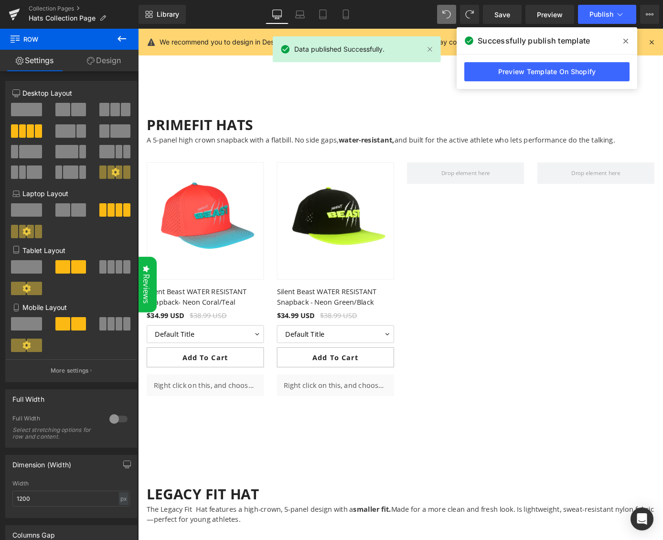
scroll to position [940, 0]
